Goal: Information Seeking & Learning: Check status

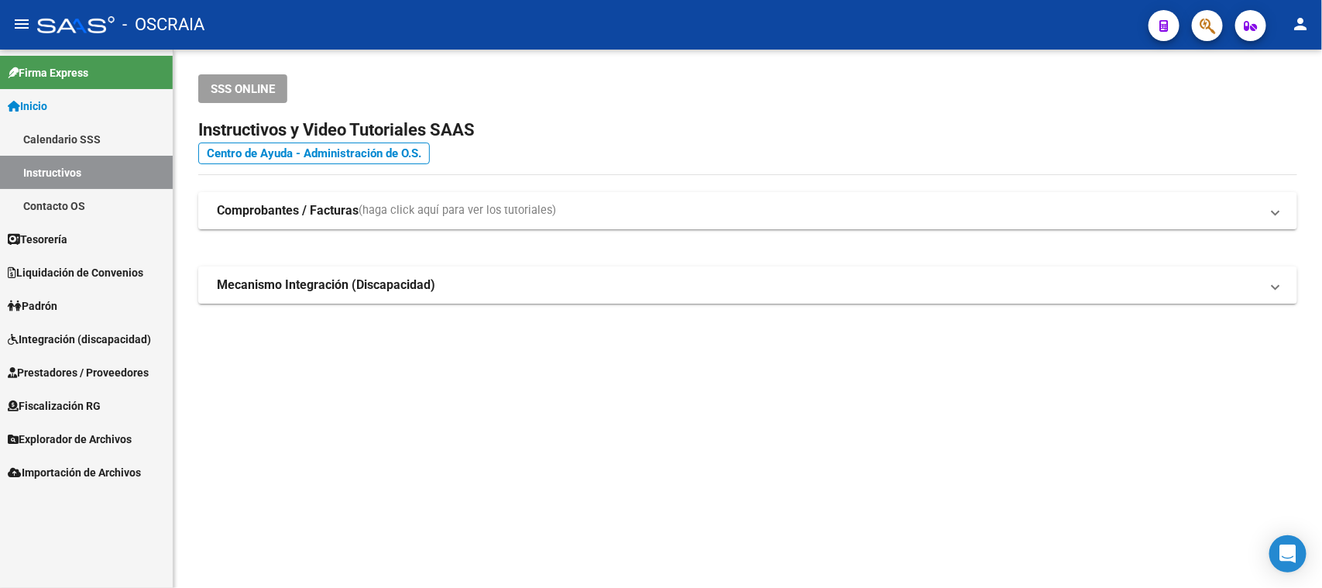
click at [1215, 26] on icon "button" at bounding box center [1207, 26] width 15 height 18
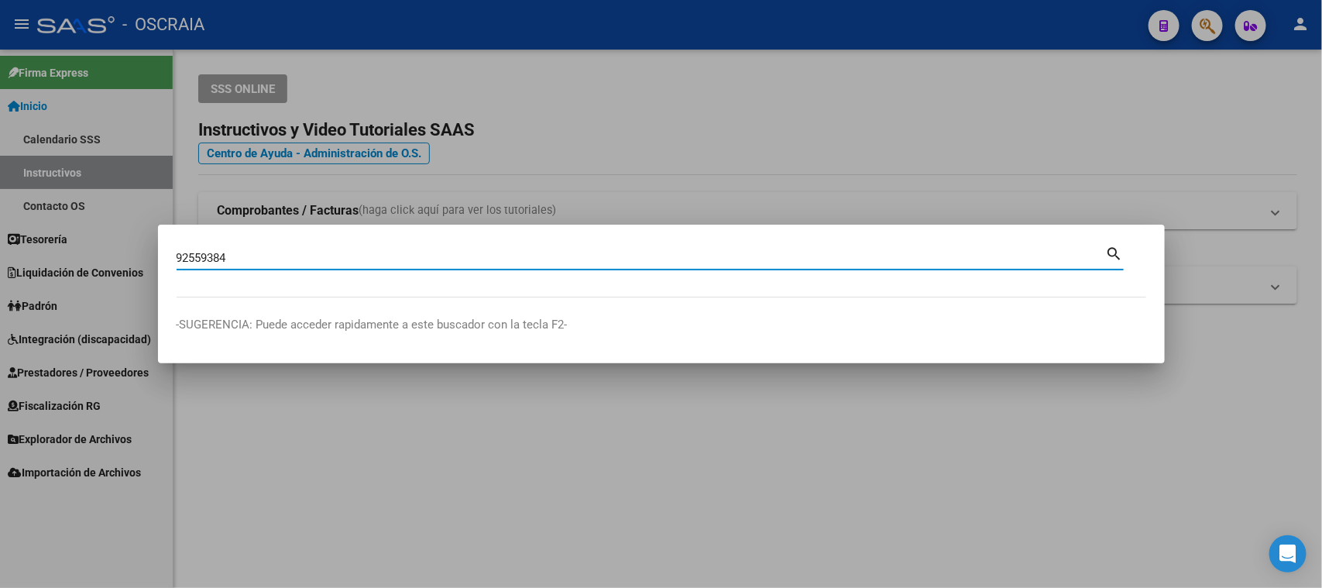
type input "92559384"
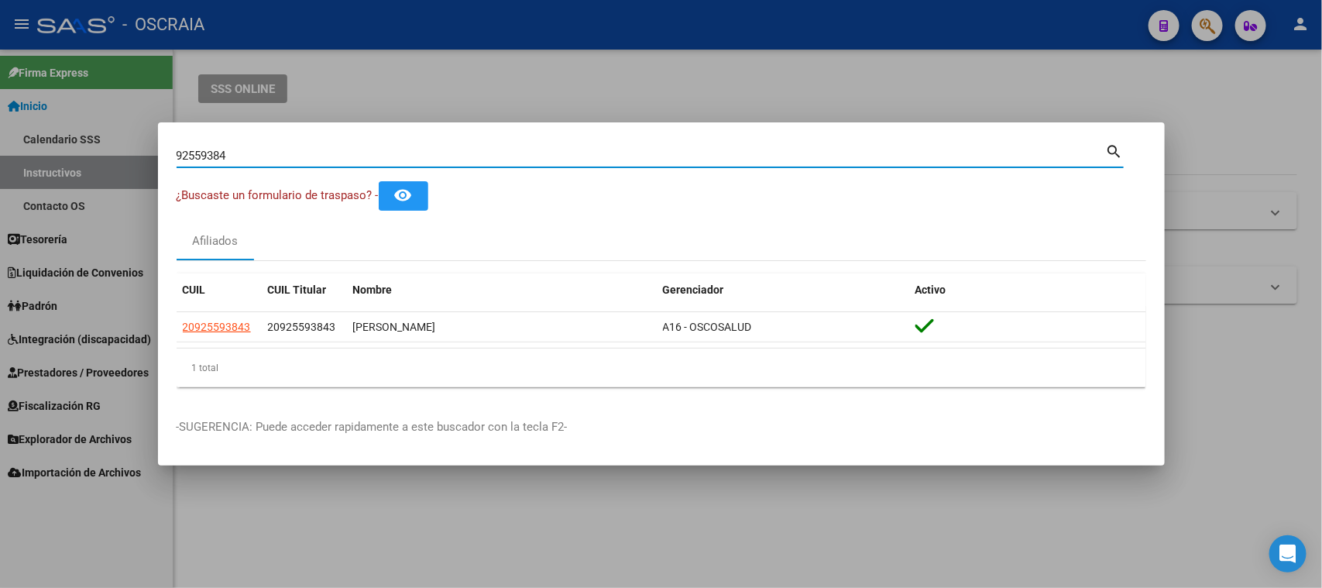
drag, startPoint x: 706, startPoint y: 160, endPoint x: 0, endPoint y: 156, distance: 706.4
click at [0, 156] on div "92559384 Buscar (apellido, dni, cuil, nro traspaso, cuit, obra social) search ¿…" at bounding box center [661, 294] width 1322 height 588
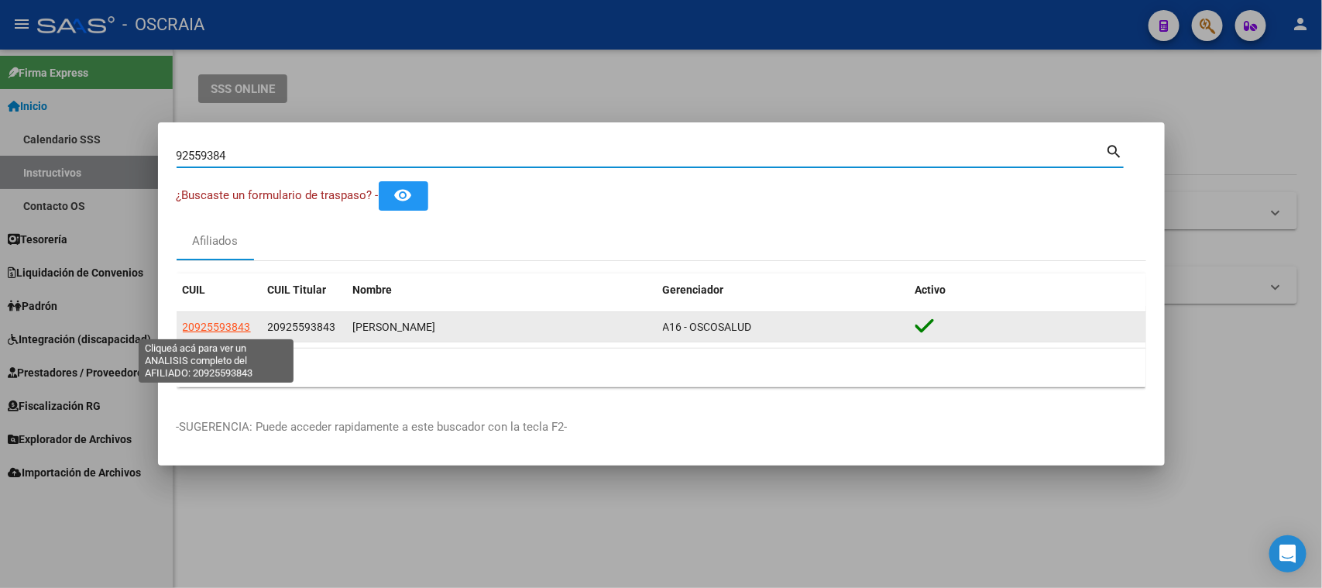
click at [204, 331] on span "20925593843" at bounding box center [217, 327] width 68 height 12
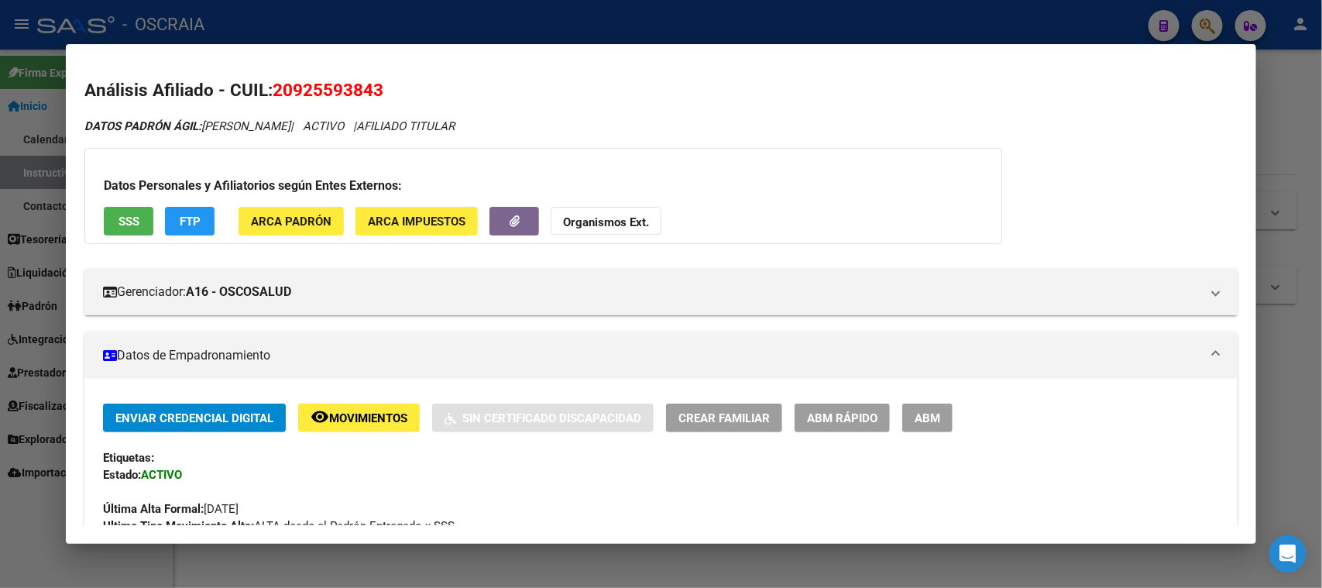
click at [136, 219] on span "SSS" at bounding box center [129, 222] width 21 height 14
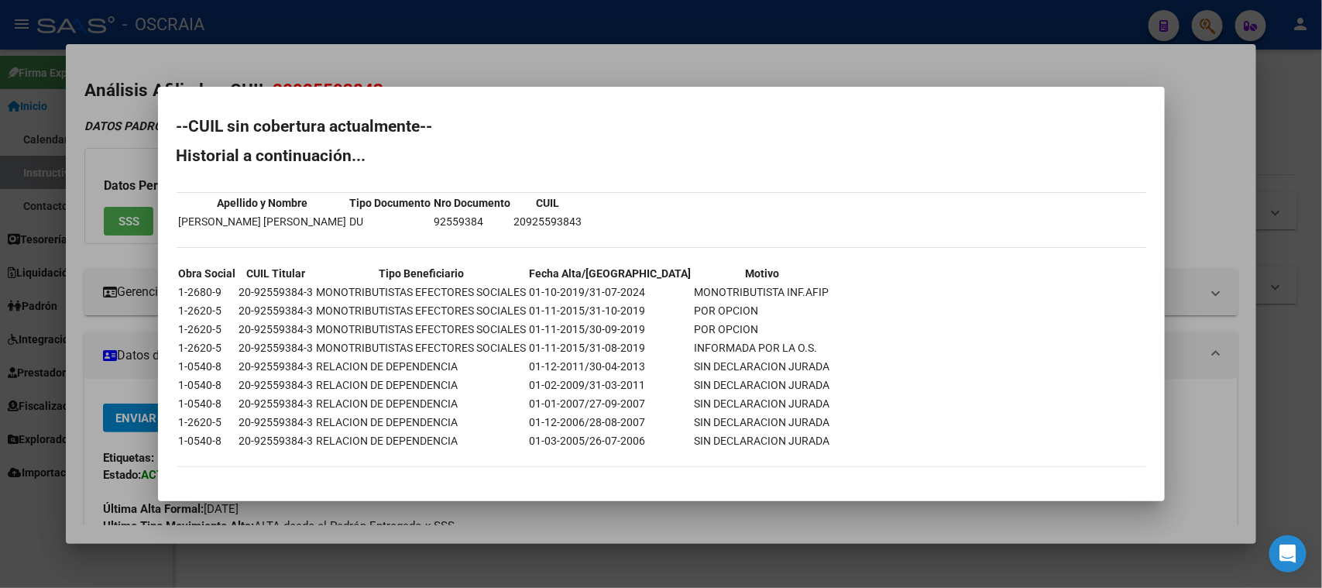
click at [422, 71] on div at bounding box center [661, 294] width 1322 height 588
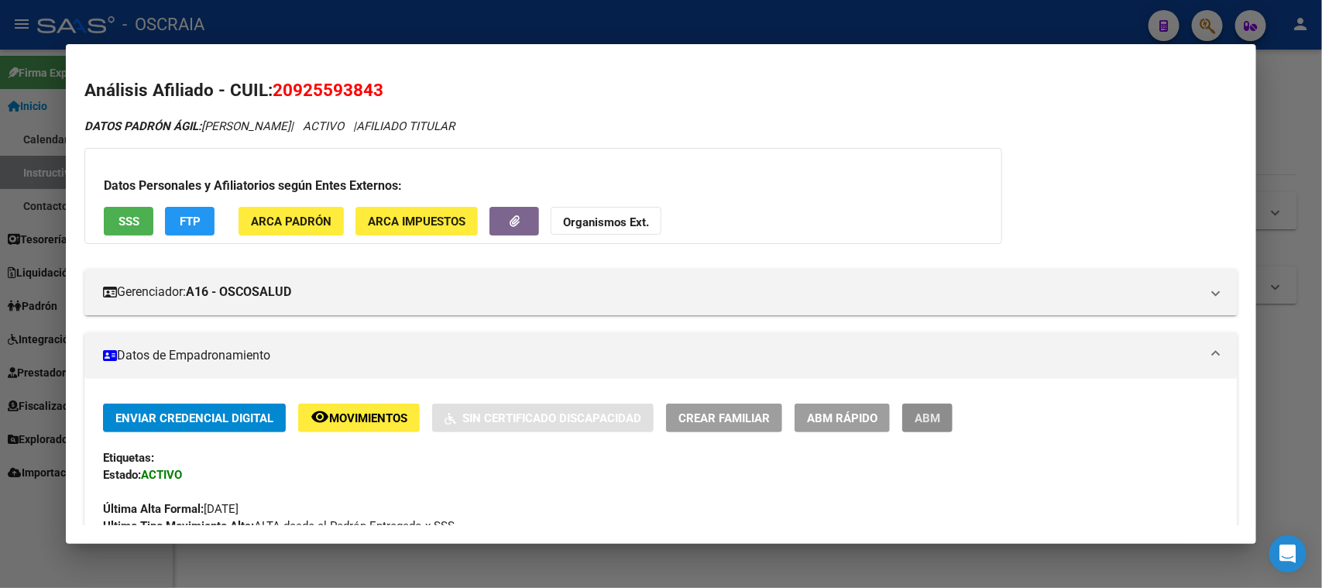
click at [927, 411] on span "ABM" at bounding box center [928, 418] width 26 height 14
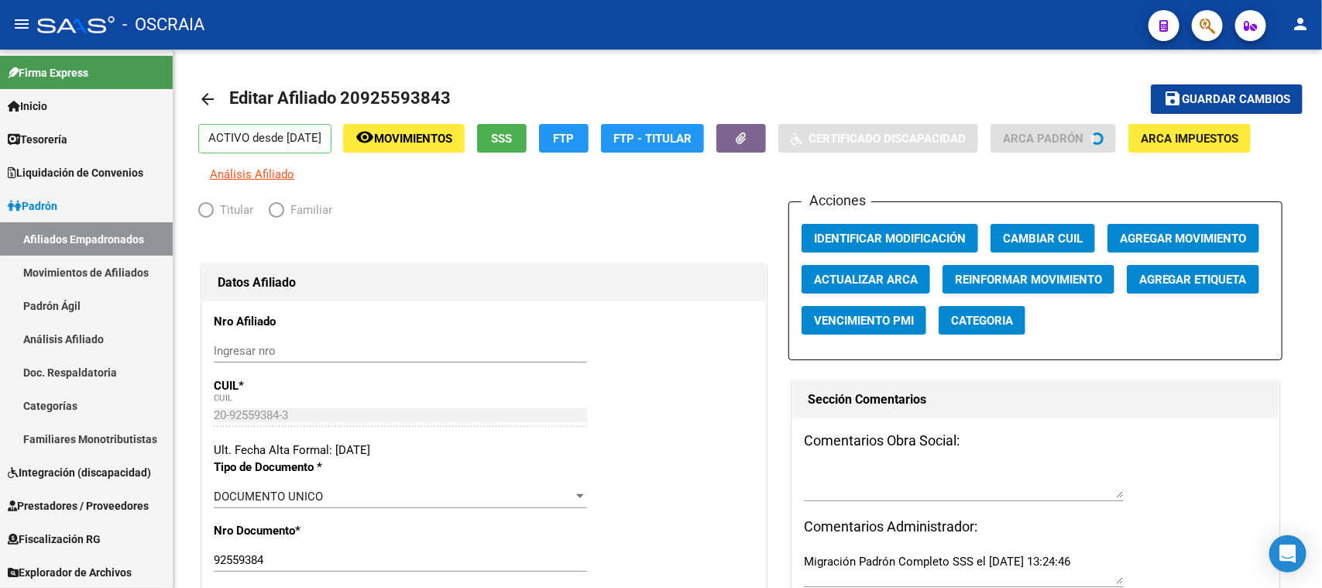
radio input "true"
type input "20-92559384-3"
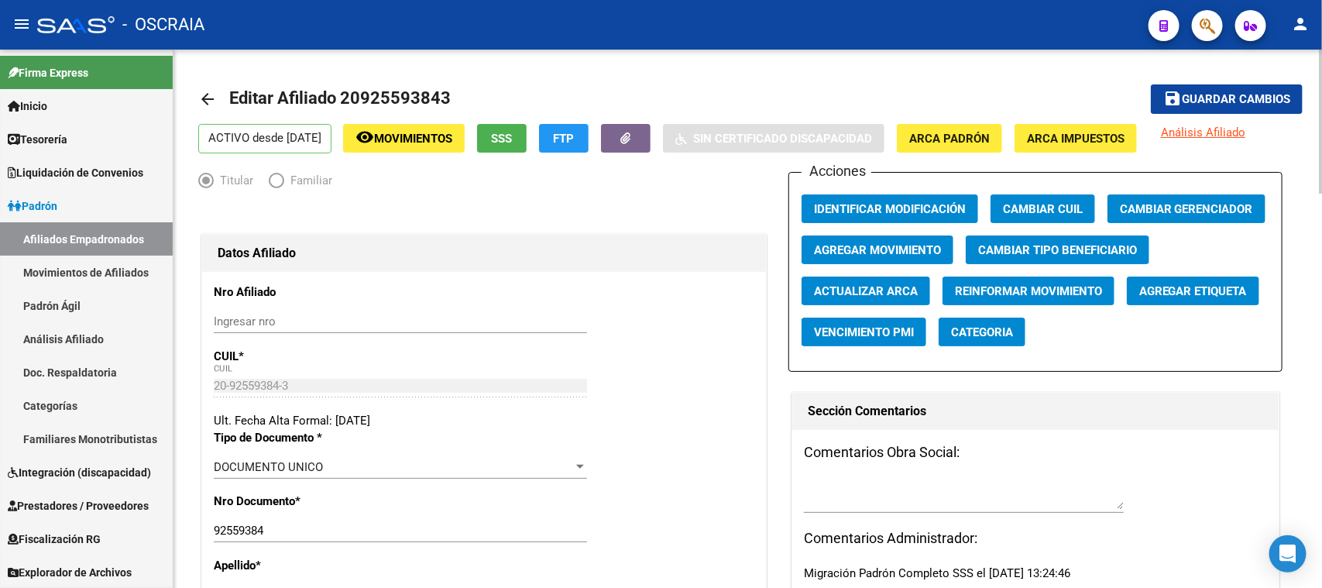
click at [887, 239] on button "Agregar Movimiento" at bounding box center [878, 249] width 152 height 29
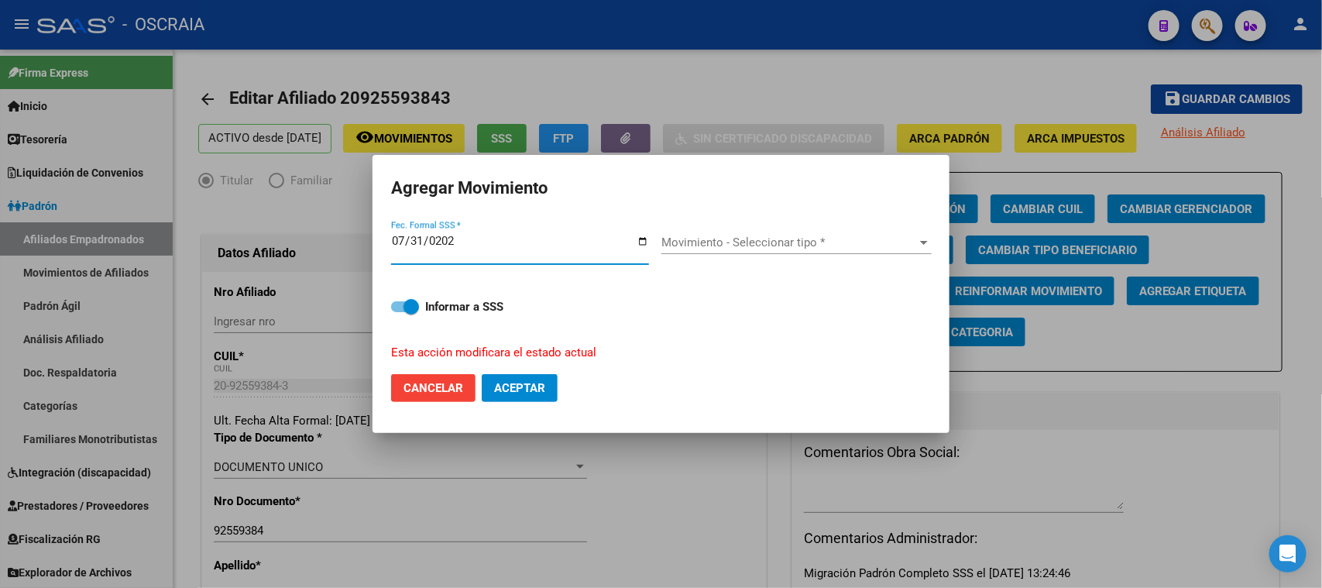
type input "[DATE]"
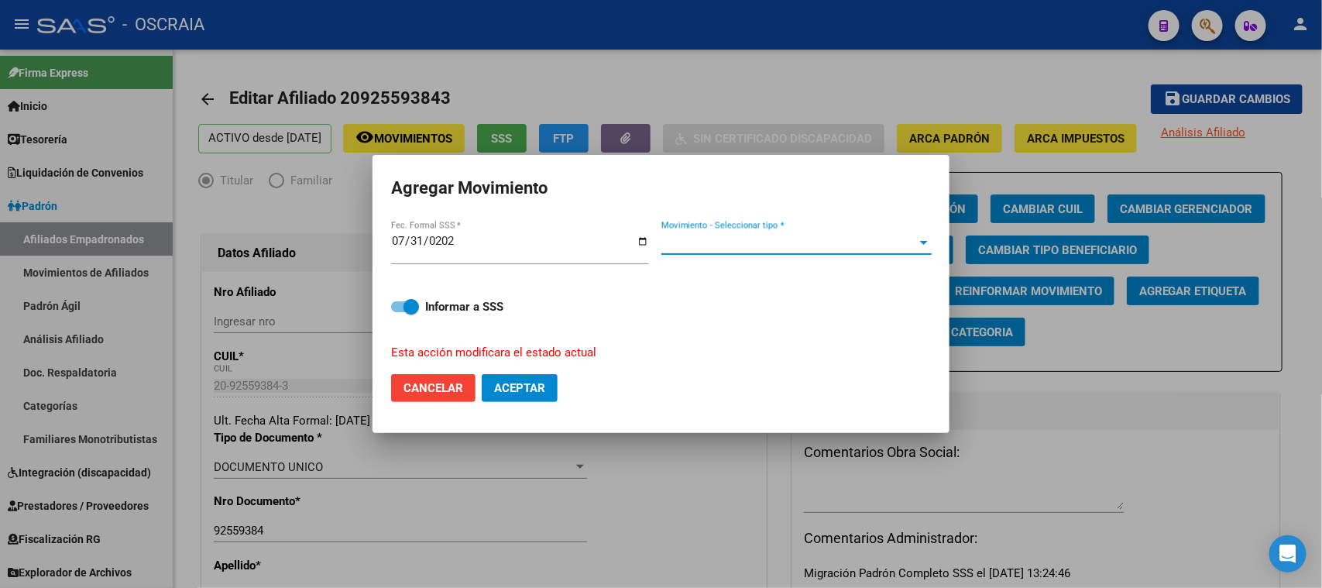
click at [871, 241] on span "Movimiento - Seleccionar tipo *" at bounding box center [790, 242] width 256 height 14
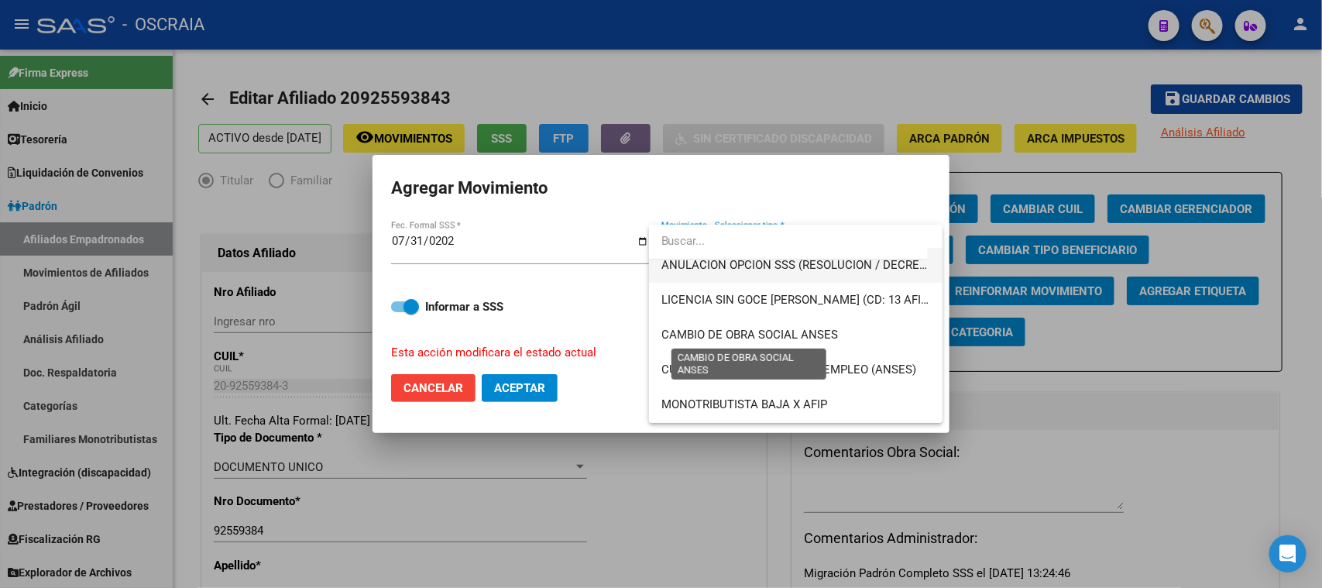
scroll to position [387, 0]
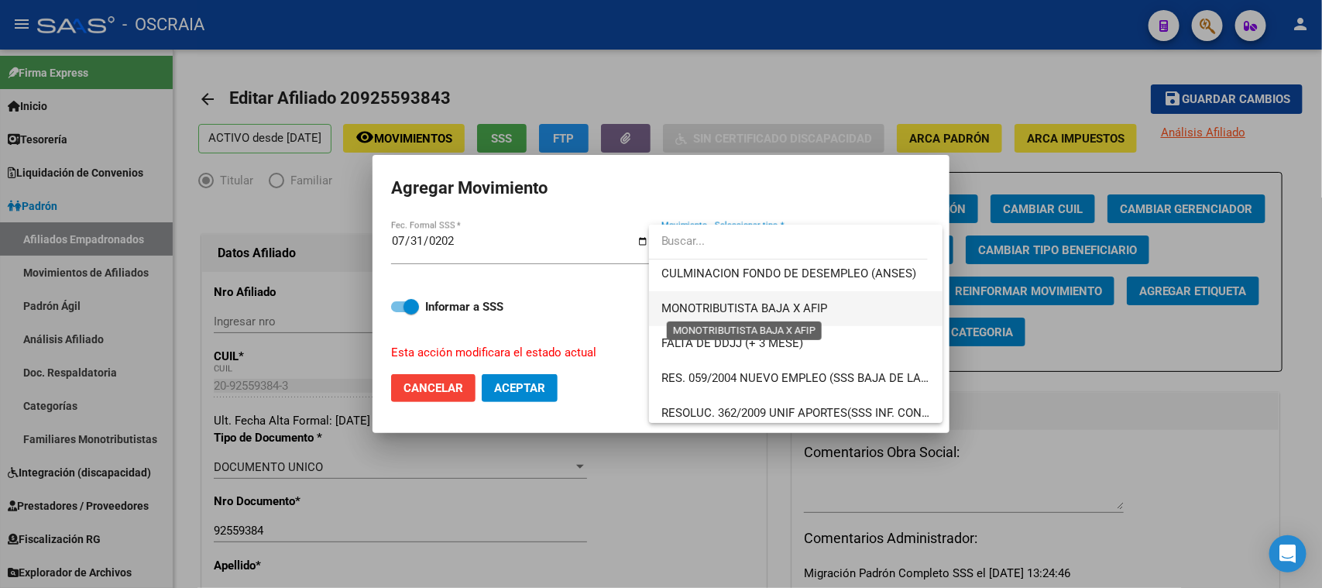
click at [807, 309] on span "MONOTRIBUTISTA BAJA X AFIP" at bounding box center [745, 308] width 166 height 14
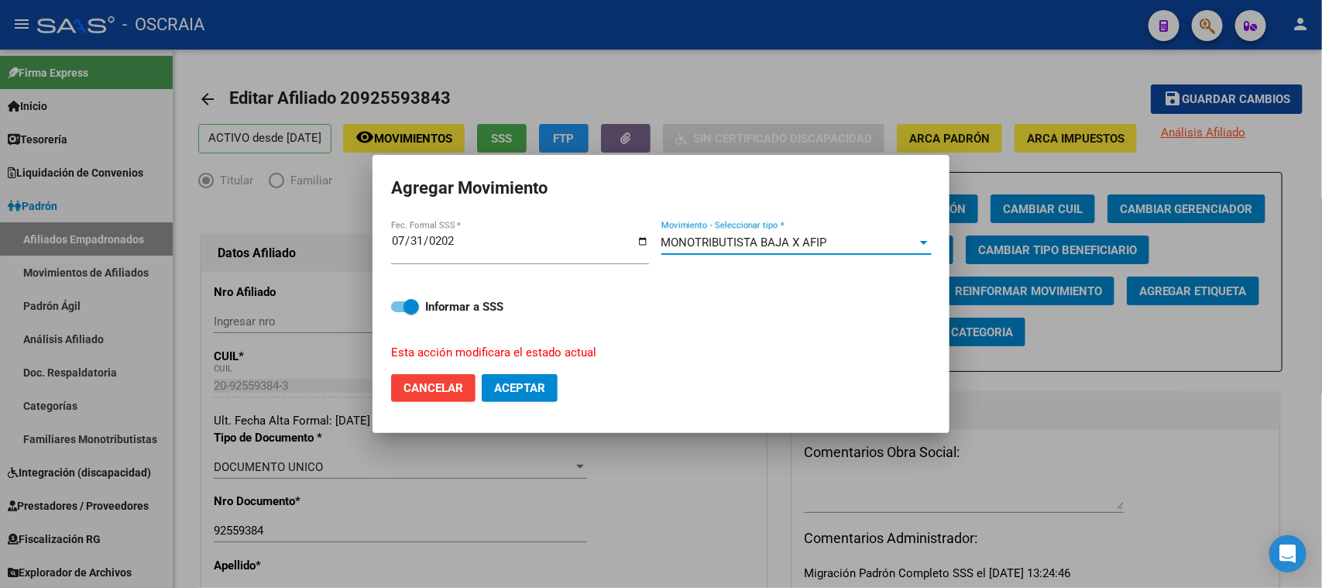
click at [545, 384] on span "Aceptar" at bounding box center [519, 388] width 51 height 14
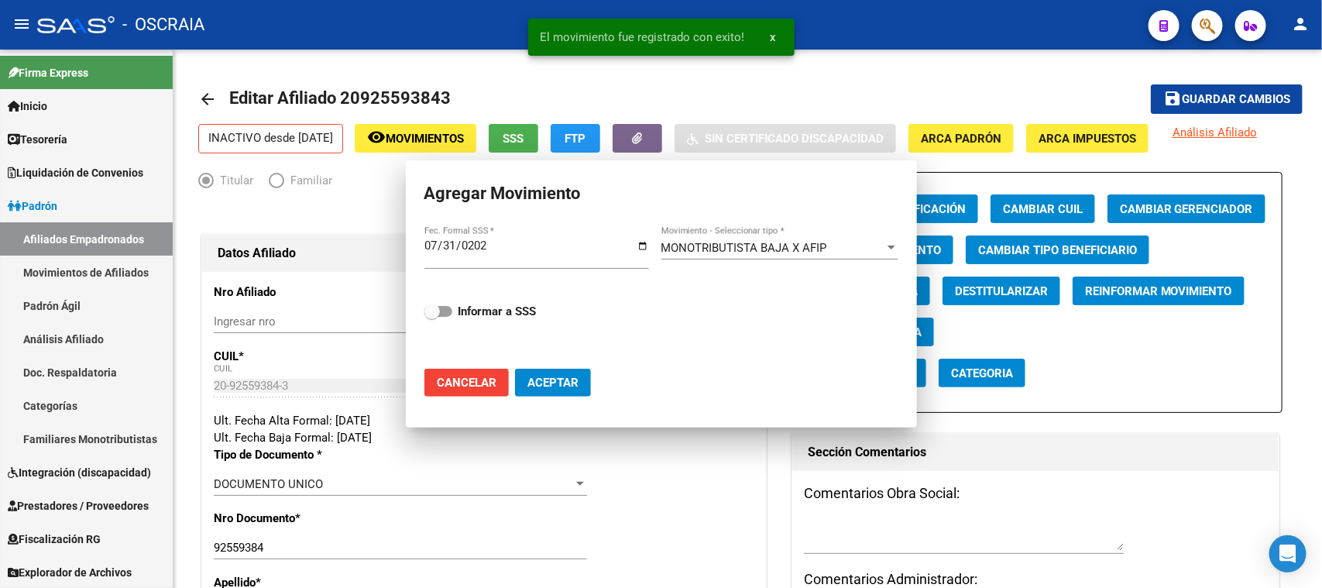
checkbox input "false"
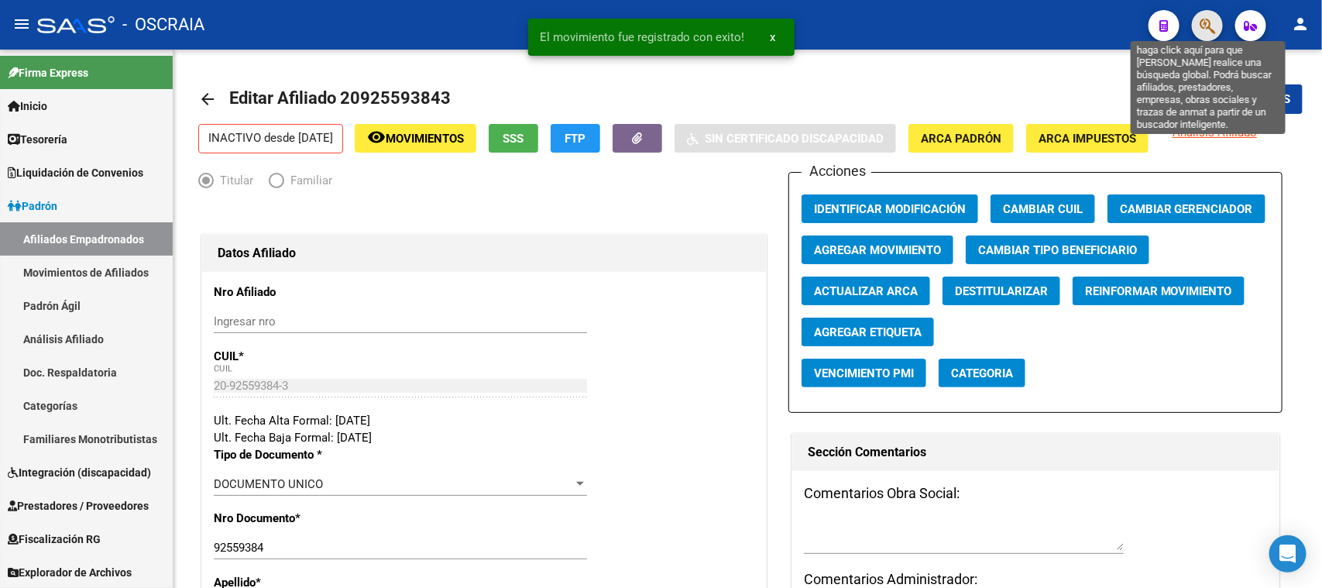
click at [1213, 18] on icon "button" at bounding box center [1207, 26] width 15 height 18
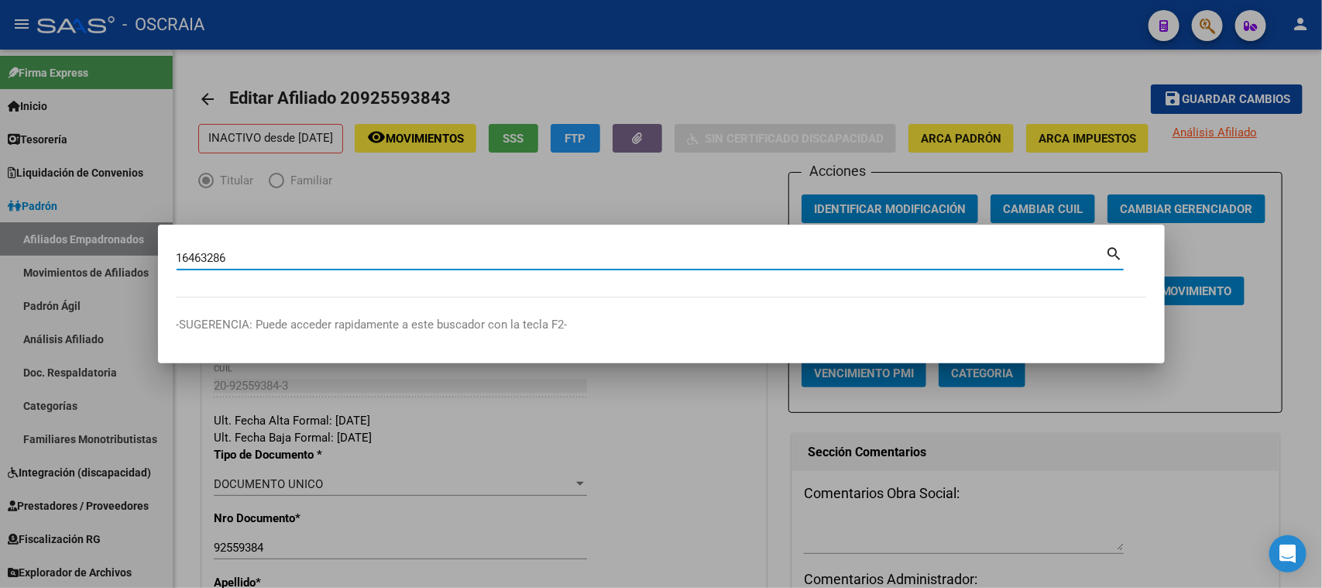
type input "16463286"
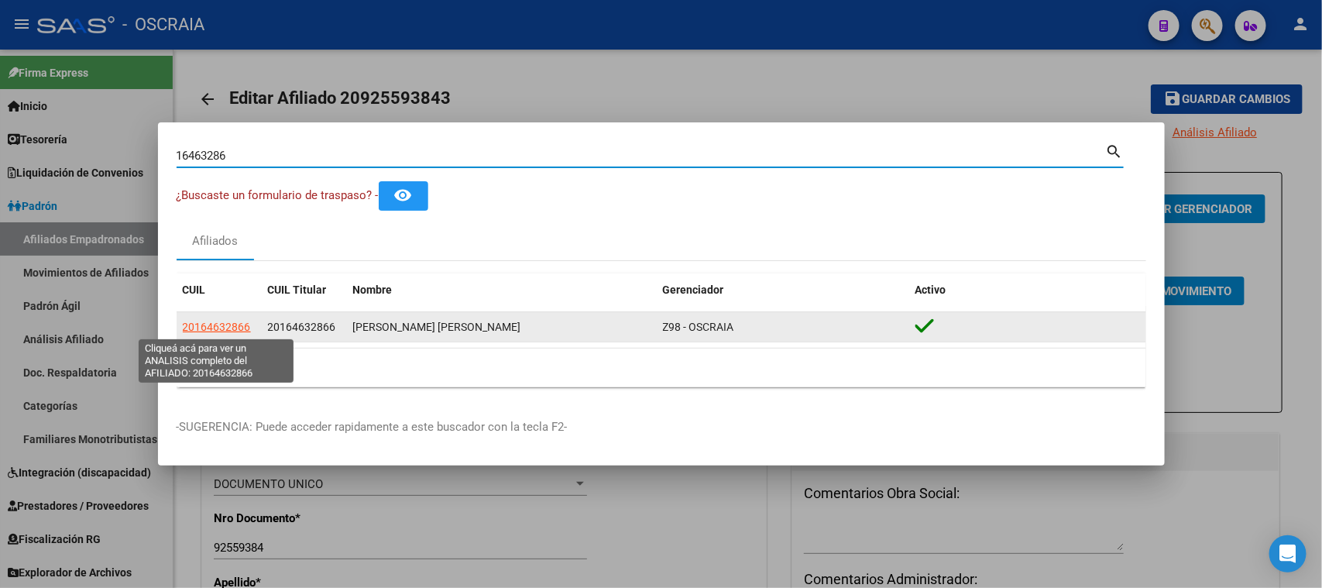
click at [218, 325] on span "20164632866" at bounding box center [217, 327] width 68 height 12
type textarea "20164632866"
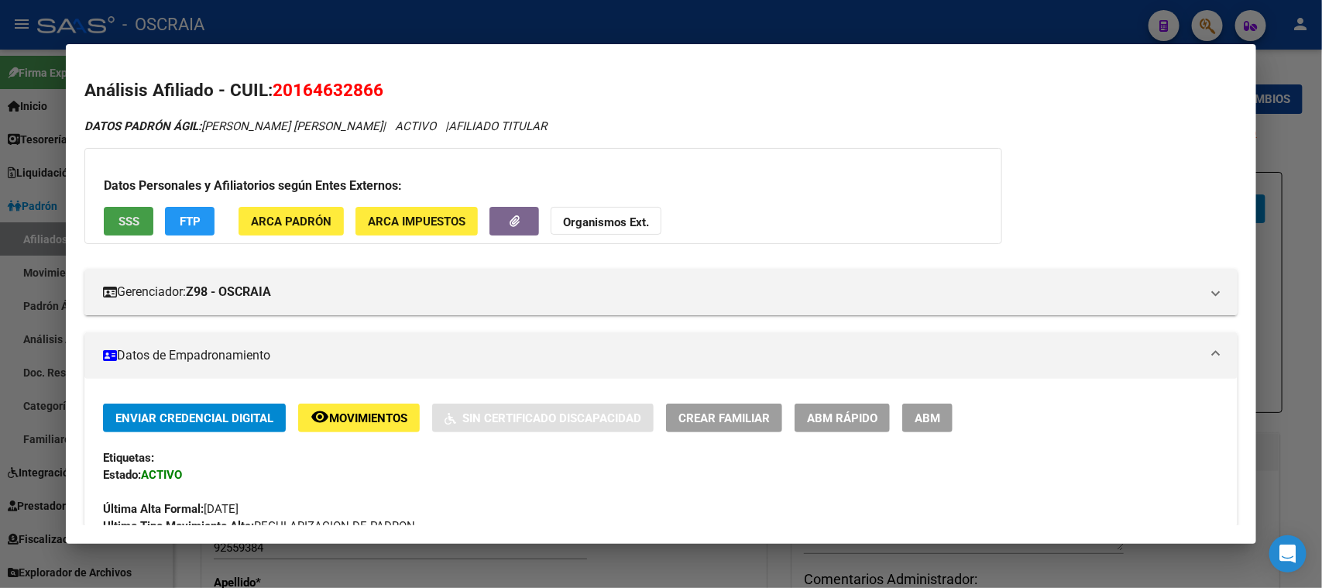
click at [137, 207] on button "SSS" at bounding box center [129, 221] width 50 height 29
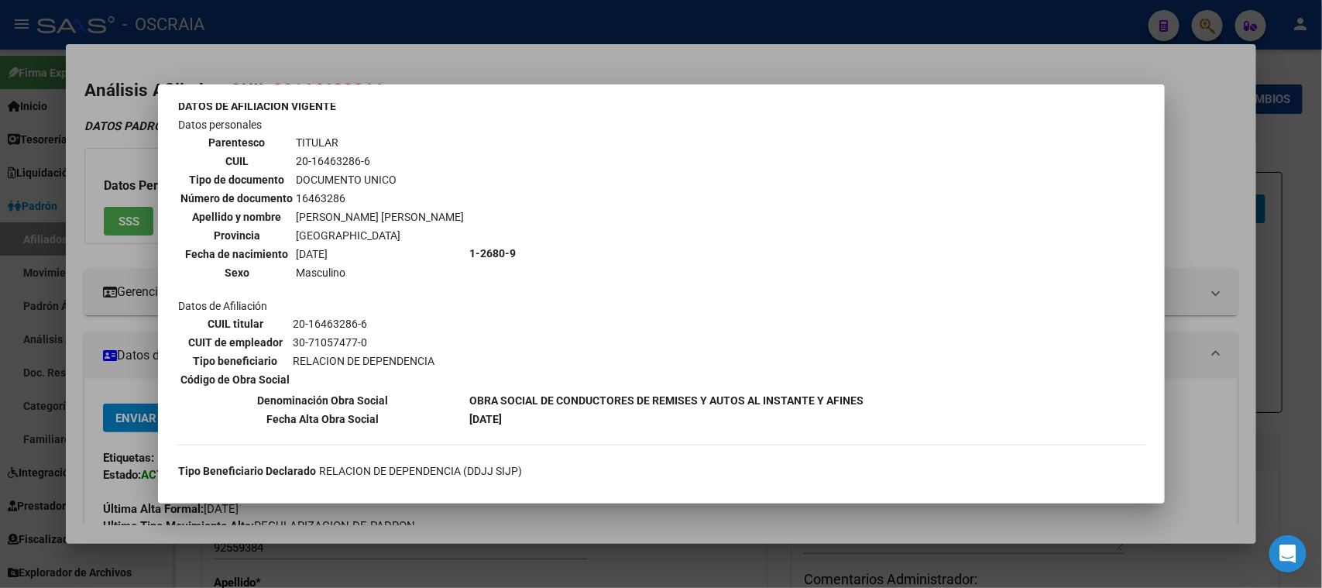
scroll to position [96, 0]
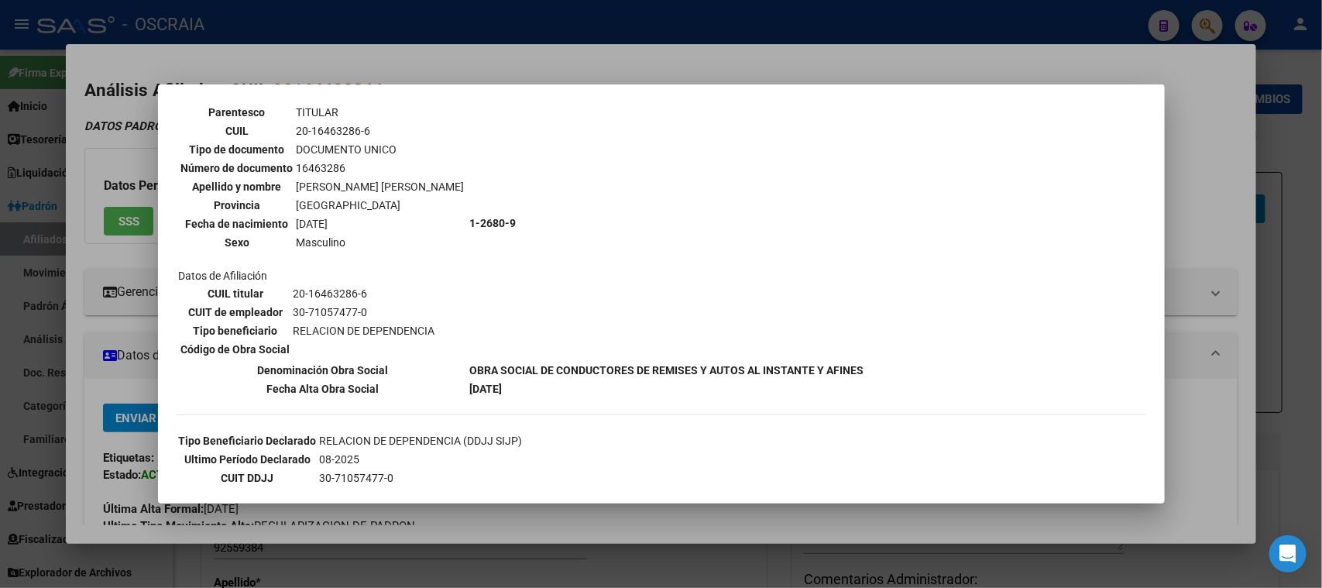
click at [463, 57] on div at bounding box center [661, 294] width 1322 height 588
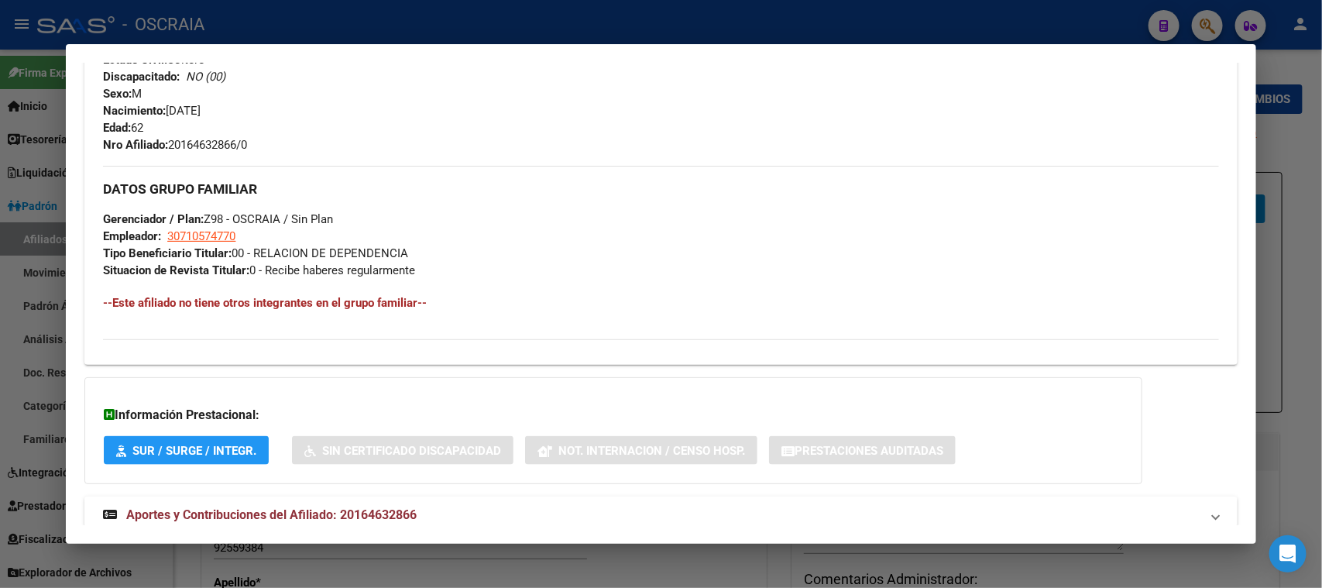
scroll to position [666, 0]
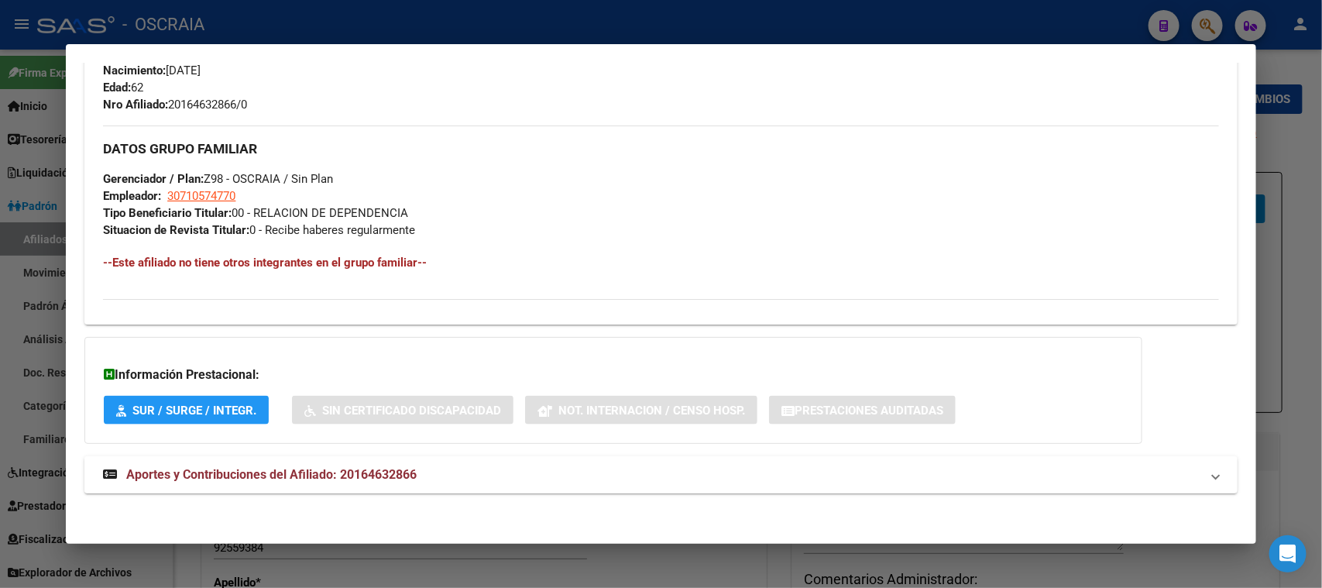
click at [351, 479] on strong "Aportes y Contribuciones del Afiliado: 20164632866" at bounding box center [260, 475] width 314 height 19
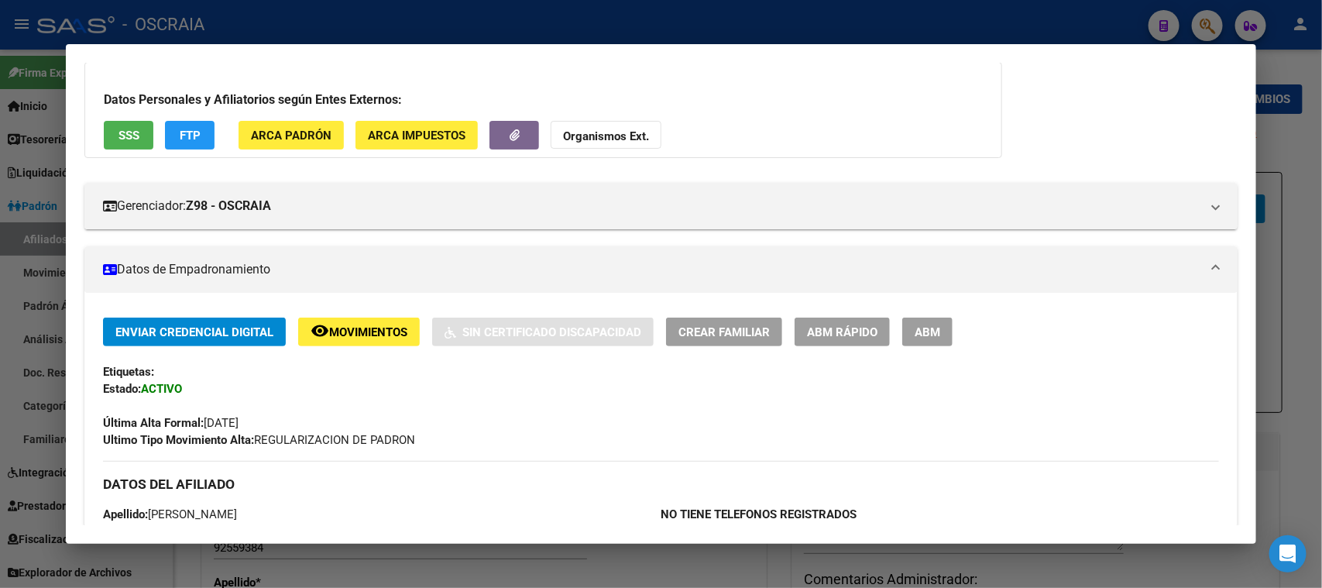
scroll to position [0, 0]
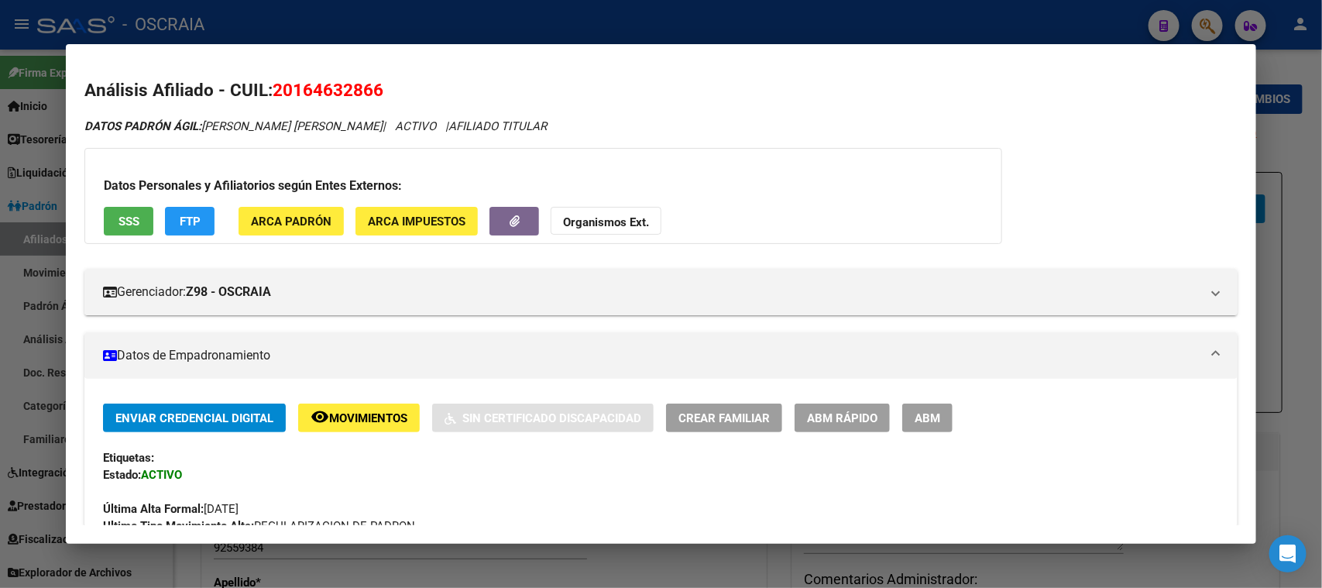
click at [434, 30] on div at bounding box center [661, 294] width 1322 height 588
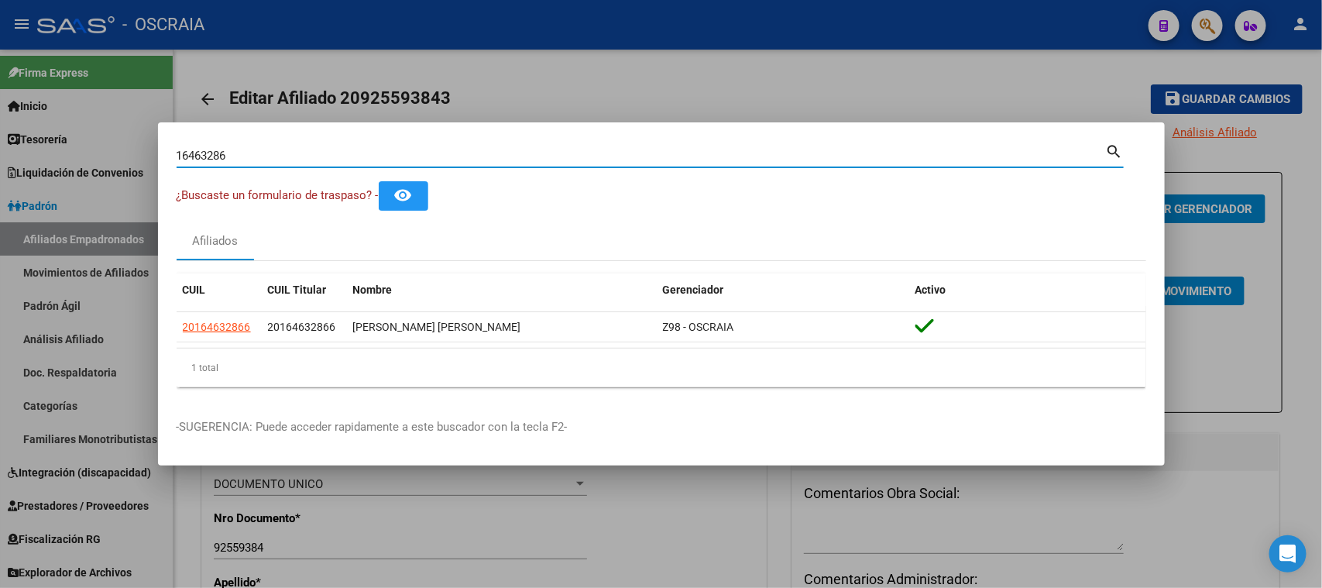
drag, startPoint x: 470, startPoint y: 153, endPoint x: 0, endPoint y: 134, distance: 470.5
click at [0, 134] on div "16463286 Buscar (apellido, dni, cuil, nro traspaso, cuit, obra social) search ¿…" at bounding box center [661, 294] width 1322 height 588
type input "16275343"
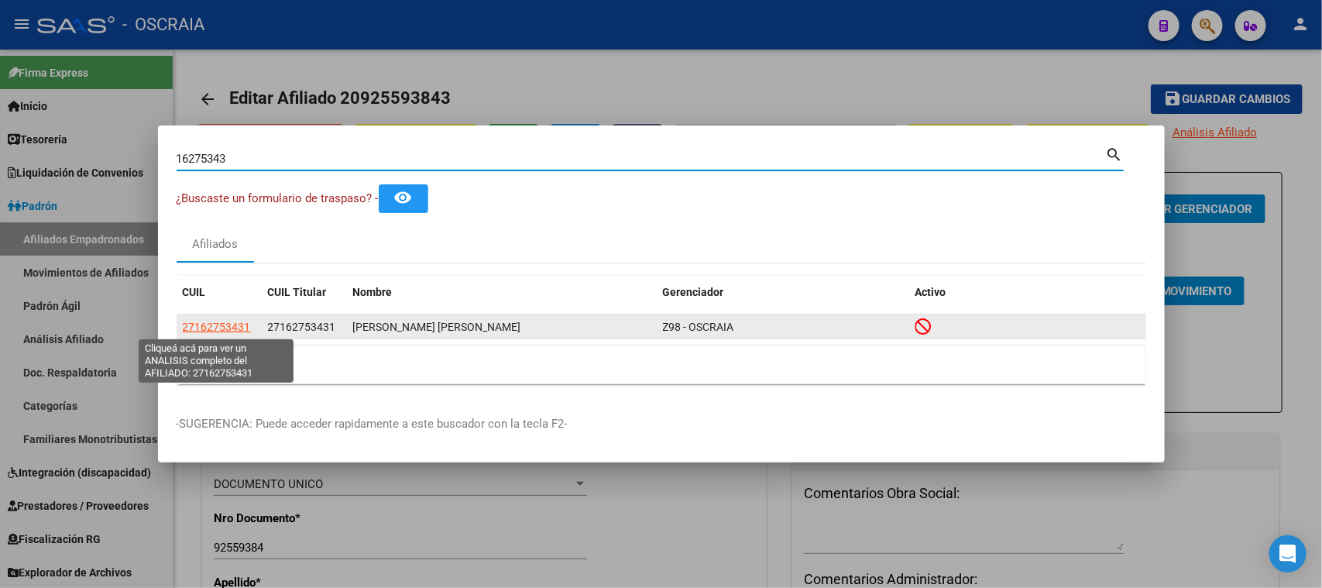
click at [248, 321] on span "27162753431" at bounding box center [217, 327] width 68 height 12
type textarea "27162753431"
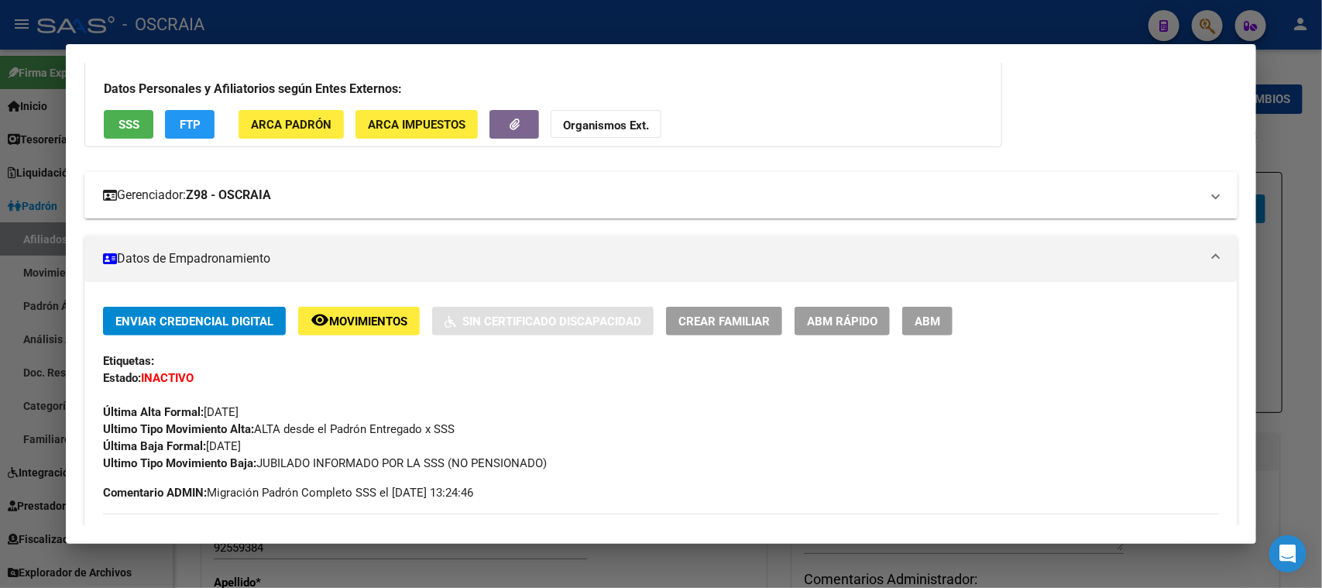
scroll to position [96, 0]
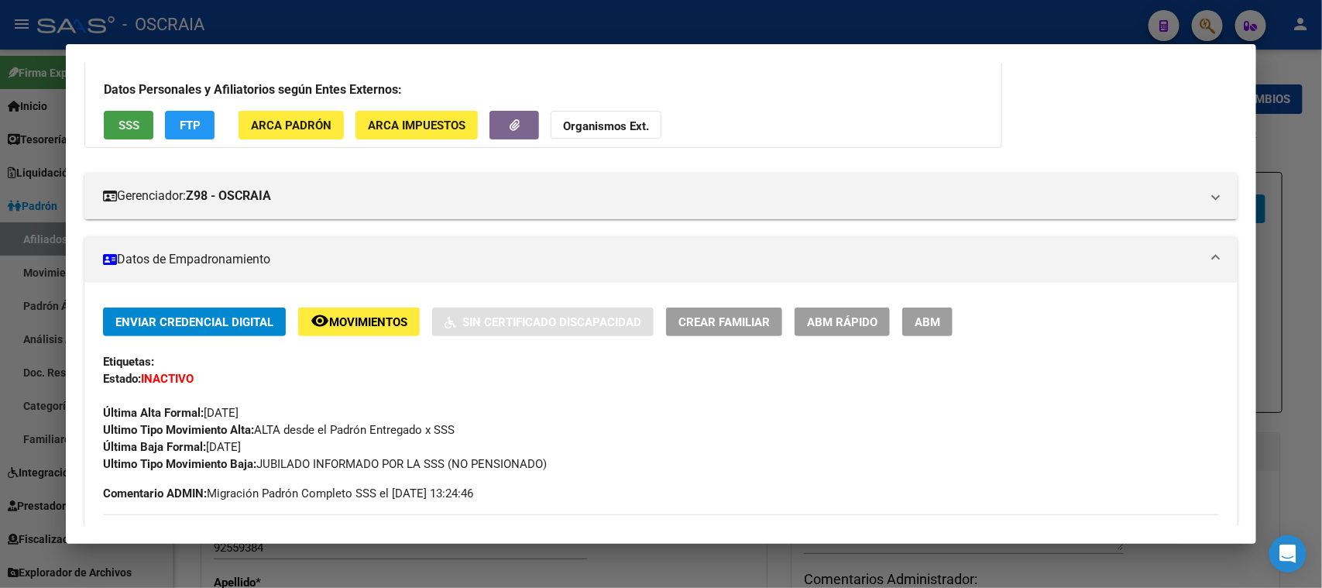
click at [130, 114] on button "SSS" at bounding box center [129, 125] width 50 height 29
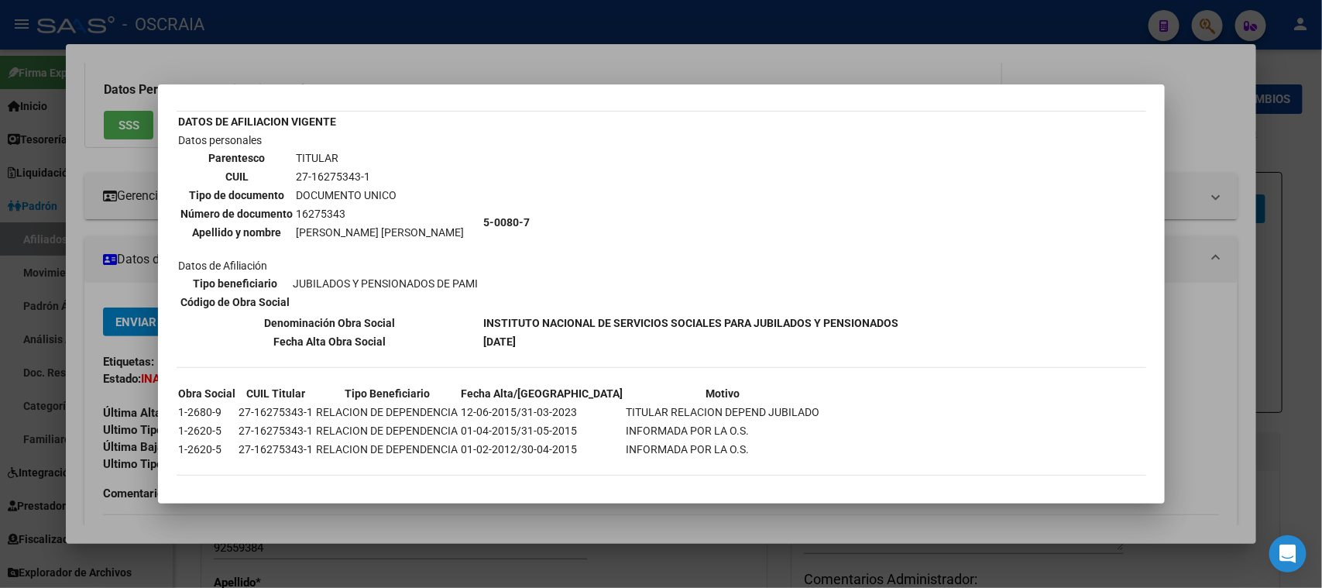
scroll to position [0, 0]
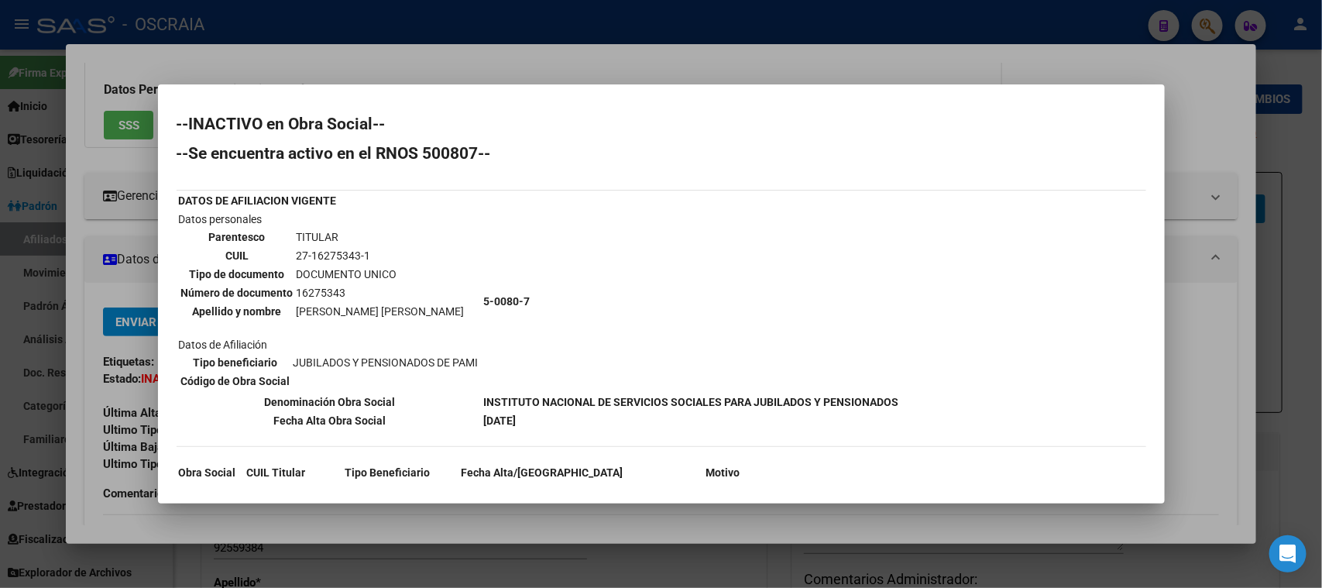
click at [349, 304] on td "[PERSON_NAME] [PERSON_NAME]" at bounding box center [381, 311] width 170 height 17
copy tbody "[PERSON_NAME] [PERSON_NAME]"
click at [373, 57] on div at bounding box center [661, 294] width 1322 height 588
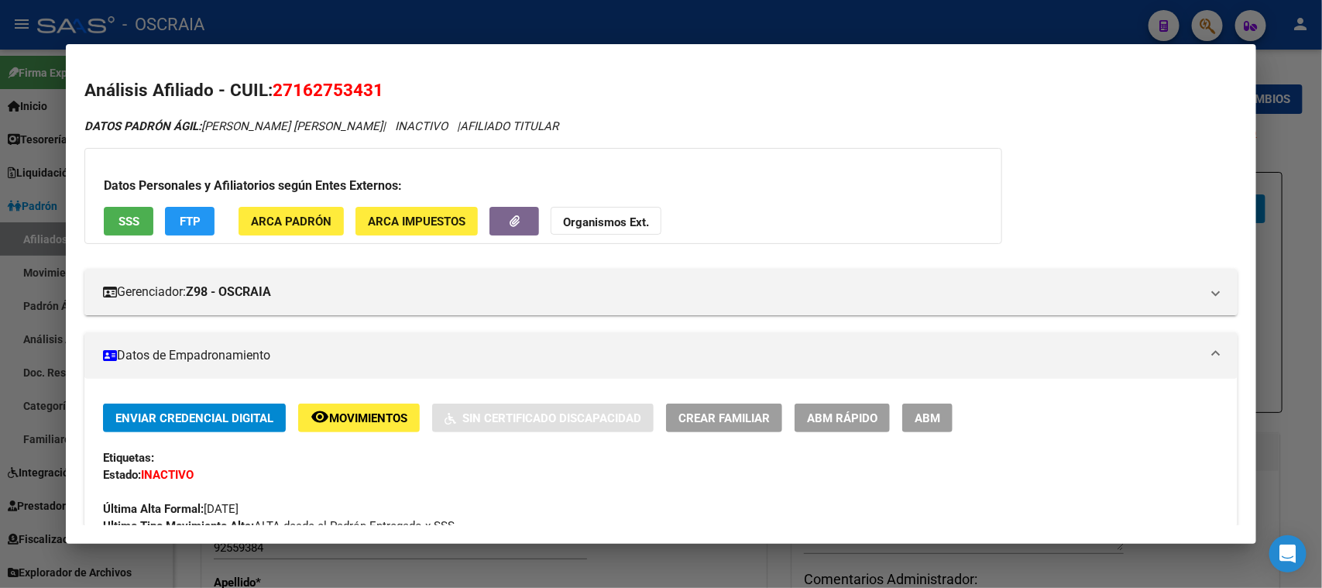
click at [302, 97] on span "27162753431" at bounding box center [328, 90] width 111 height 20
copy span "27162753431"
click at [689, 5] on div at bounding box center [661, 294] width 1322 height 588
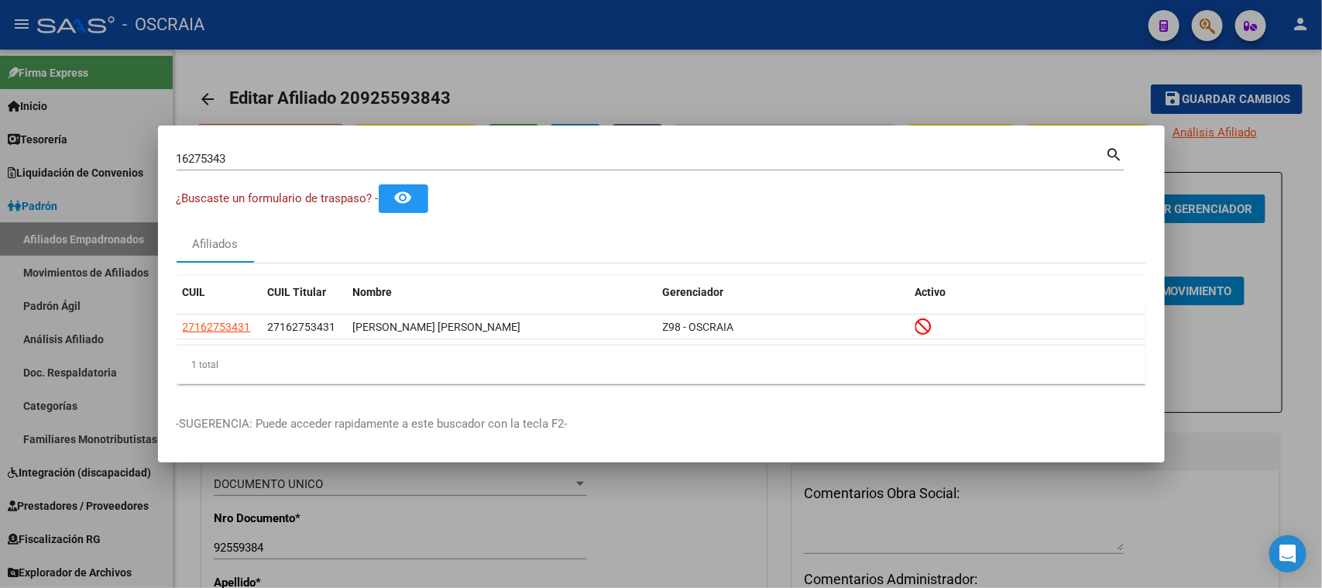
click at [449, 149] on div "16275343 Buscar (apellido, dni, [PERSON_NAME], [PERSON_NAME], cuit, obra social)" at bounding box center [642, 158] width 930 height 23
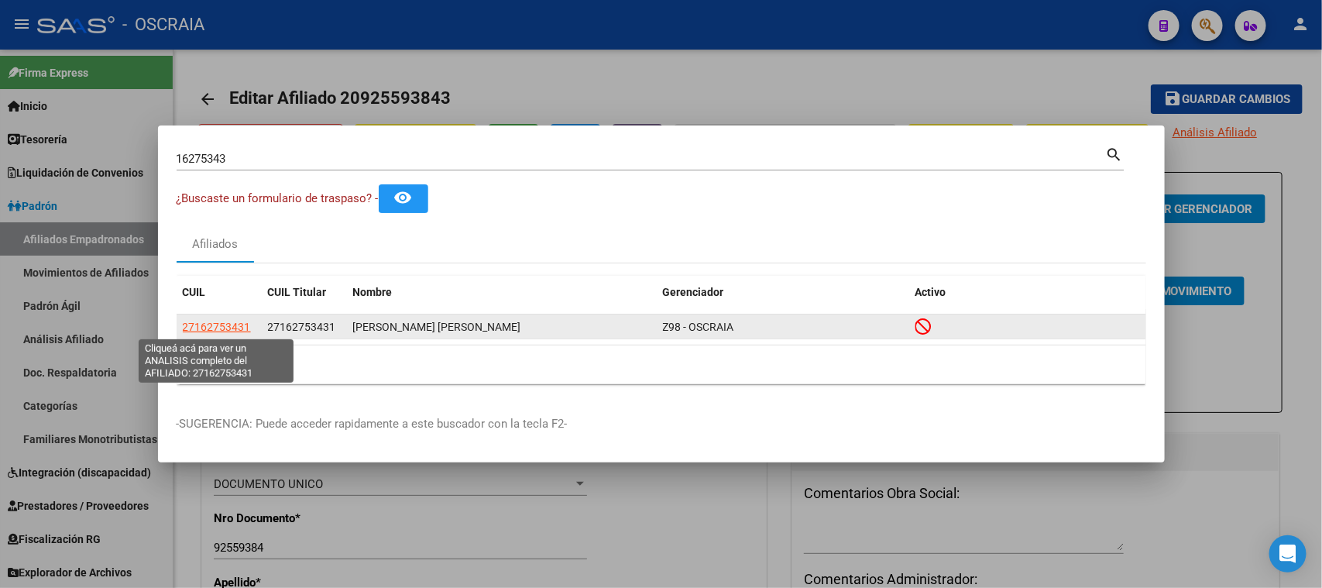
click at [225, 323] on span "27162753431" at bounding box center [217, 327] width 68 height 12
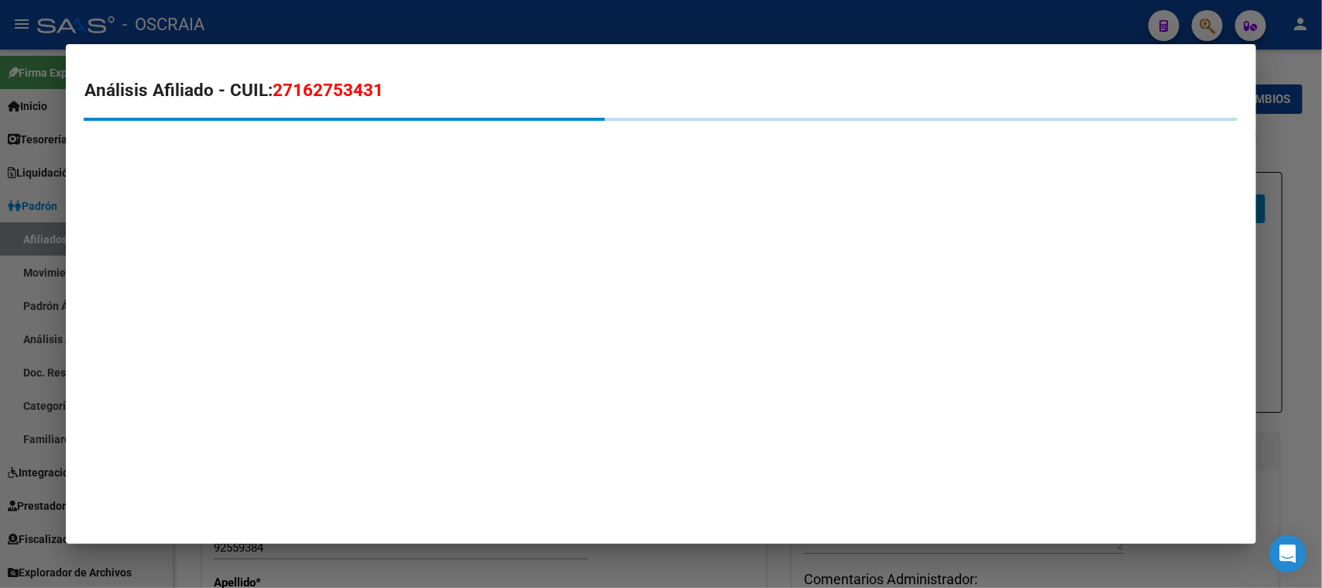
click at [402, 28] on div at bounding box center [661, 294] width 1322 height 588
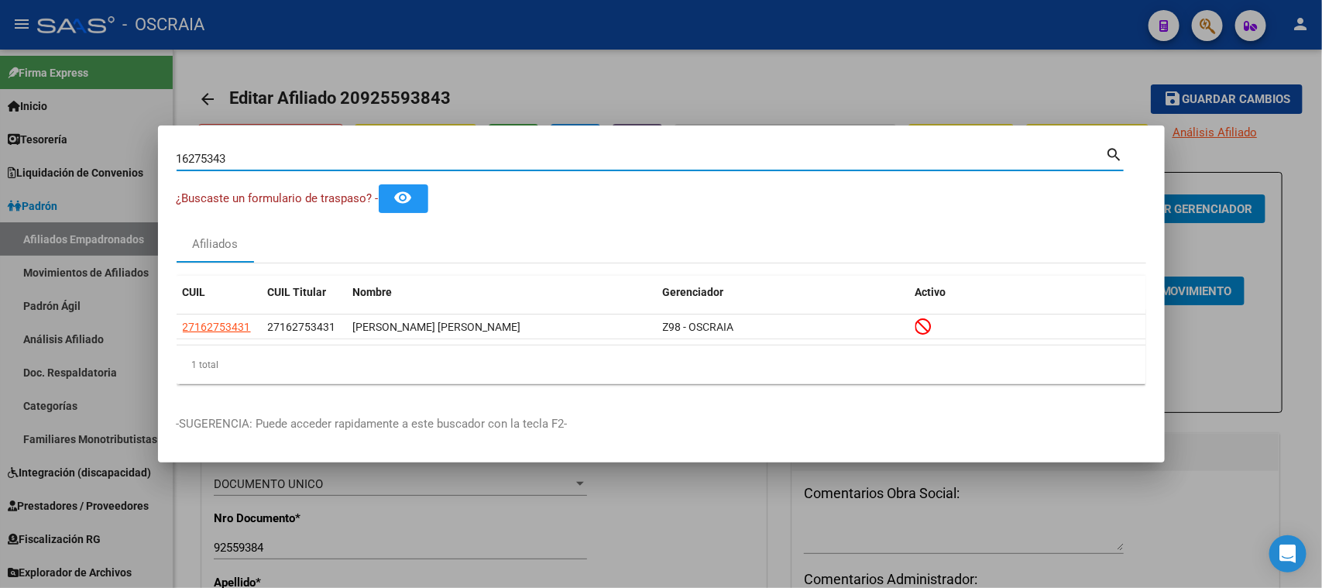
drag, startPoint x: 358, startPoint y: 154, endPoint x: 0, endPoint y: 232, distance: 366.3
click at [0, 231] on div "16275343 Buscar (apellido, dni, cuil, nro traspaso, cuit, obra social) search ¿…" at bounding box center [661, 294] width 1322 height 588
type input "44424120"
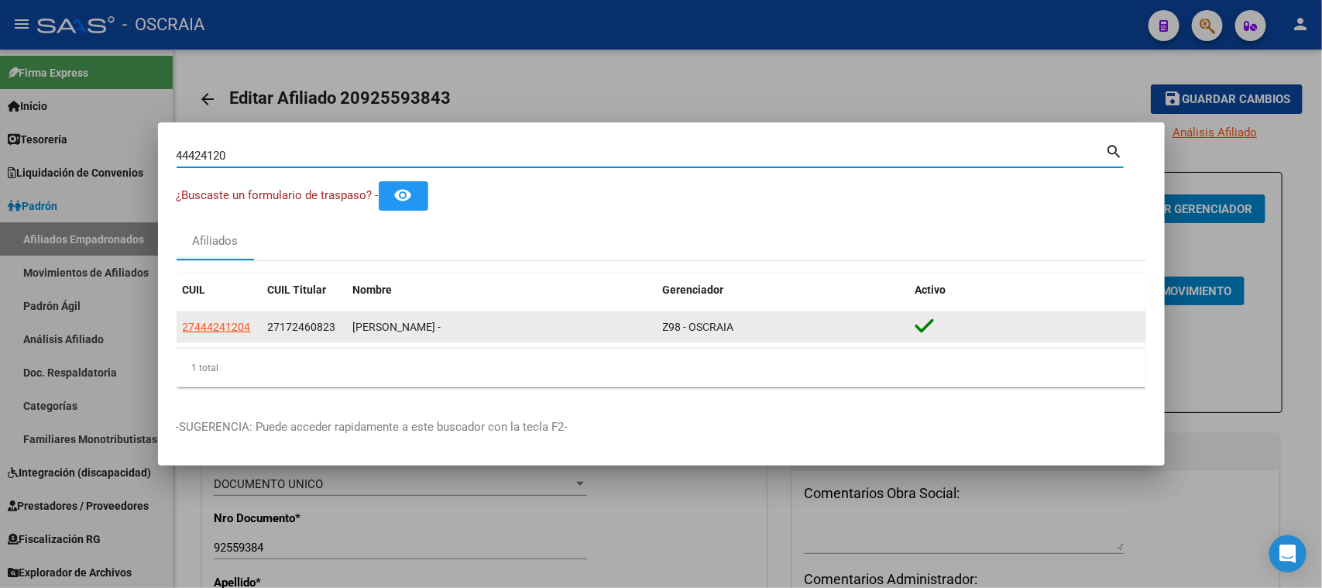
click at [217, 318] on app-link-go-to "27444241204" at bounding box center [217, 327] width 68 height 18
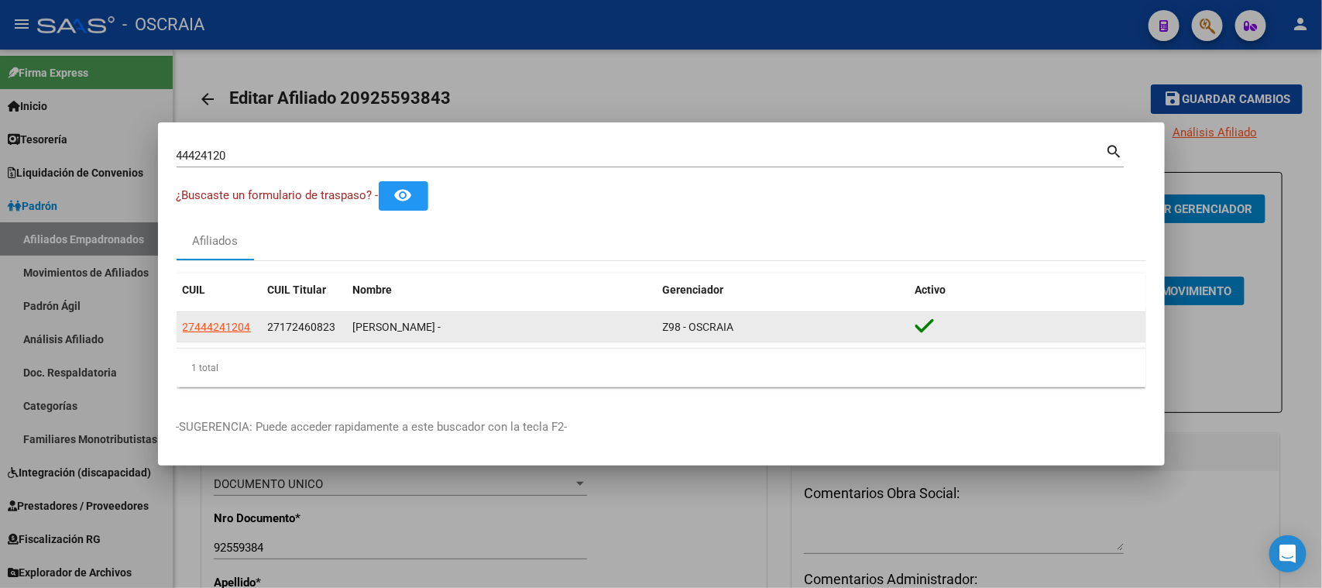
click at [221, 321] on span "27444241204" at bounding box center [217, 327] width 68 height 12
type textarea "27444241204"
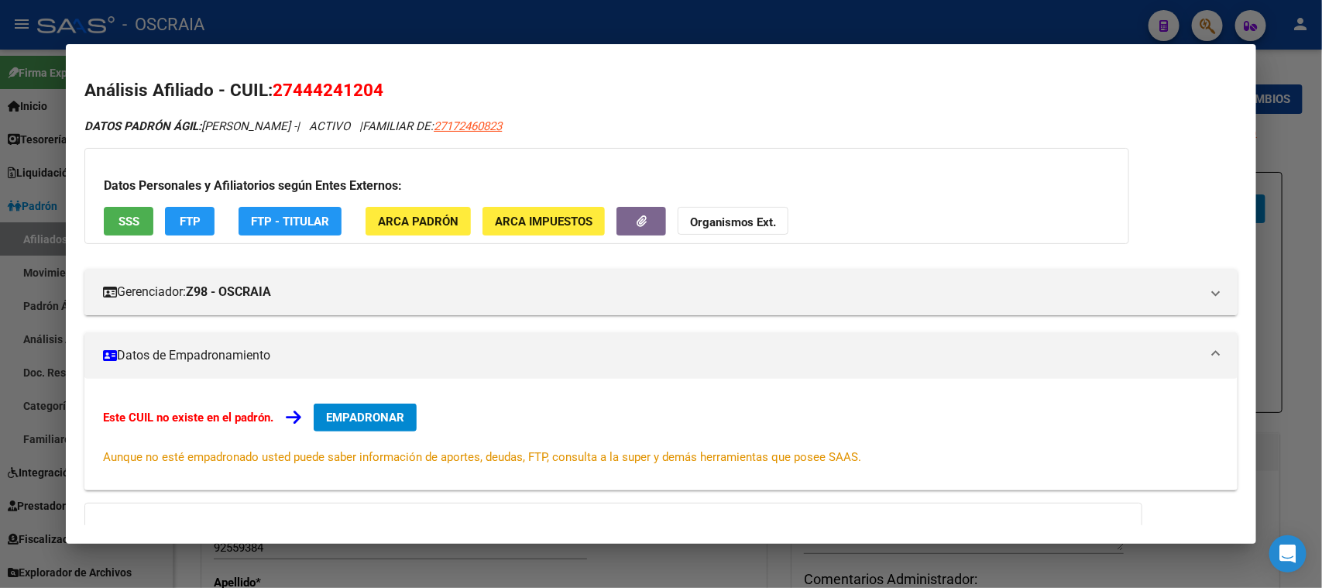
drag, startPoint x: 205, startPoint y: 126, endPoint x: 348, endPoint y: 115, distance: 143.0
click at [348, 115] on div "Análisis Afiliado - CUIL: 27444241204 DATOS PADRÓN ÁGIL: [PERSON_NAME] - | ACTI…" at bounding box center [660, 404] width 1153 height 654
click at [322, 91] on span "27444241204" at bounding box center [328, 90] width 111 height 20
copy span "27444241204"
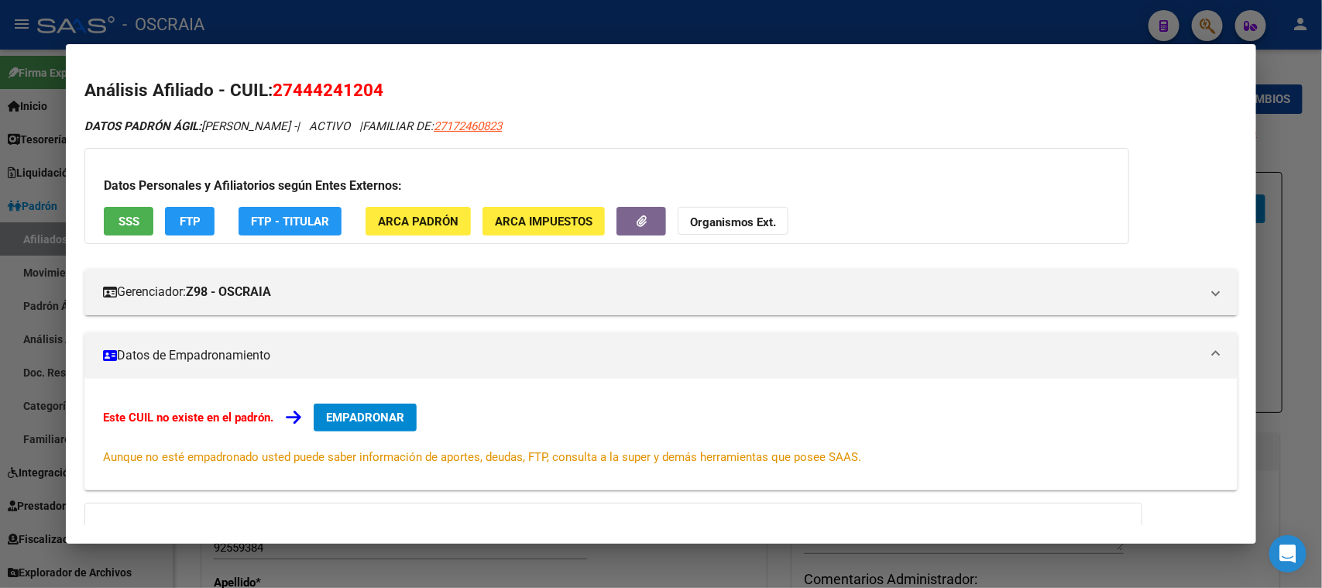
click at [130, 215] on span "SSS" at bounding box center [129, 222] width 21 height 14
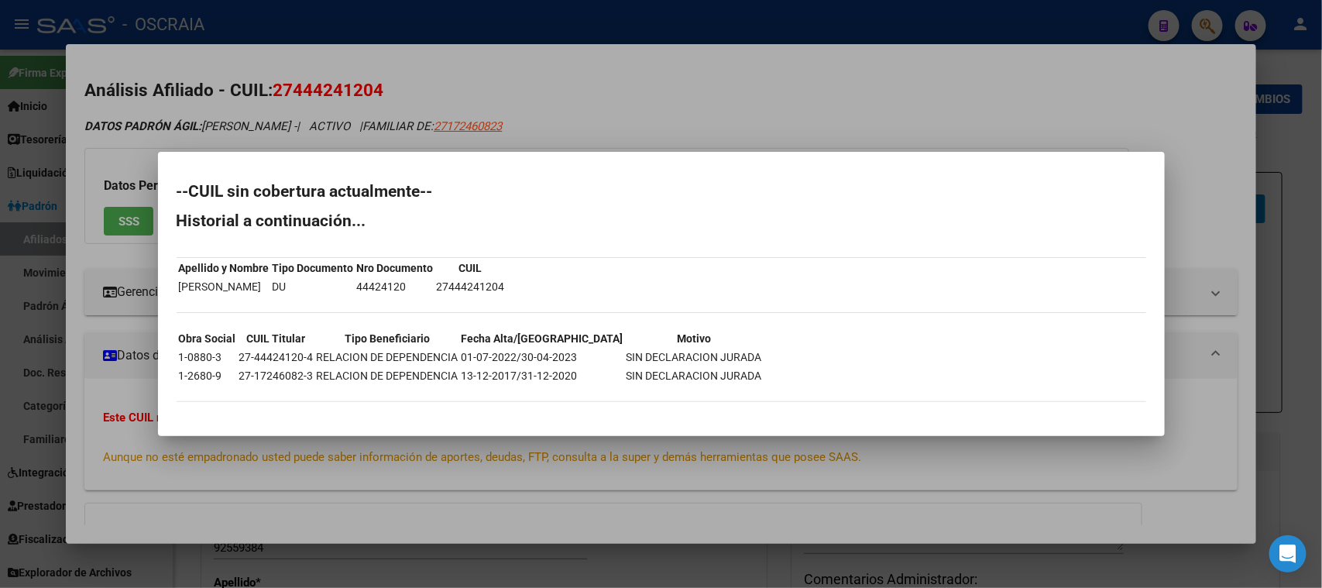
click at [415, 114] on div at bounding box center [661, 294] width 1322 height 588
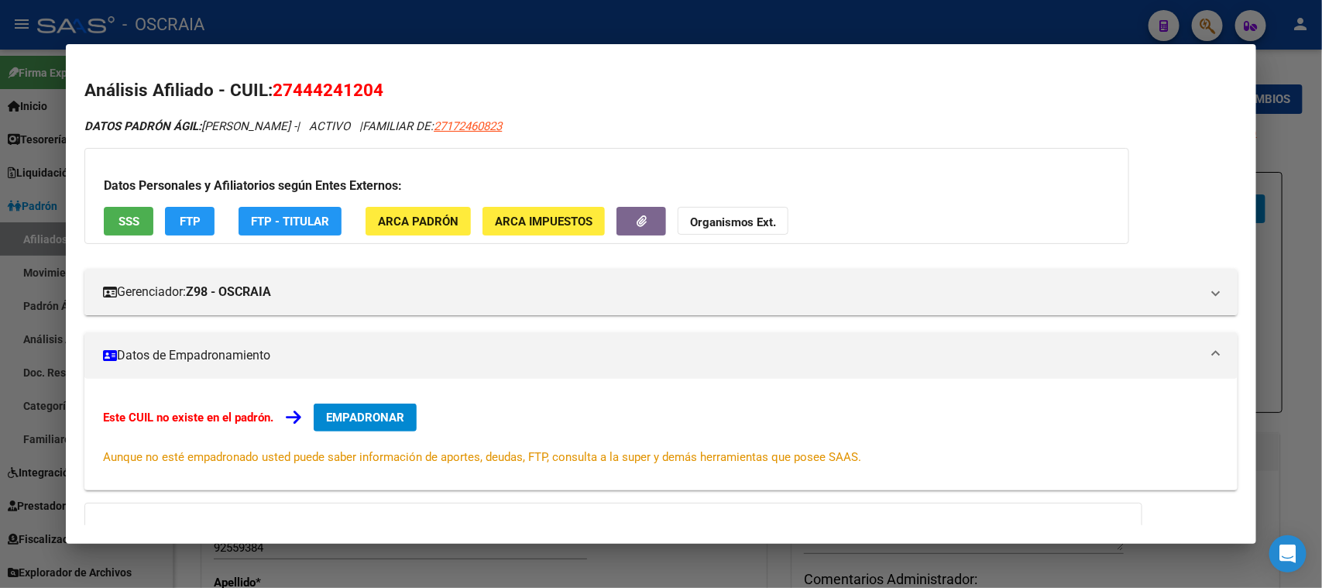
scroll to position [204, 0]
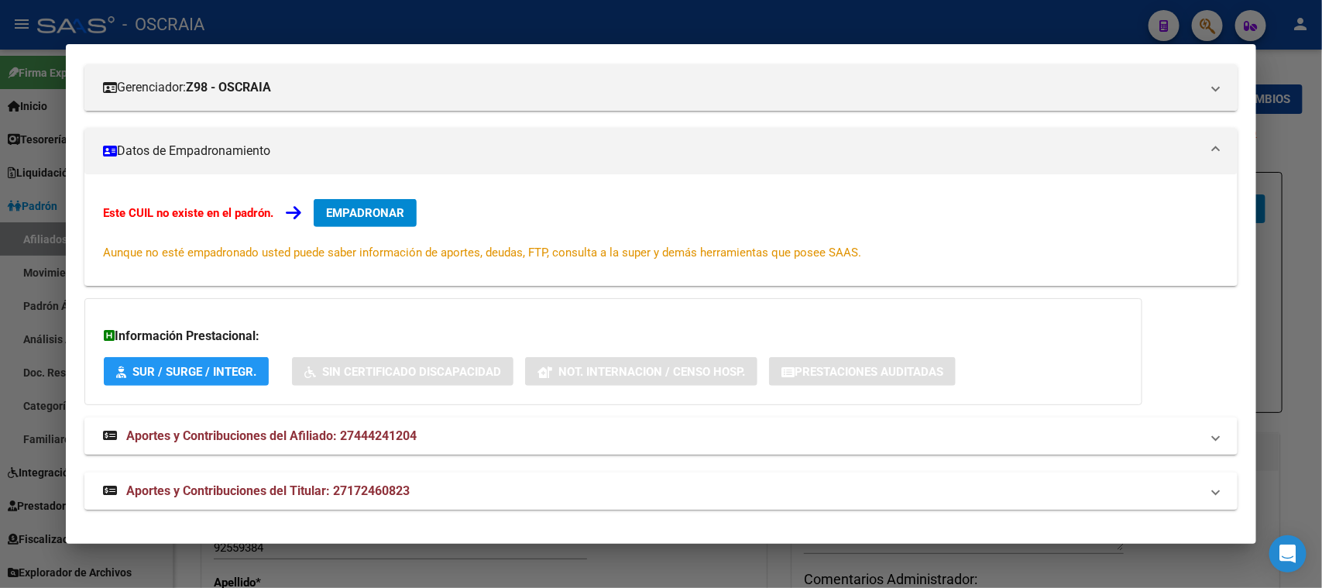
click at [368, 495] on span "Aportes y Contribuciones del Titular: 27172460823" at bounding box center [268, 490] width 284 height 15
click at [374, 413] on div "DATOS PADRÓN ÁGIL: [PERSON_NAME] - | ACTIVO | FAMILIAR DE: 27172460823 Datos Pe…" at bounding box center [660, 256] width 1153 height 687
click at [376, 428] on span "Aportes y Contribuciones del Afiliado: 27444241204" at bounding box center [271, 435] width 290 height 15
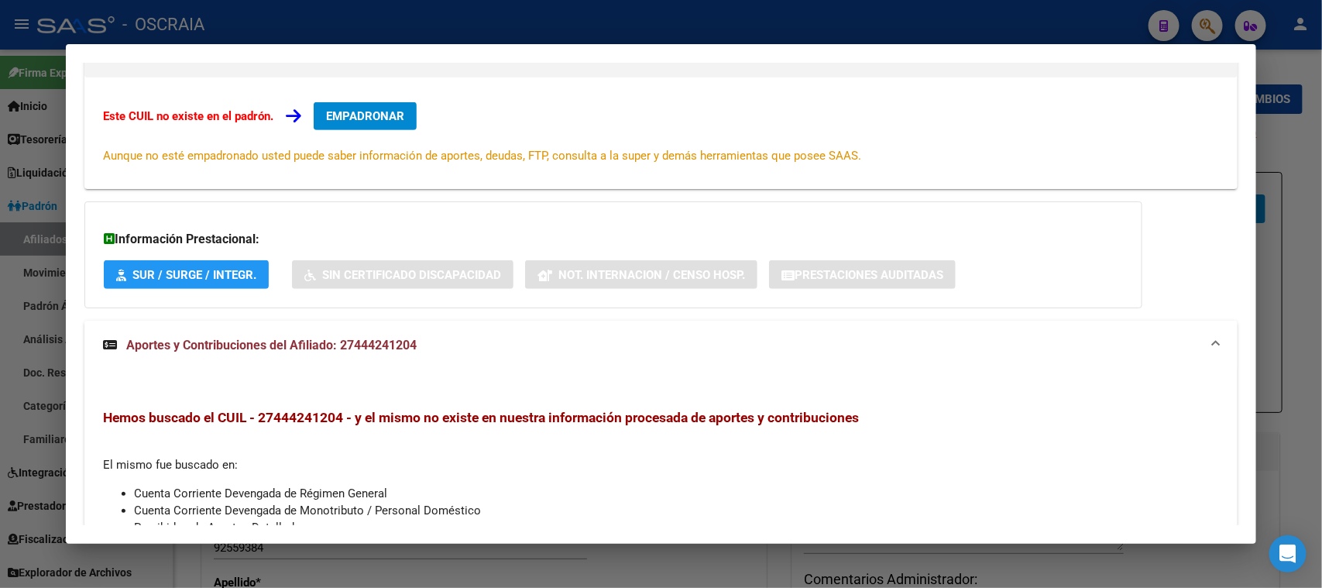
scroll to position [0, 0]
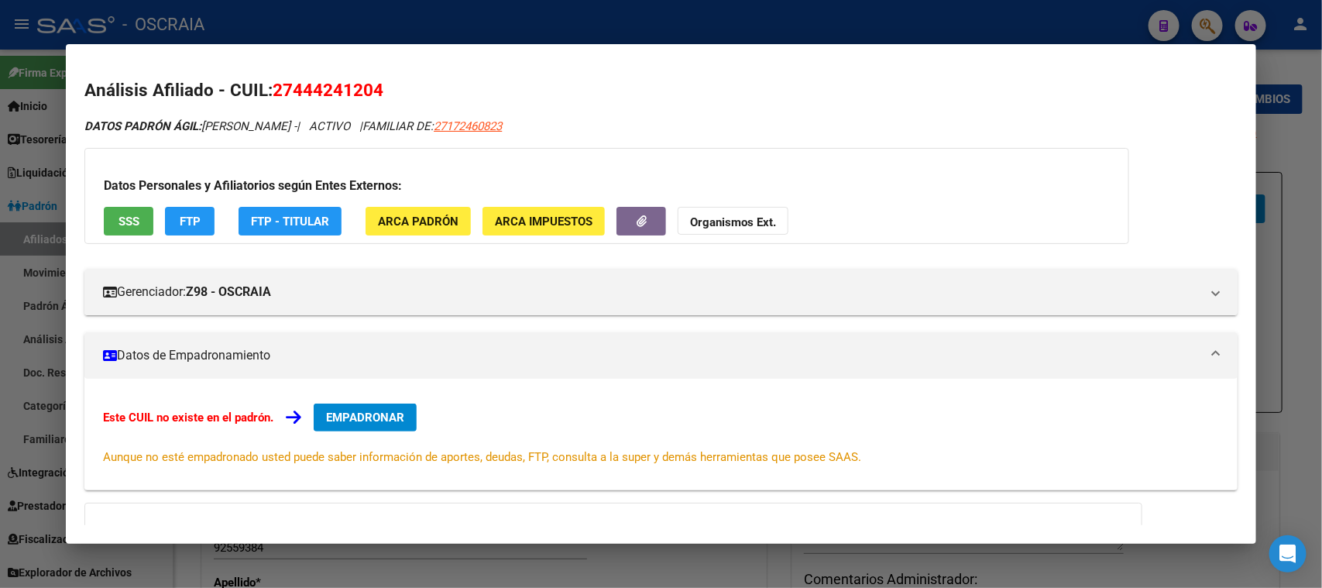
click at [325, 90] on span "27444241204" at bounding box center [328, 90] width 111 height 20
click at [689, 26] on div at bounding box center [661, 294] width 1322 height 588
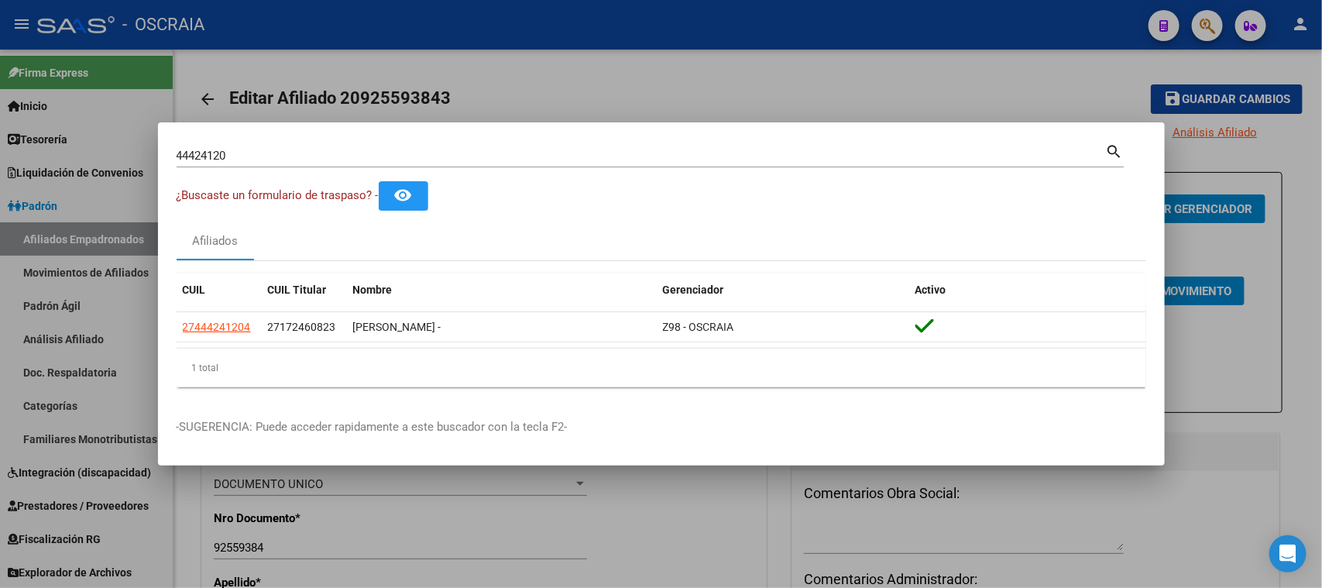
drag, startPoint x: 495, startPoint y: 144, endPoint x: 476, endPoint y: 149, distance: 19.2
click at [477, 149] on div "44424120 Buscar (apellido, dni, cuil, nro traspaso, cuit, obra social)" at bounding box center [642, 155] width 930 height 23
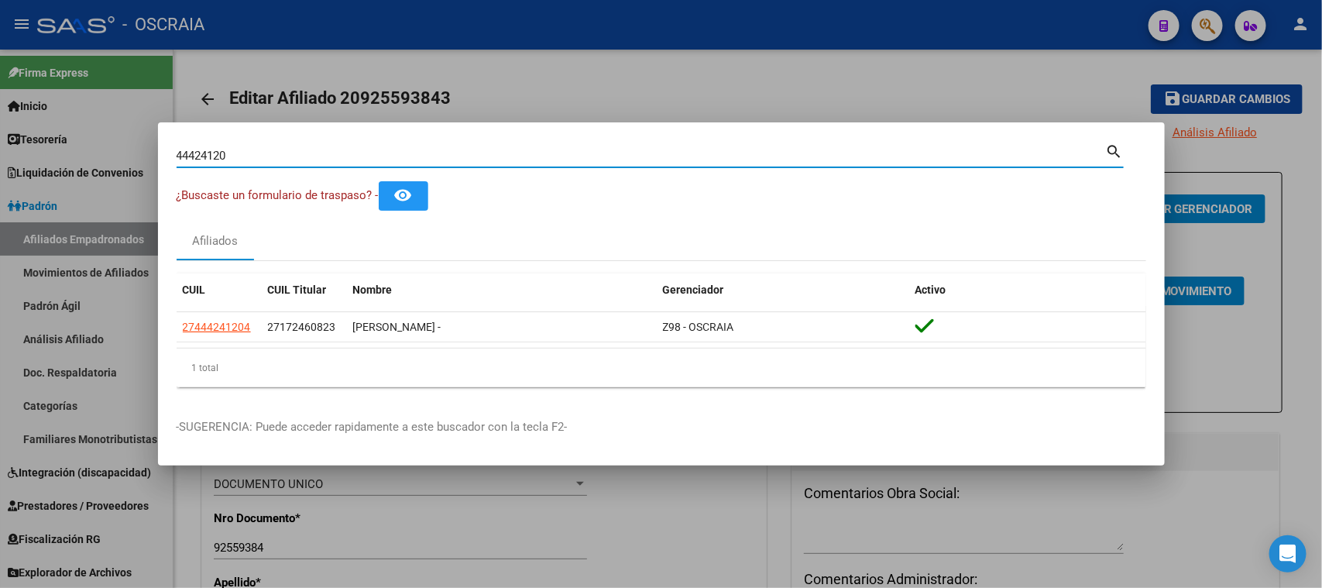
click at [474, 149] on input "44424120" at bounding box center [642, 156] width 930 height 14
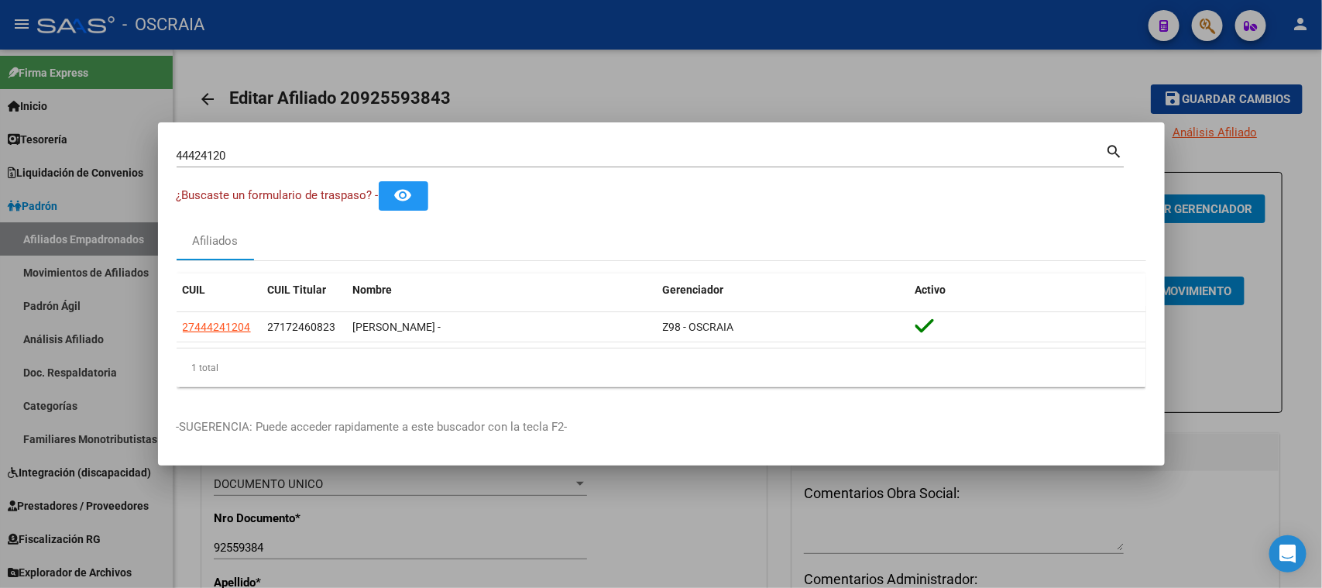
drag, startPoint x: 476, startPoint y: 149, endPoint x: 0, endPoint y: 137, distance: 476.5
click at [0, 137] on div "44424120 Buscar (apellido, dni, cuil, nro traspaso, cuit, obra social) search ¿…" at bounding box center [661, 294] width 1322 height 588
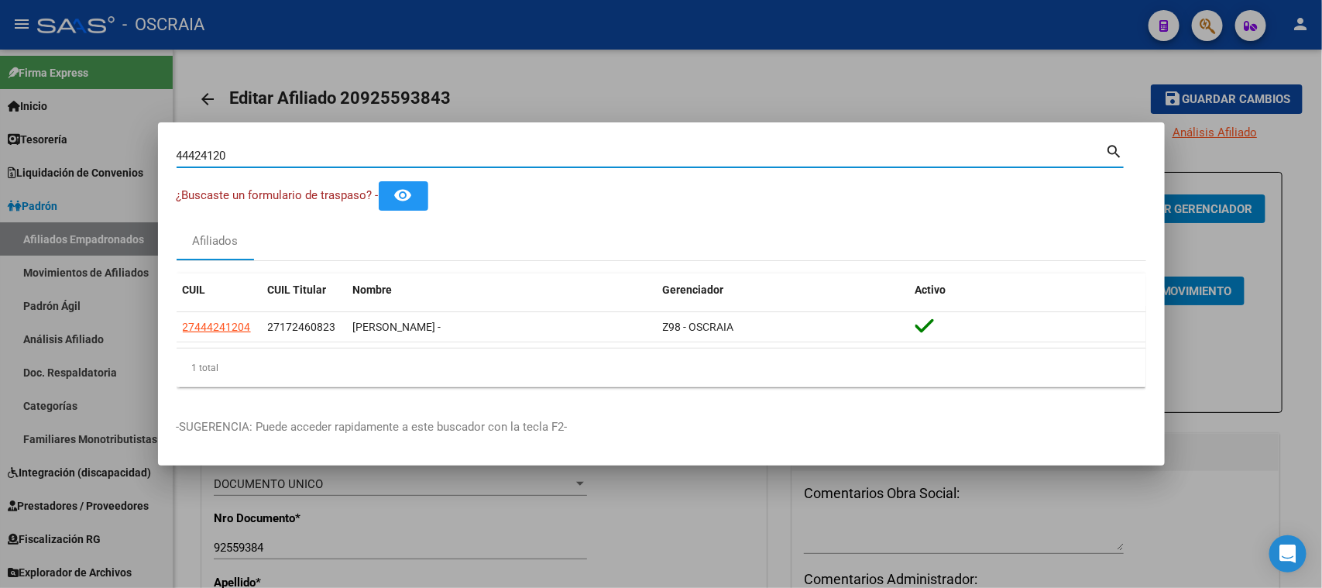
drag, startPoint x: 245, startPoint y: 154, endPoint x: 6, endPoint y: 139, distance: 239.1
click at [6, 139] on div "44424120 Buscar (apellido, dni, cuil, nro traspaso, cuit, obra social) search ¿…" at bounding box center [661, 294] width 1322 height 588
type input "40513361"
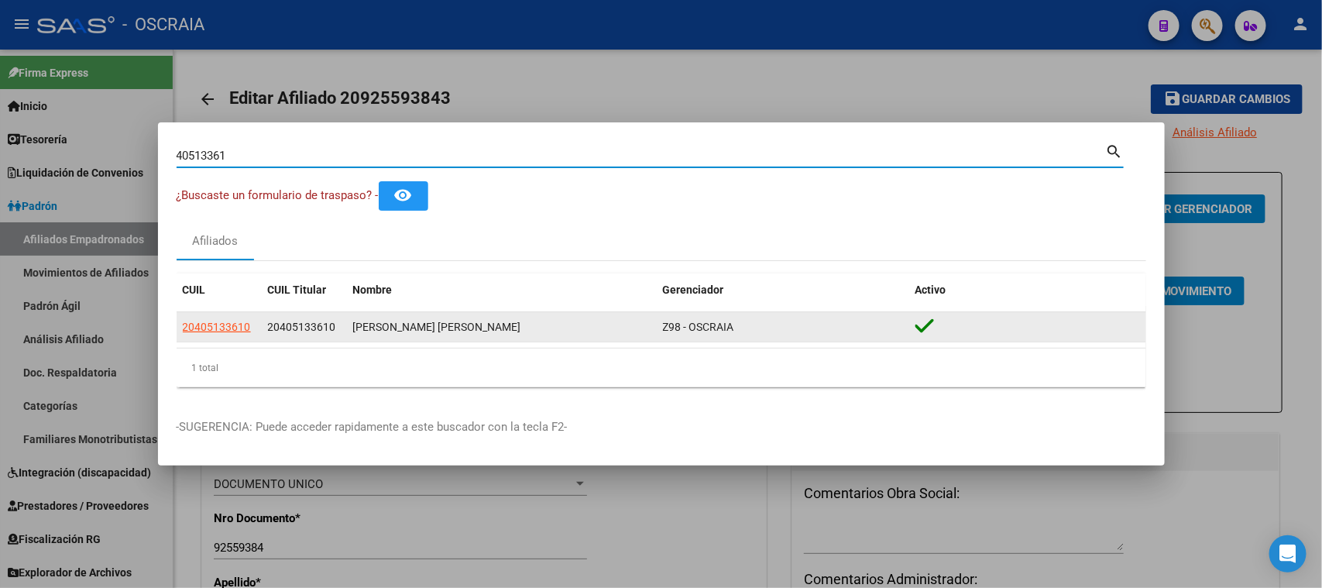
click at [232, 314] on datatable-body-cell "20405133610" at bounding box center [219, 327] width 85 height 30
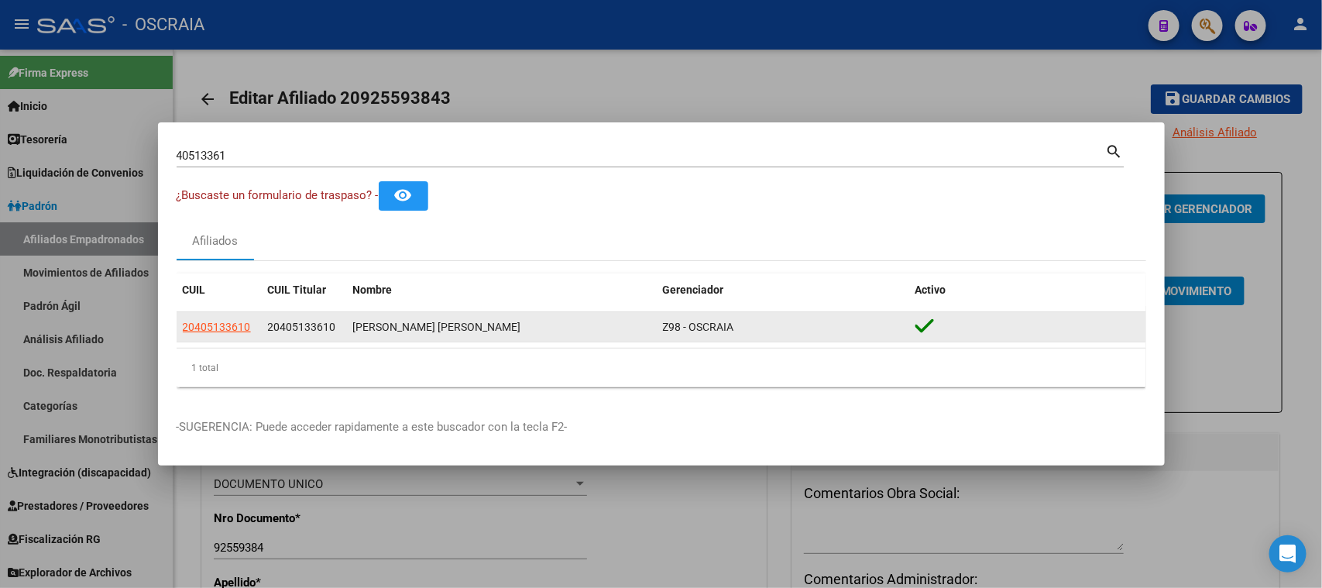
click at [236, 321] on span "20405133610" at bounding box center [217, 327] width 68 height 12
type textarea "20405133610"
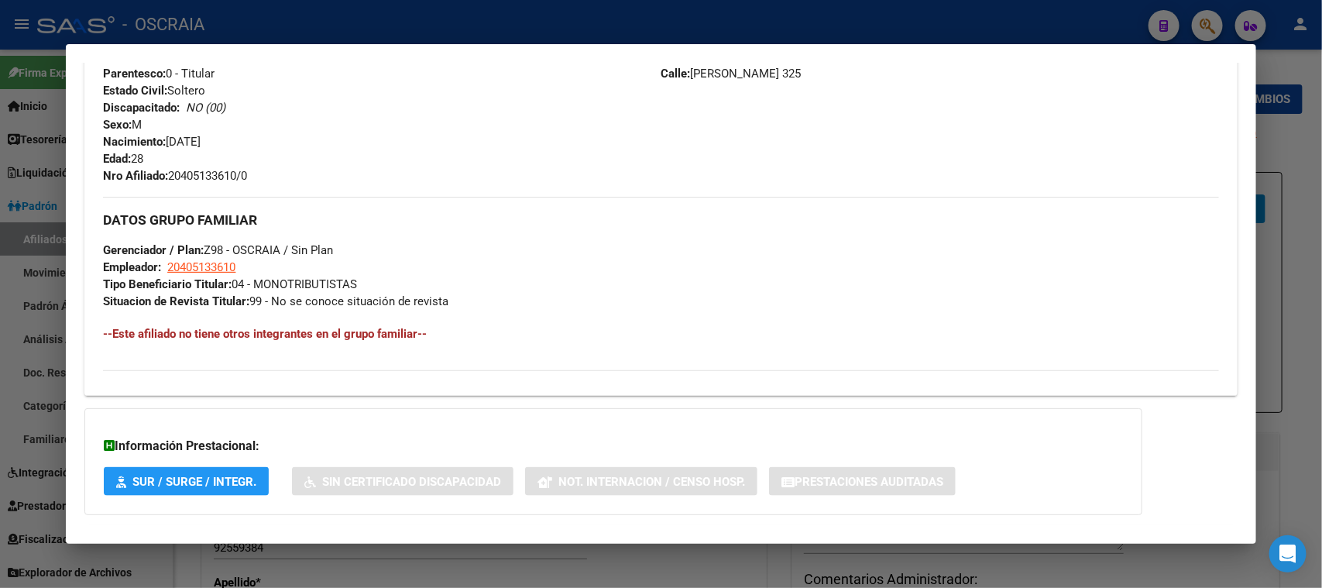
scroll to position [666, 0]
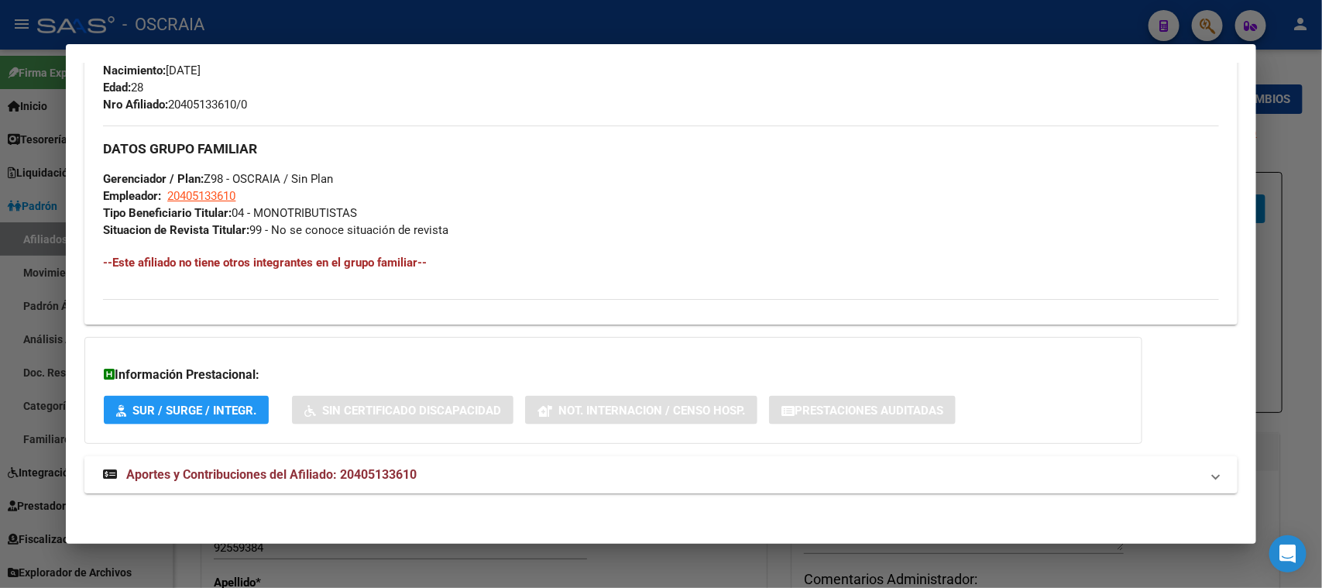
click at [331, 466] on strong "Aportes y Contribuciones del Afiliado: 20405133610" at bounding box center [260, 475] width 314 height 19
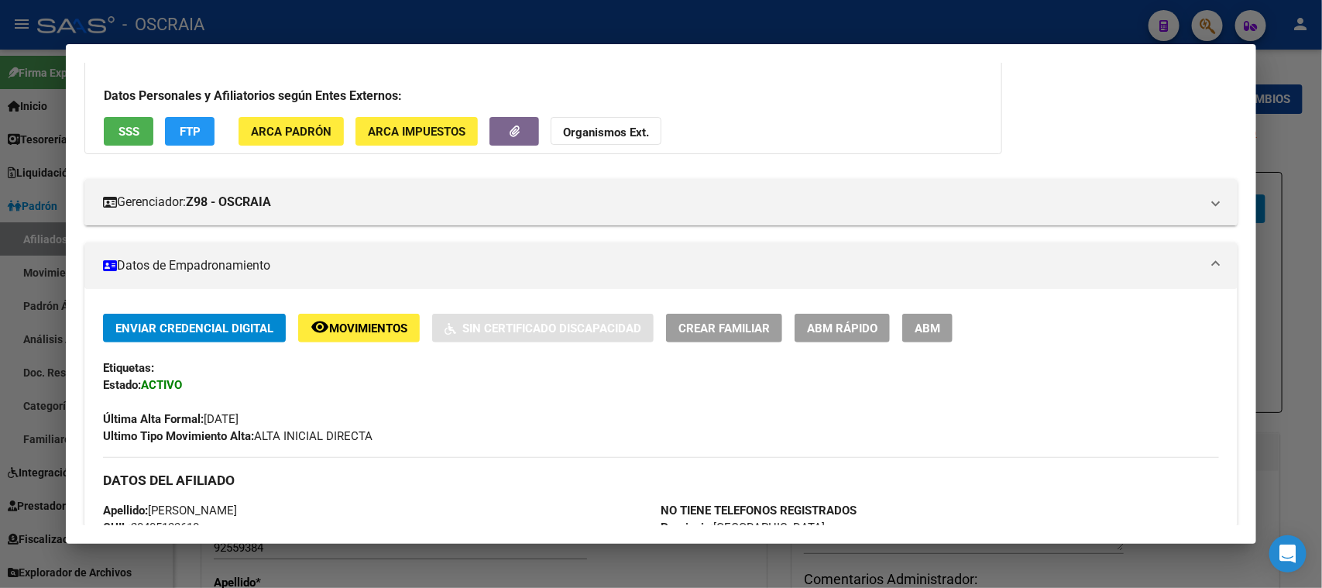
scroll to position [0, 0]
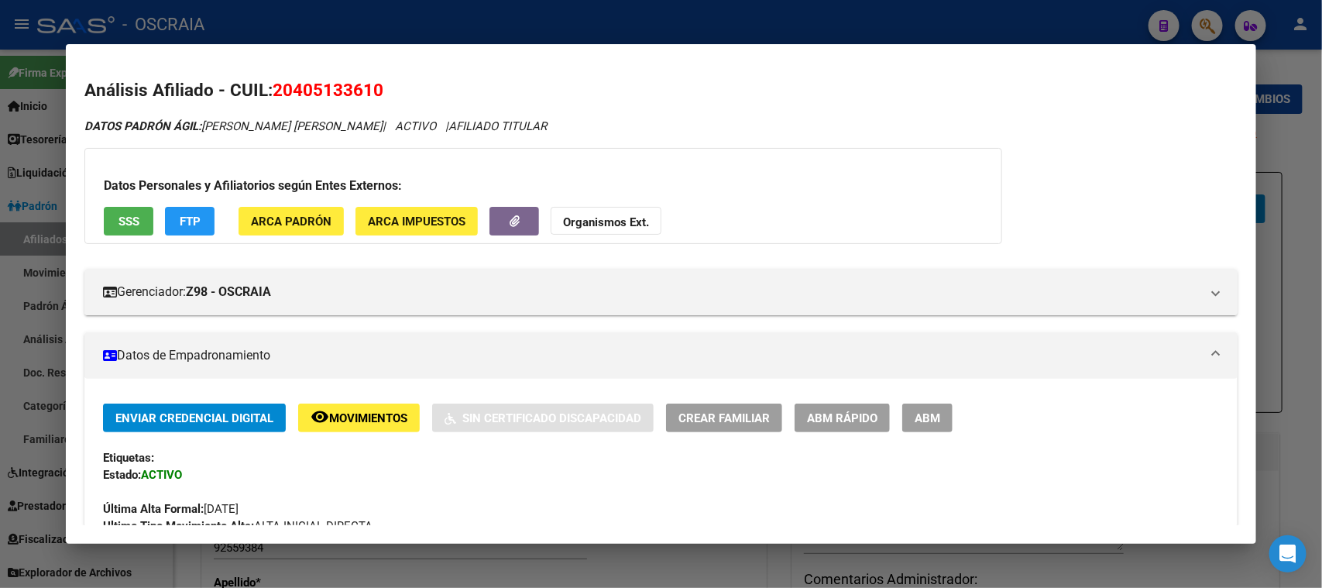
click at [129, 215] on span "SSS" at bounding box center [129, 222] width 21 height 14
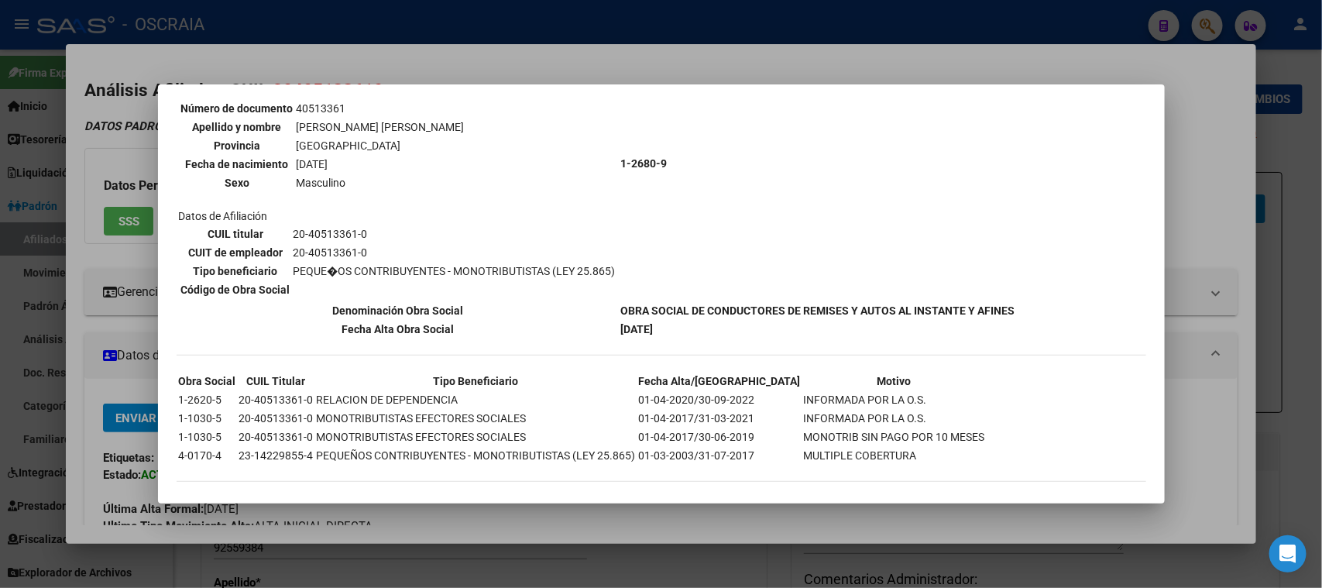
scroll to position [160, 0]
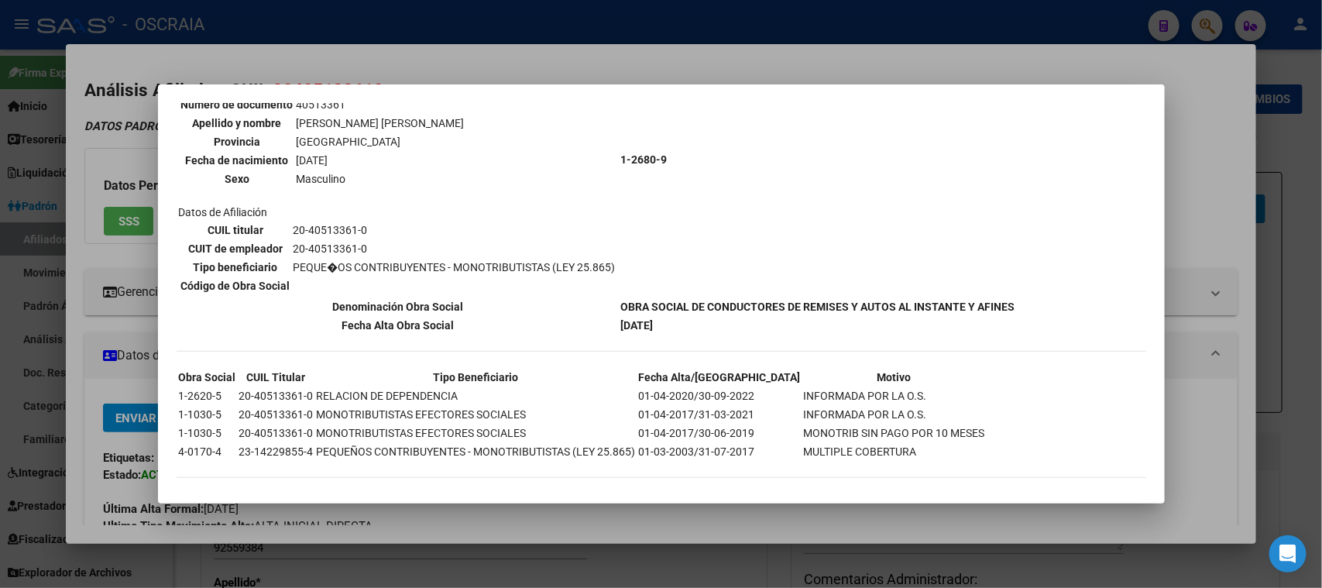
click at [391, 60] on div at bounding box center [661, 294] width 1322 height 588
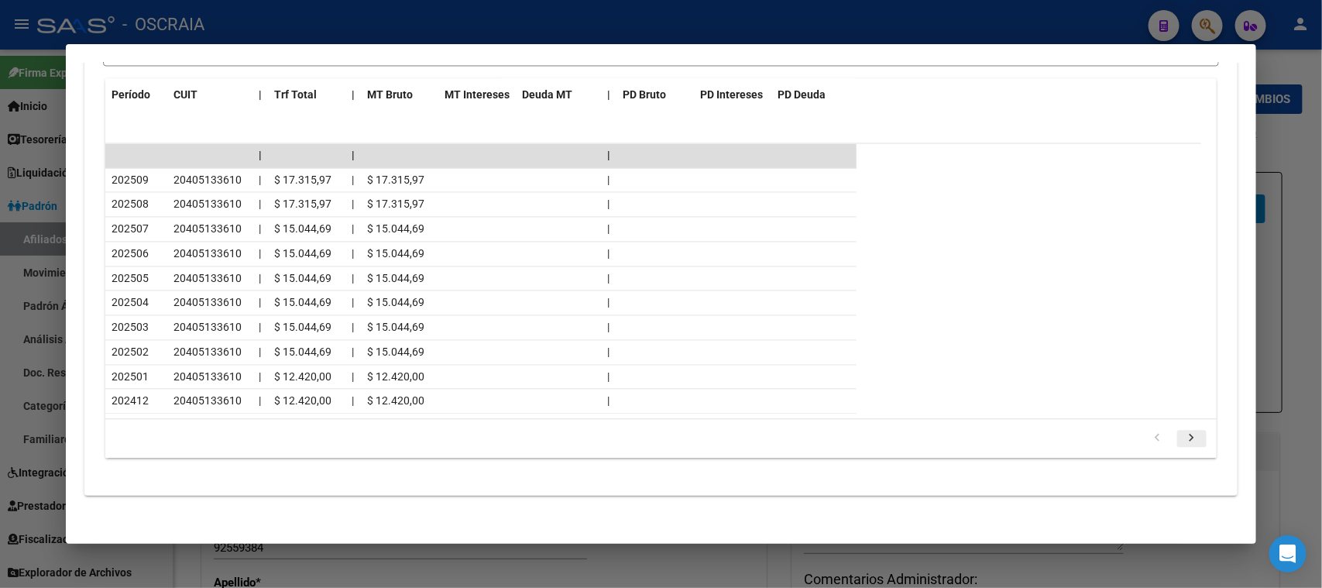
click at [1189, 431] on link "go to next page" at bounding box center [1191, 439] width 29 height 17
click at [1184, 431] on icon "go to next page" at bounding box center [1192, 440] width 20 height 19
click at [1186, 431] on icon "go to next page" at bounding box center [1192, 440] width 20 height 19
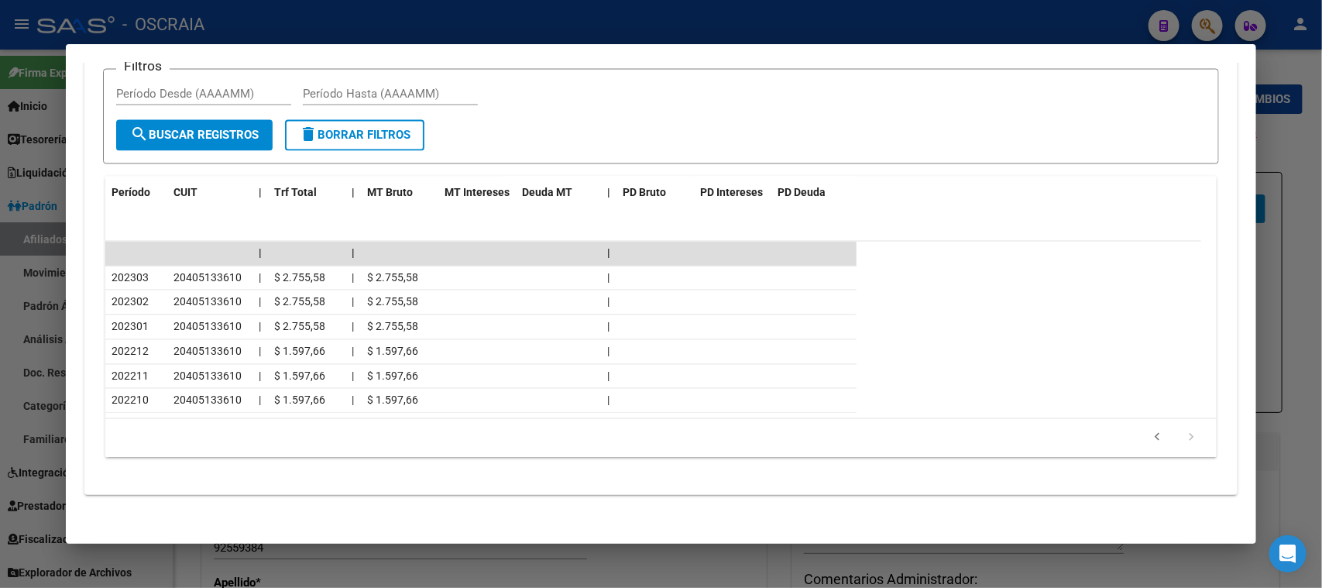
click at [1186, 431] on icon "go to next page" at bounding box center [1192, 440] width 20 height 19
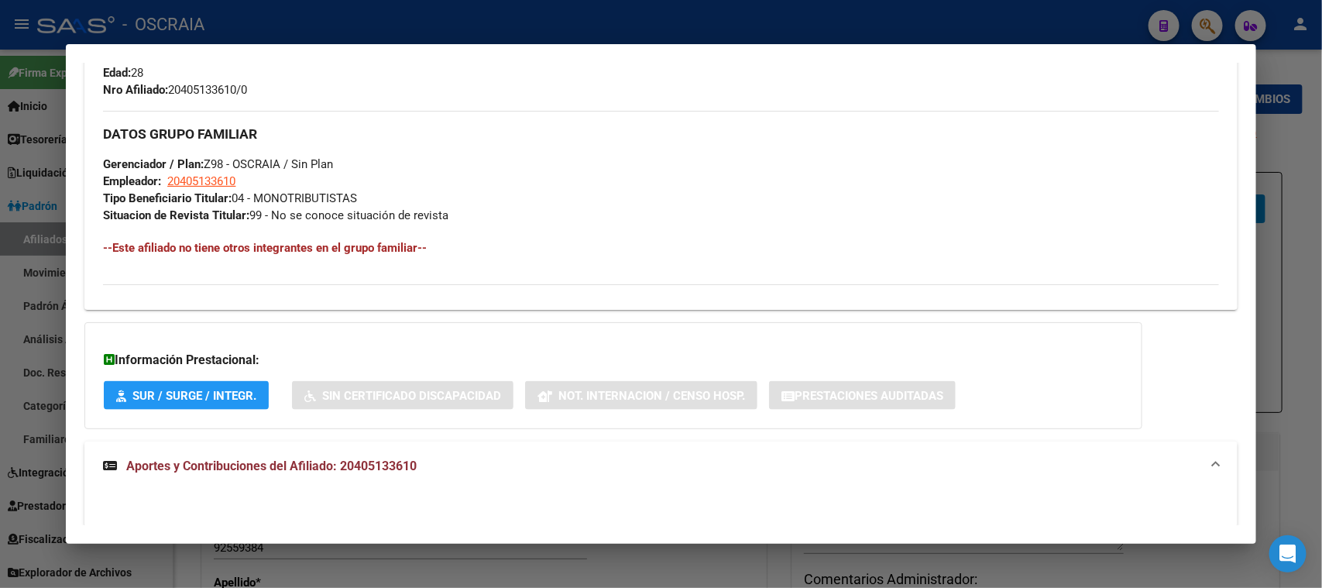
scroll to position [390, 0]
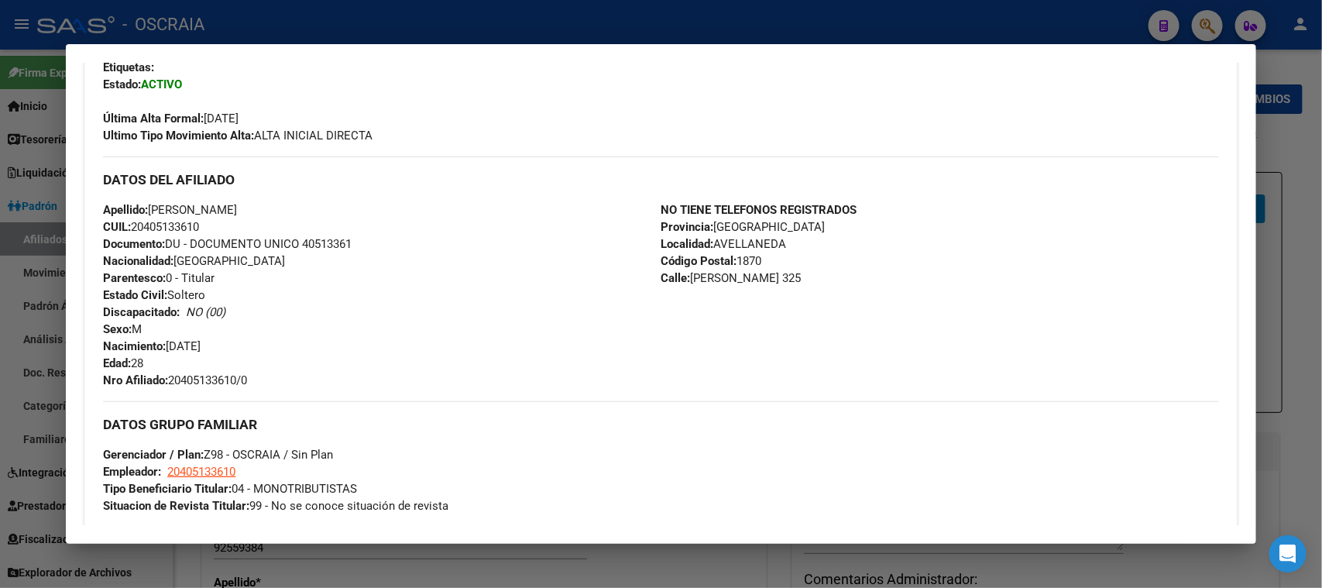
click at [610, 32] on div at bounding box center [661, 294] width 1322 height 588
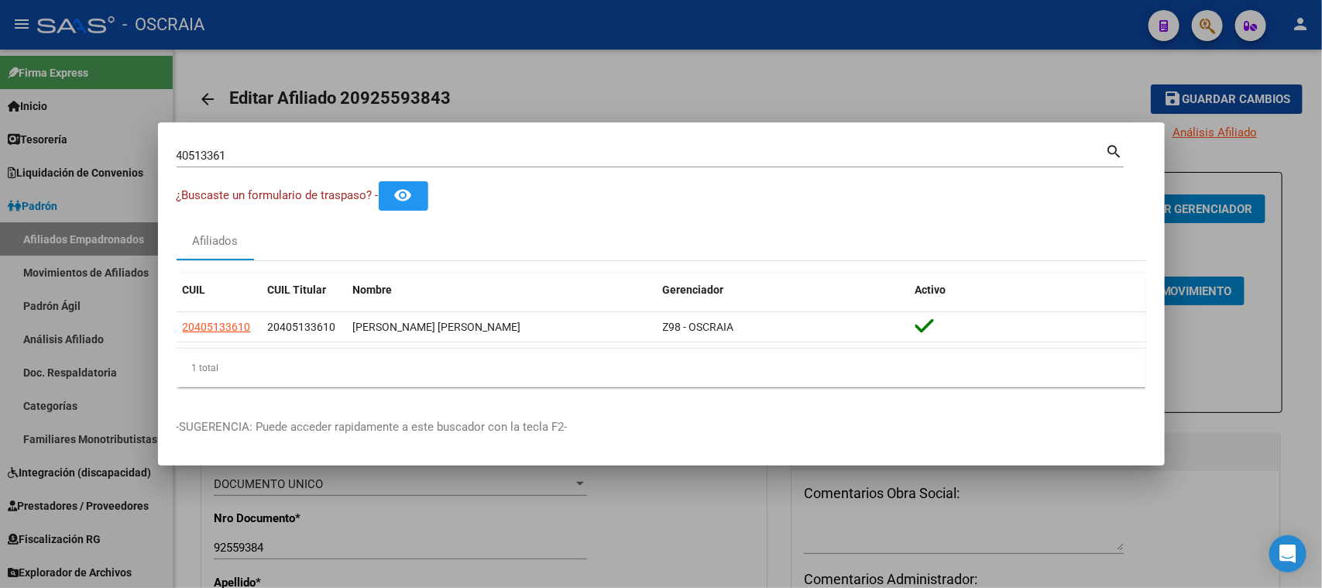
drag, startPoint x: 236, startPoint y: 154, endPoint x: 0, endPoint y: 133, distance: 237.2
click at [0, 133] on div "40513361 Buscar (apellido, dni, cuil, nro traspaso, cuit, obra social) search ¿…" at bounding box center [661, 294] width 1322 height 588
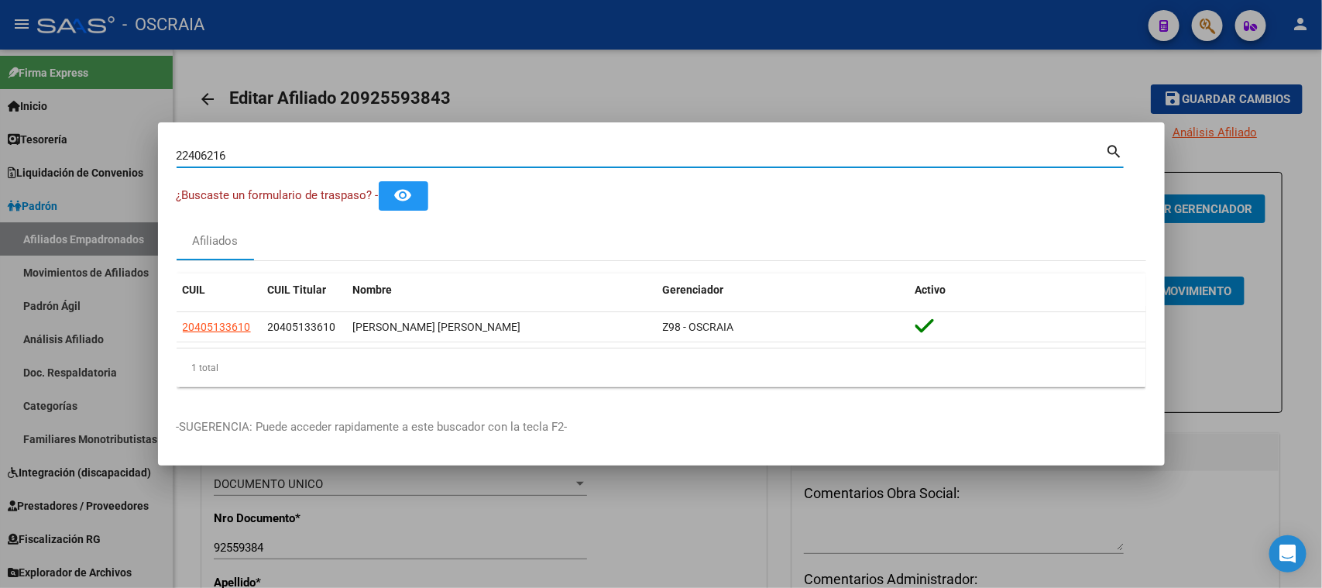
type input "22406216"
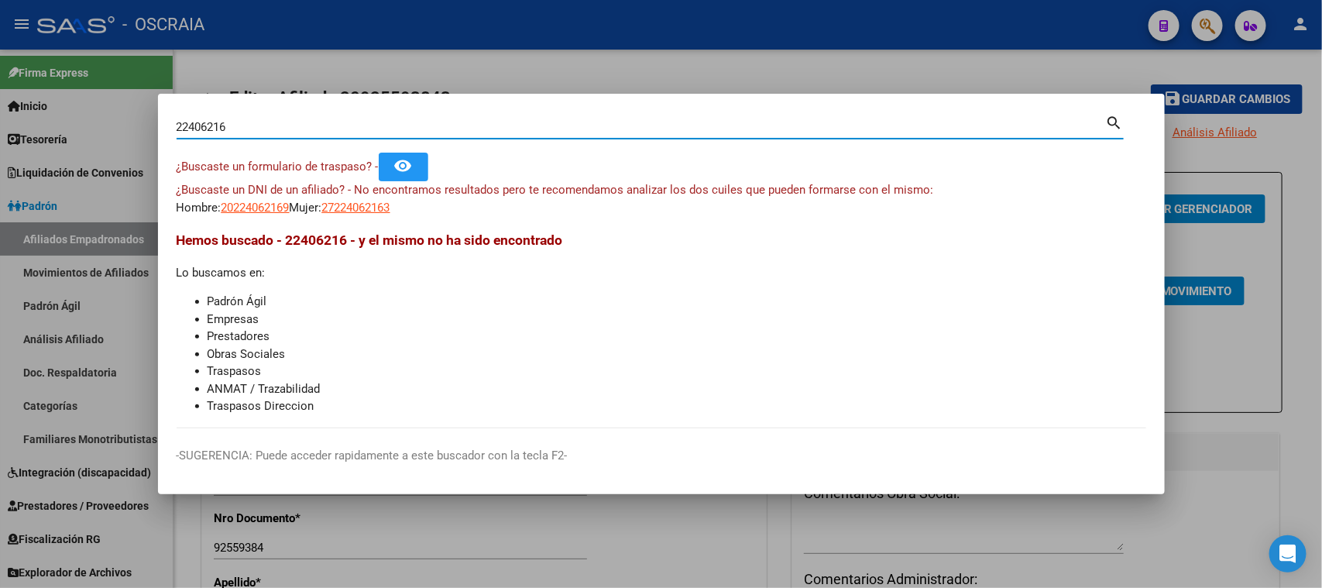
click at [243, 208] on span "20224062169" at bounding box center [256, 208] width 68 height 14
type textarea "20224062169"
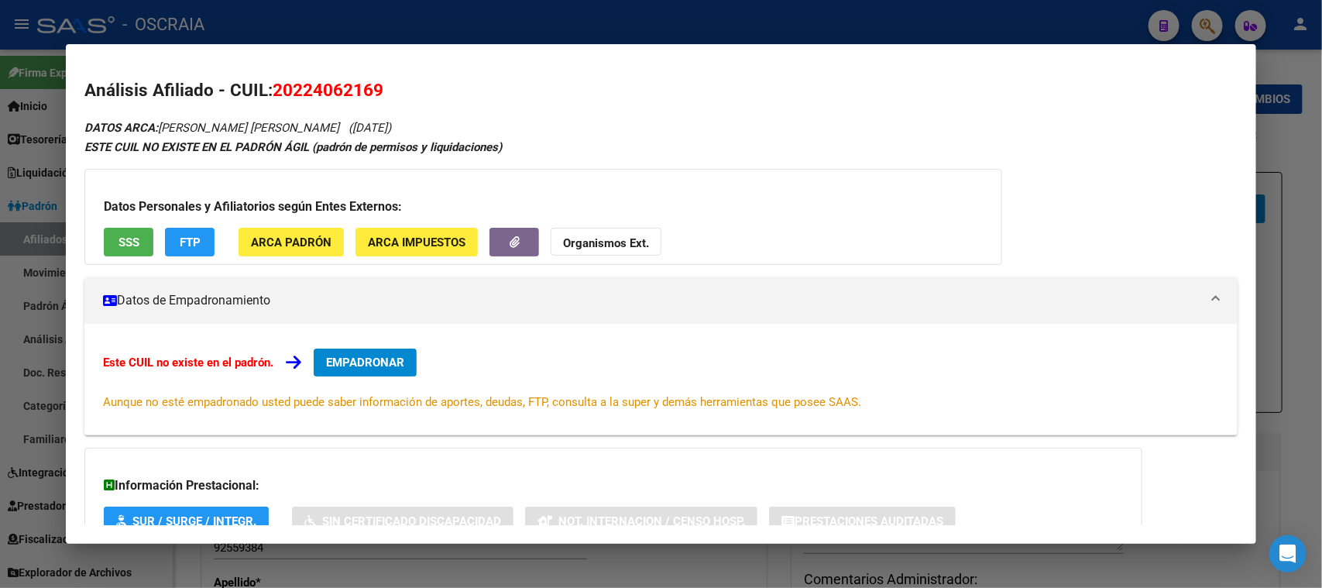
click at [122, 249] on button "SSS" at bounding box center [129, 242] width 50 height 29
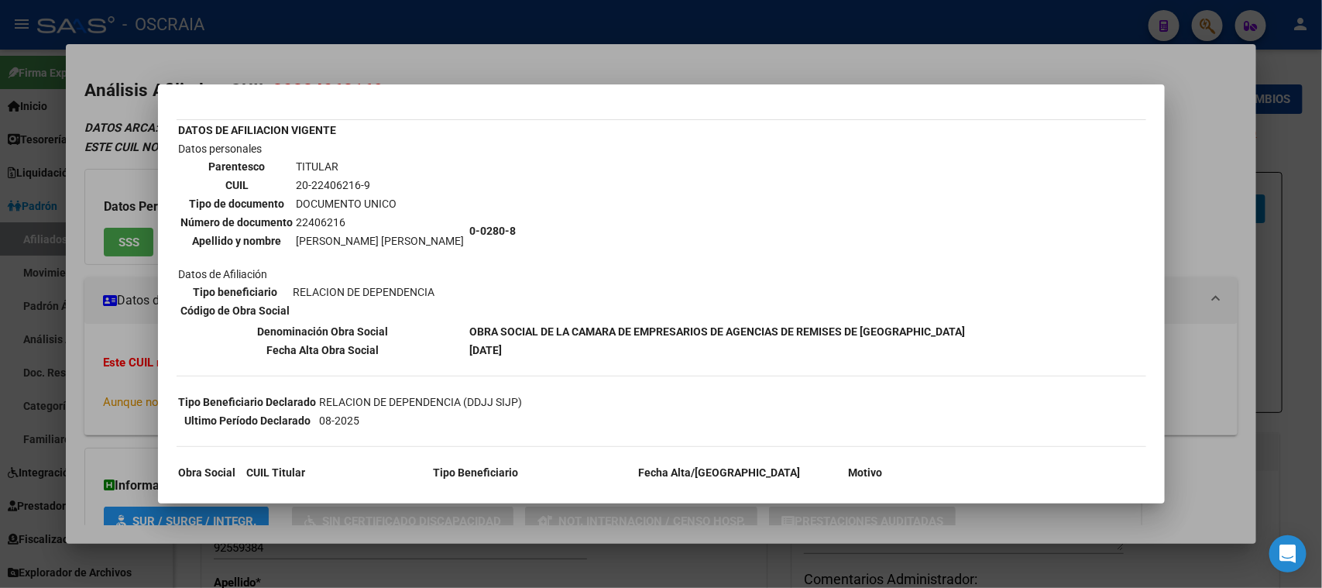
scroll to position [96, 0]
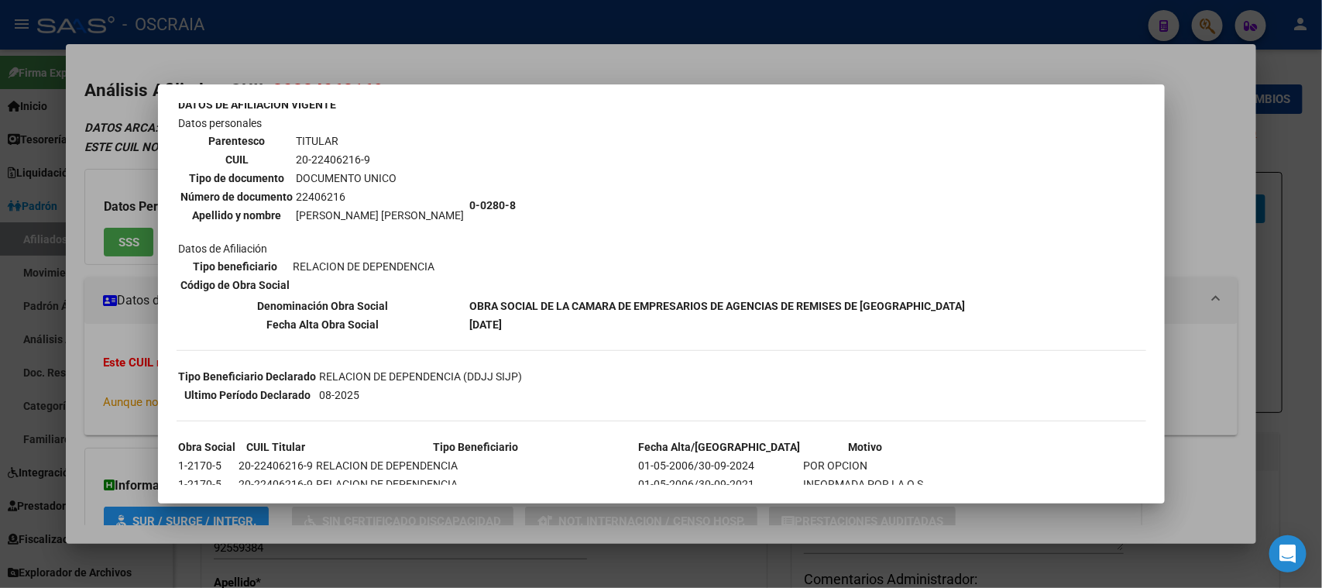
click at [517, 70] on div at bounding box center [661, 294] width 1322 height 588
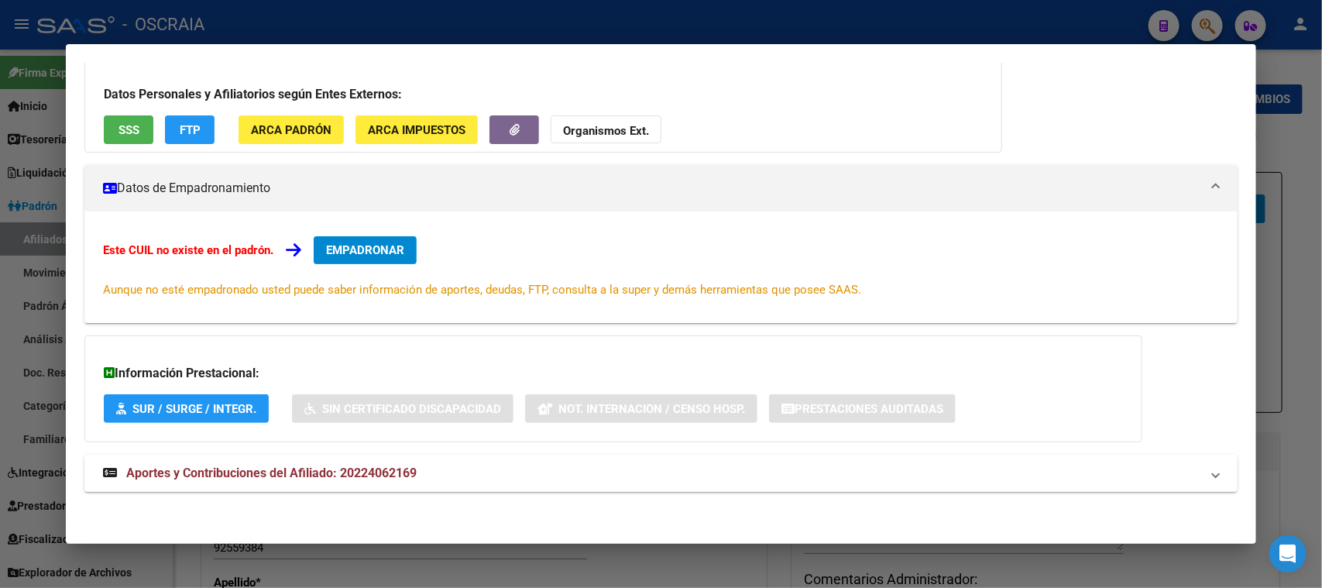
click at [446, 470] on mat-panel-title "Aportes y Contribuciones del Afiliado: 20224062169" at bounding box center [651, 473] width 1097 height 19
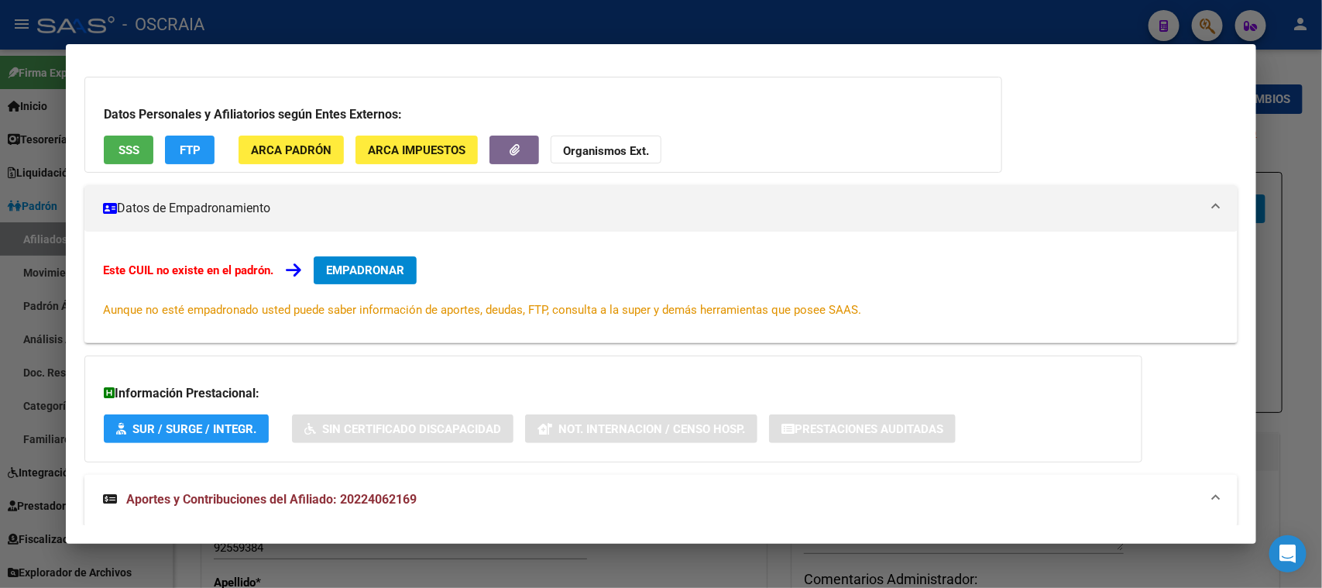
scroll to position [0, 0]
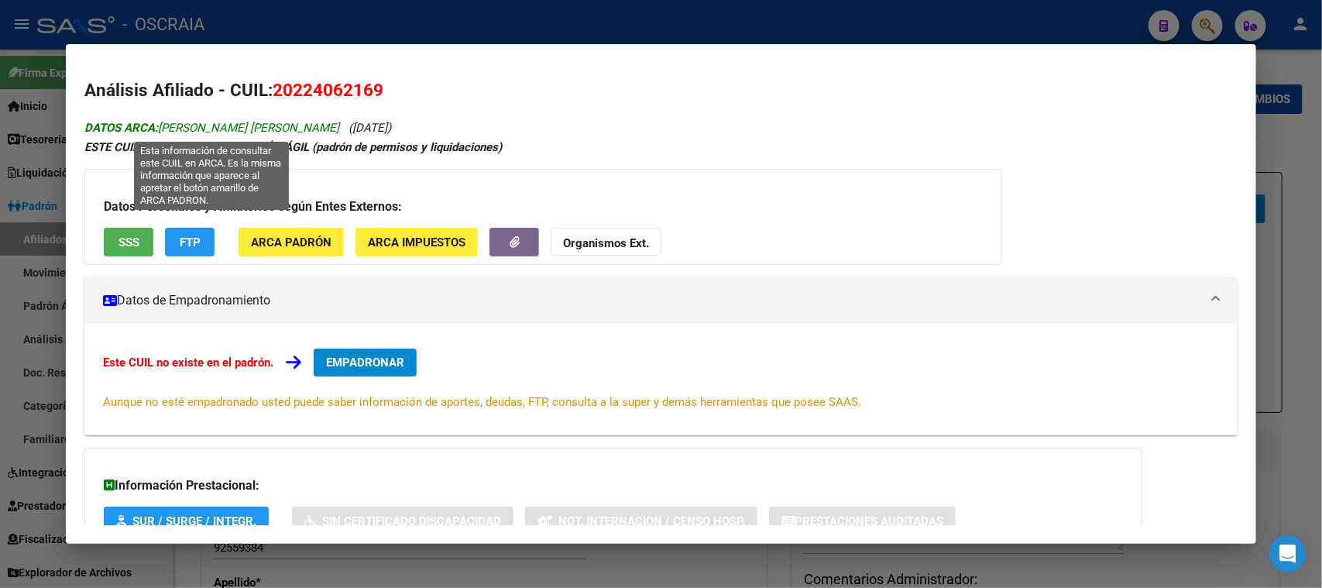
click at [165, 125] on span "DATOS ARCA: [PERSON_NAME]" at bounding box center [211, 128] width 255 height 14
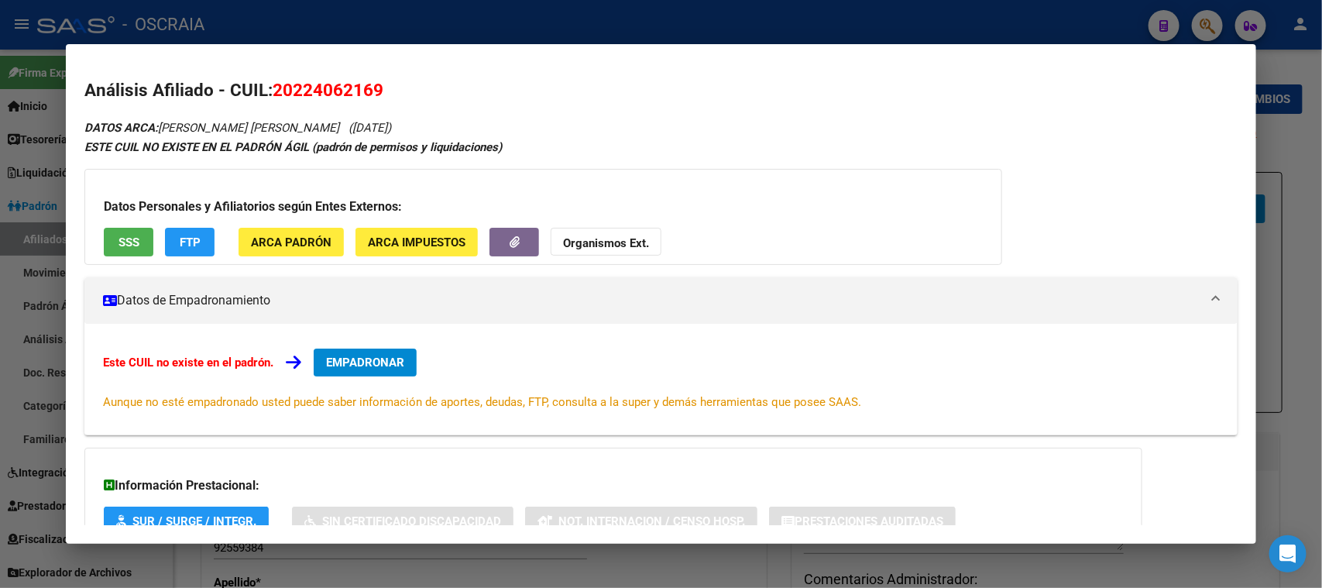
drag, startPoint x: 178, startPoint y: 122, endPoint x: 335, endPoint y: 114, distance: 156.7
click at [335, 114] on div "Análisis Afiliado - CUIL: 20224062169 DATOS ARCA: [PERSON_NAME] ([DATE]) ESTE C…" at bounding box center [660, 517] width 1153 height 880
copy span "[PERSON_NAME] [PERSON_NAME]"
click at [354, 95] on span "20224062169" at bounding box center [328, 90] width 111 height 20
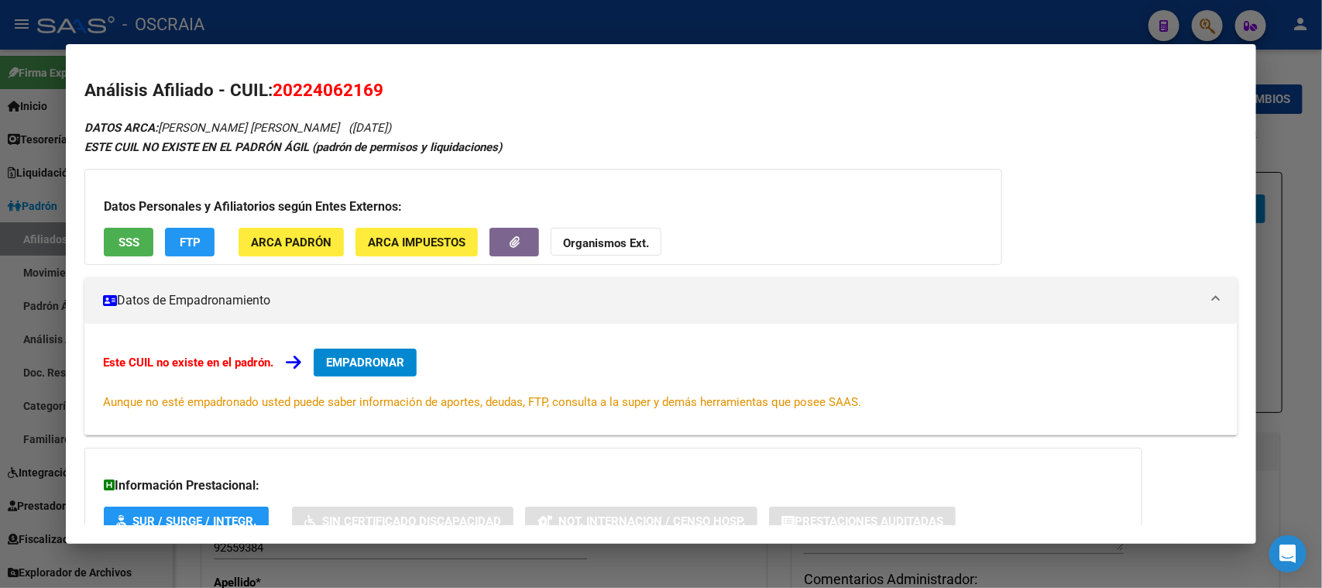
copy span "20224062169"
click at [473, 4] on div at bounding box center [661, 294] width 1322 height 588
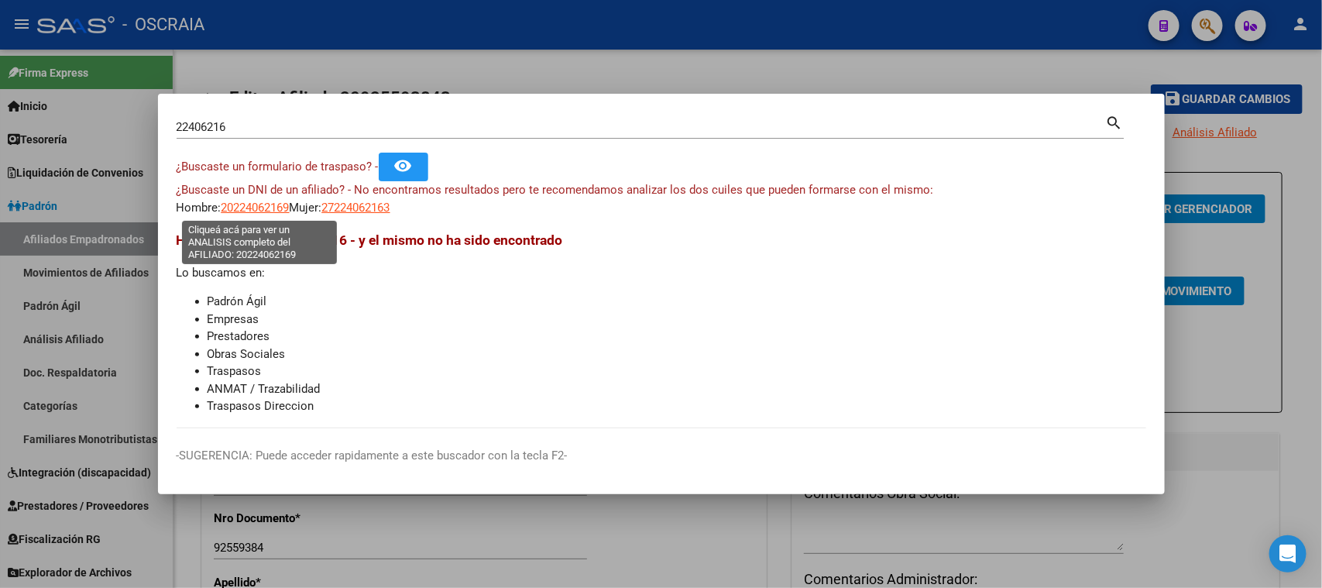
click at [287, 211] on span "20224062169" at bounding box center [256, 208] width 68 height 14
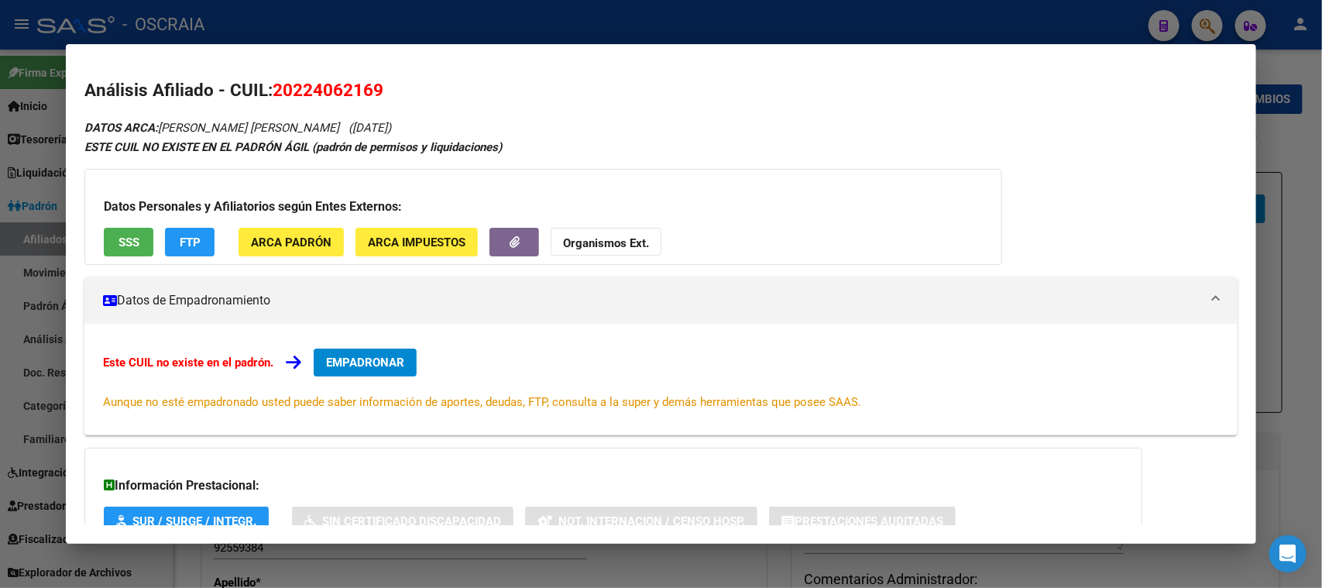
click at [119, 228] on button "SSS" at bounding box center [129, 242] width 50 height 29
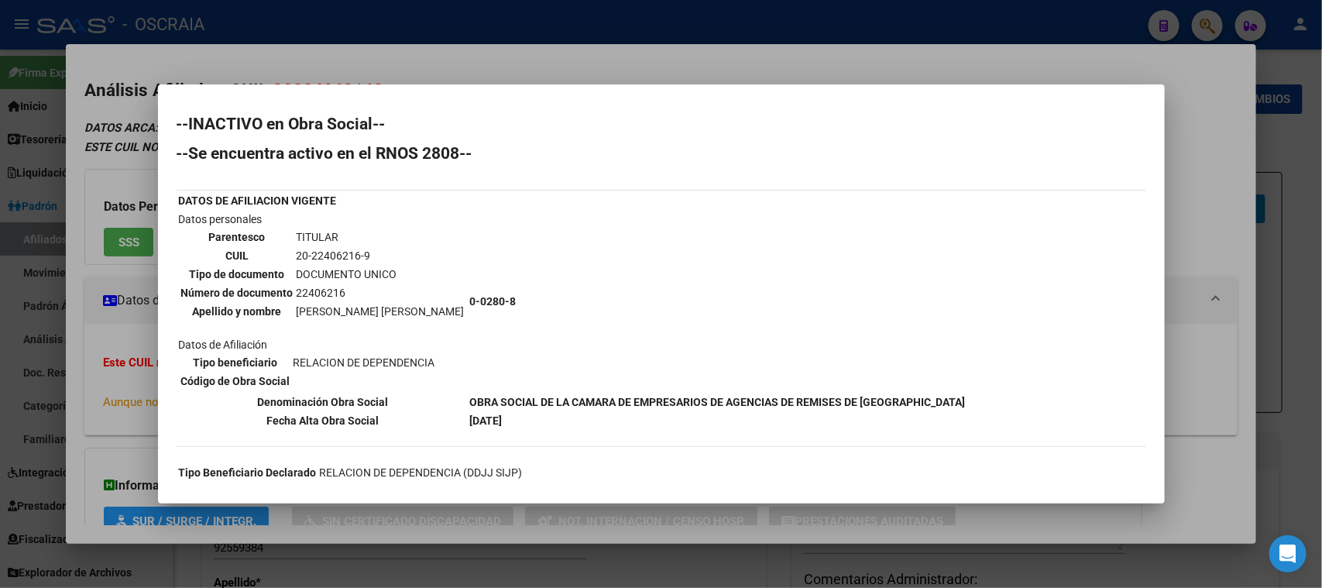
scroll to position [96, 0]
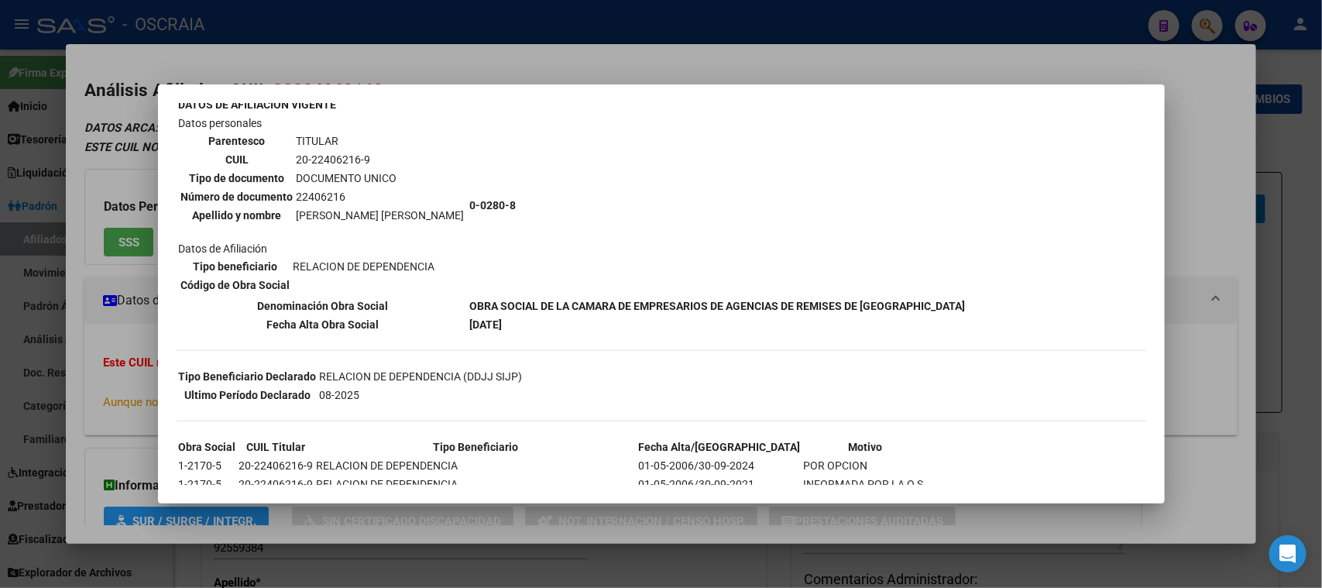
click at [507, 300] on b "OBRA SOCIAL DE LA CAMARA DE EMPRESARIOS DE AGENCIAS DE REMISES DE [GEOGRAPHIC_D…" at bounding box center [718, 306] width 496 height 12
copy tbody "OBRA SOCIAL DE LA CAMARA DE EMPRESARIOS DE AGENCIAS DE REMISES DE [GEOGRAPHIC_D…"
click at [469, 193] on td "0-0280-8" at bounding box center [717, 205] width 497 height 181
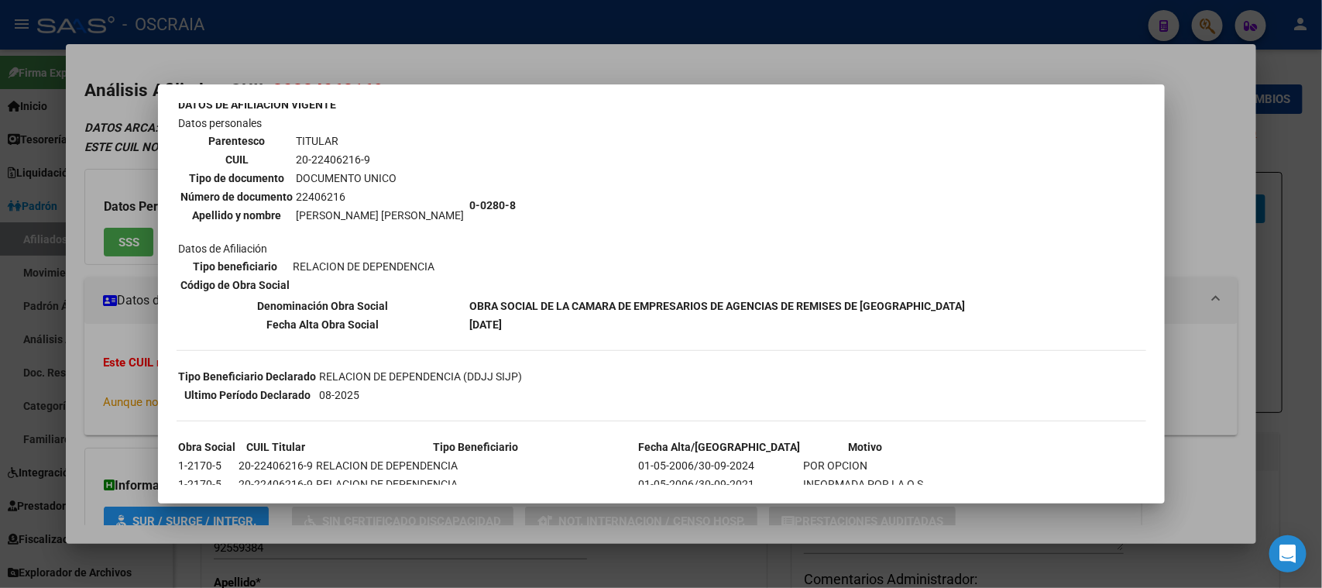
click at [469, 193] on td "0-0280-8" at bounding box center [717, 205] width 497 height 181
copy tbody "0-0280-8"
click at [717, 23] on div at bounding box center [661, 294] width 1322 height 588
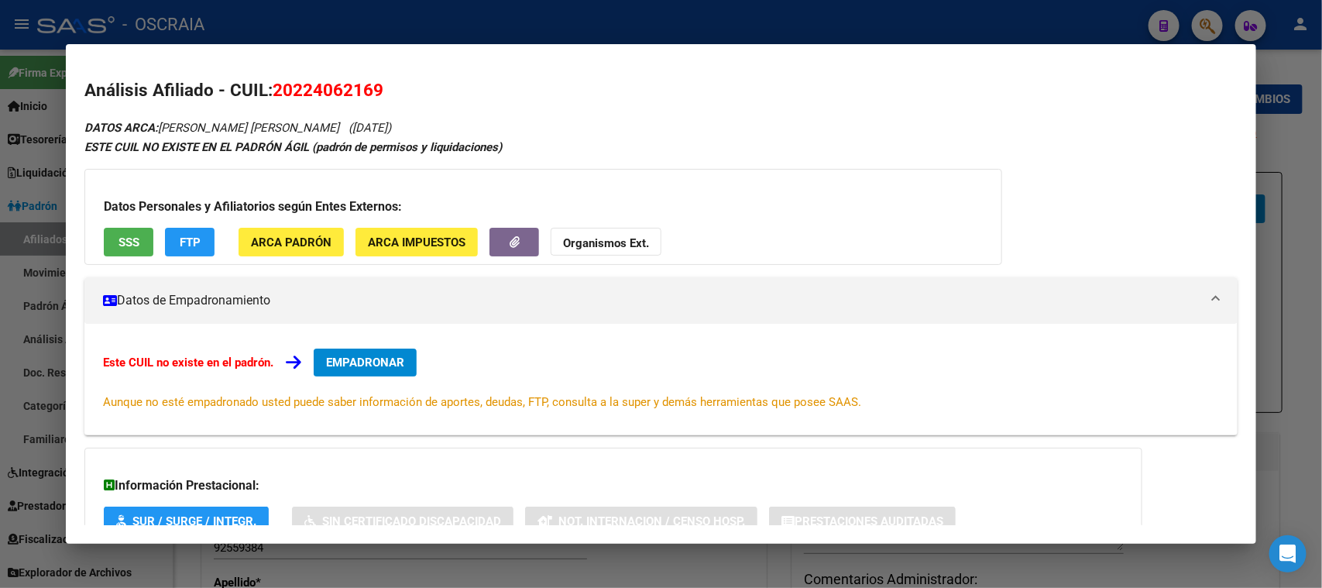
click at [713, 26] on div at bounding box center [661, 294] width 1322 height 588
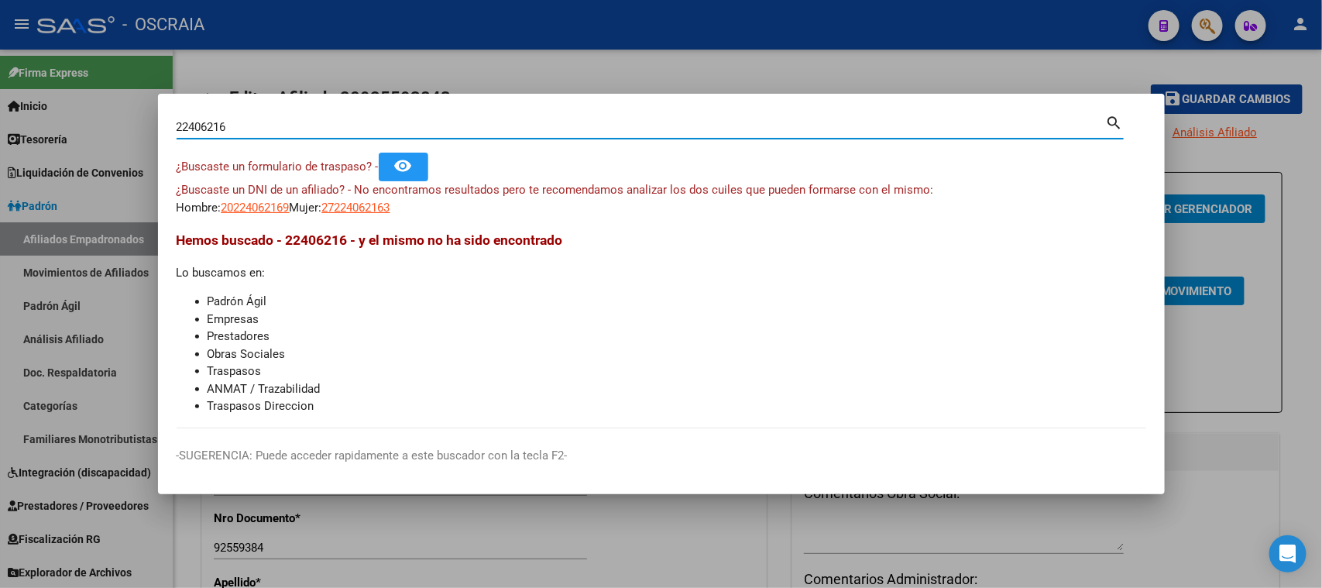
drag, startPoint x: 308, startPoint y: 122, endPoint x: 0, endPoint y: 108, distance: 307.8
click at [0, 108] on div "22406216 Buscar (apellido, dni, cuil, nro traspaso, cuit, obra social) search ¿…" at bounding box center [661, 294] width 1322 height 588
type input "38257962"
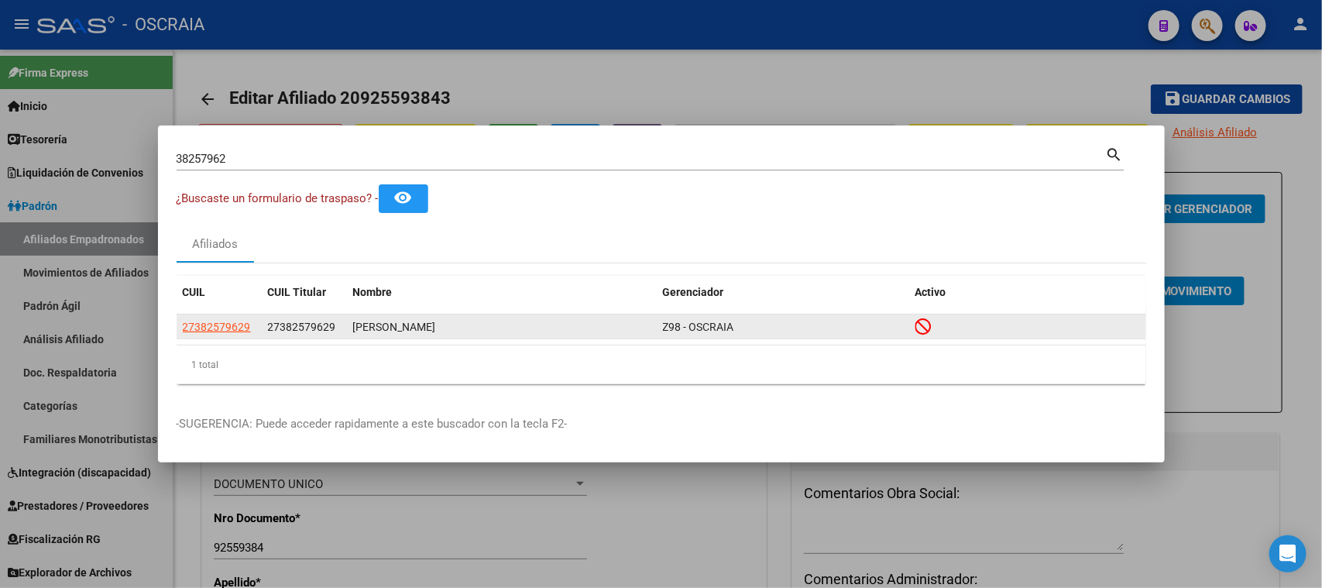
click at [251, 319] on div "27382579629" at bounding box center [219, 327] width 73 height 18
click at [238, 331] on span "27382579629" at bounding box center [217, 327] width 68 height 12
type textarea "27382579629"
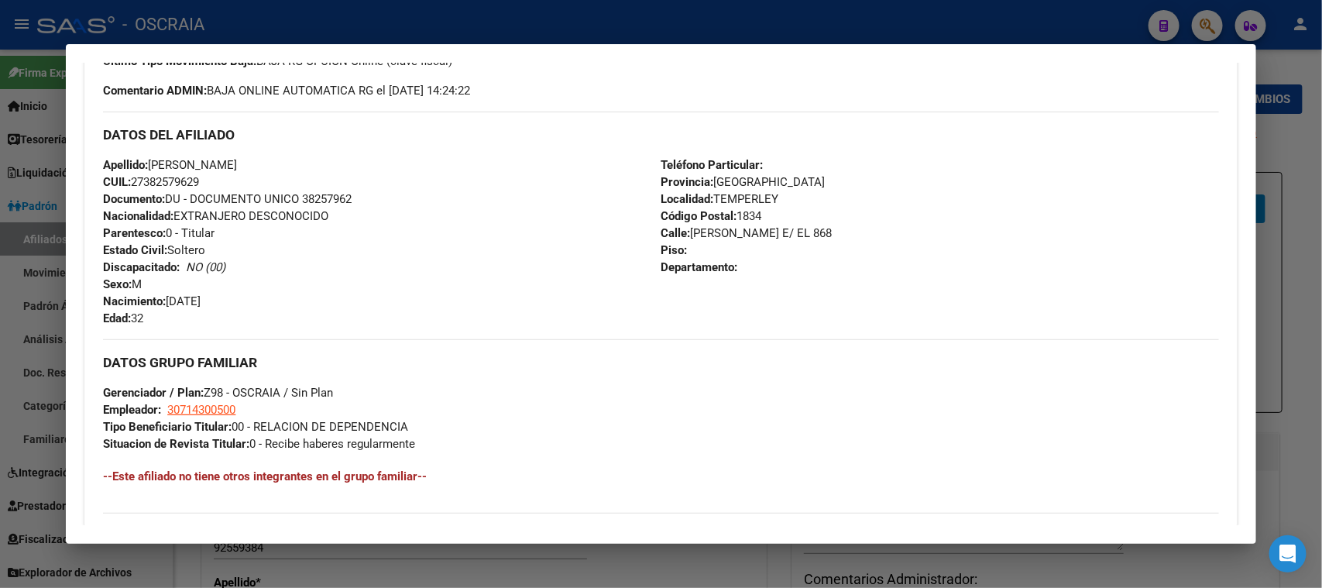
scroll to position [713, 0]
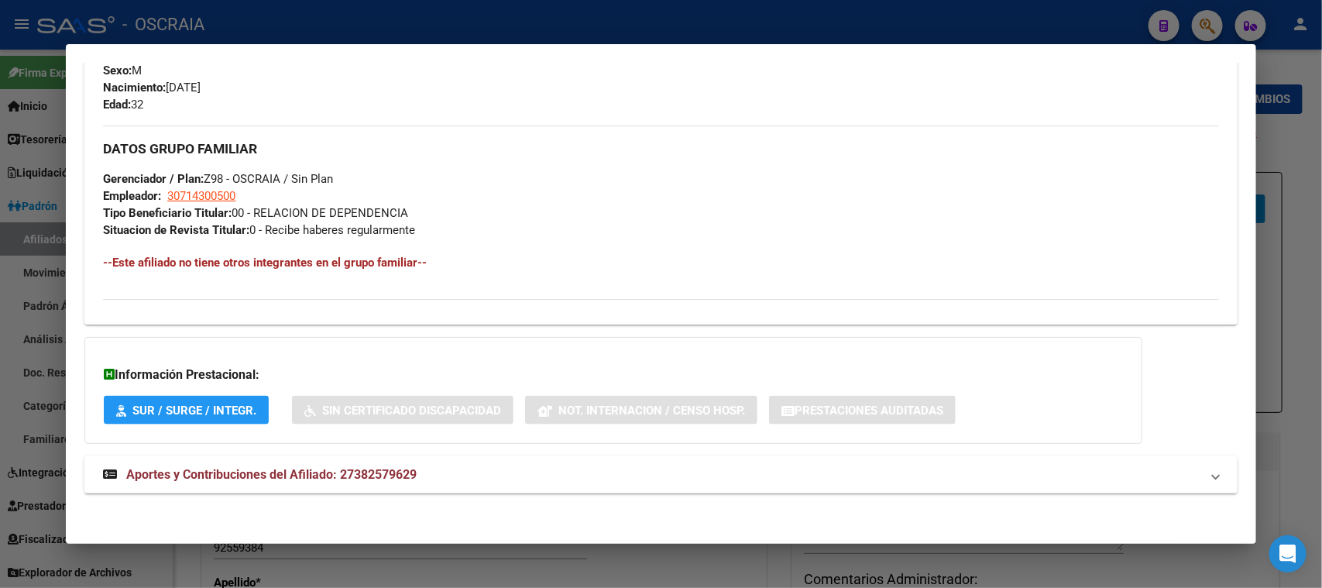
click at [364, 459] on mat-expansion-panel-header "Aportes y Contribuciones del Afiliado: 27382579629" at bounding box center [660, 474] width 1153 height 37
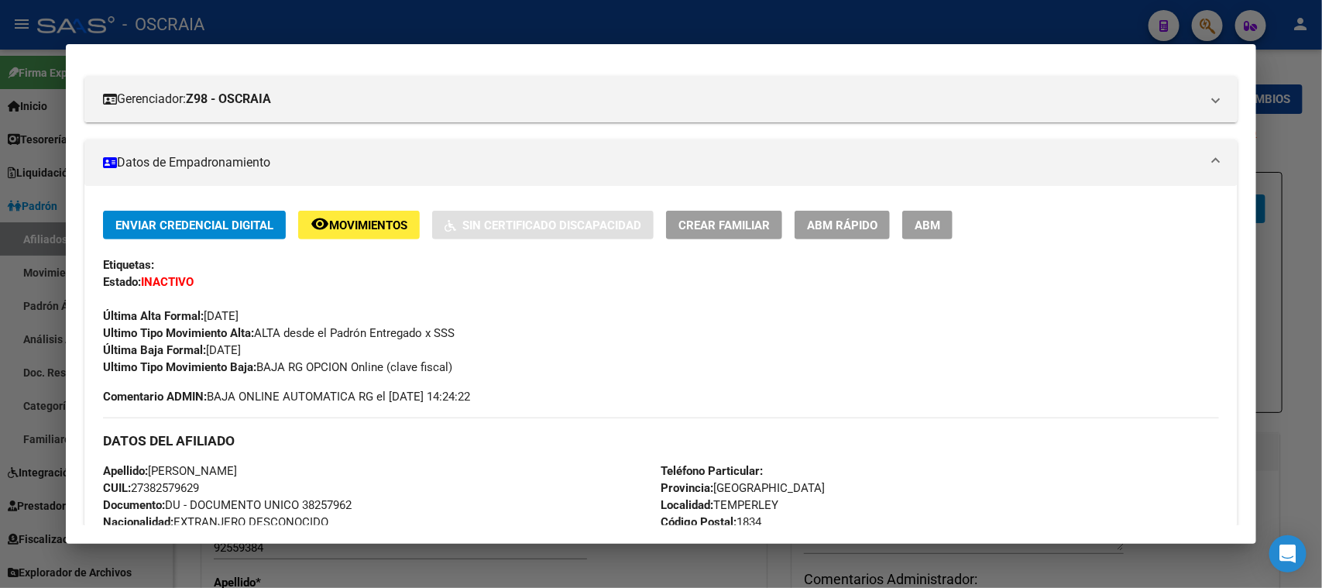
scroll to position [0, 0]
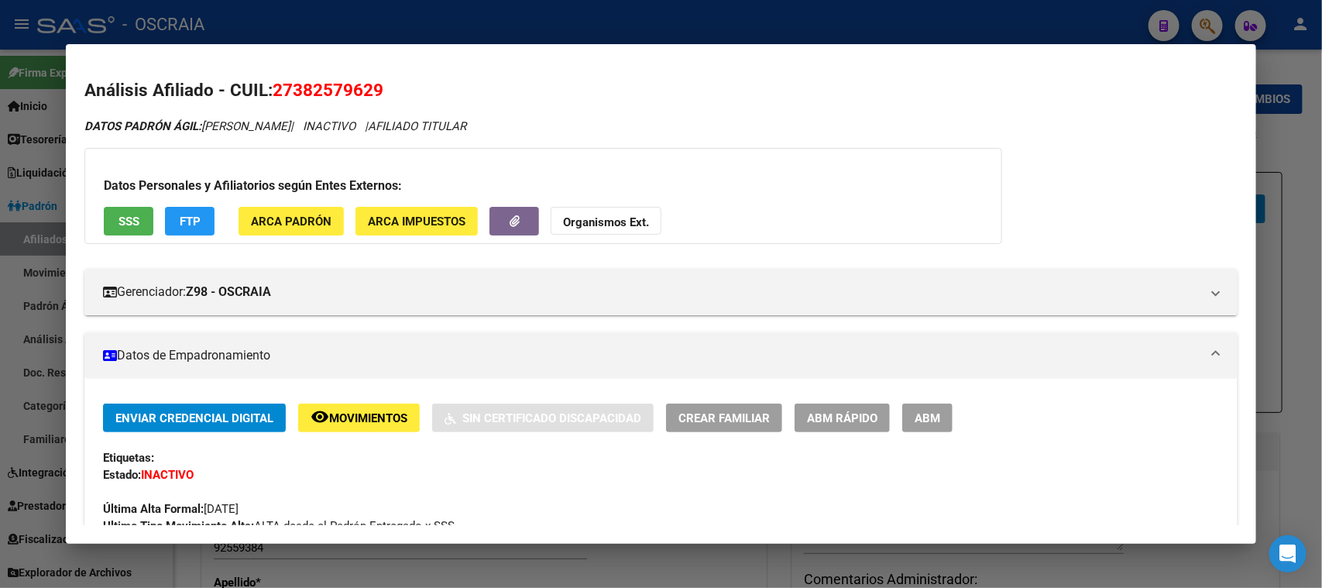
click at [146, 208] on button "SSS" at bounding box center [129, 221] width 50 height 29
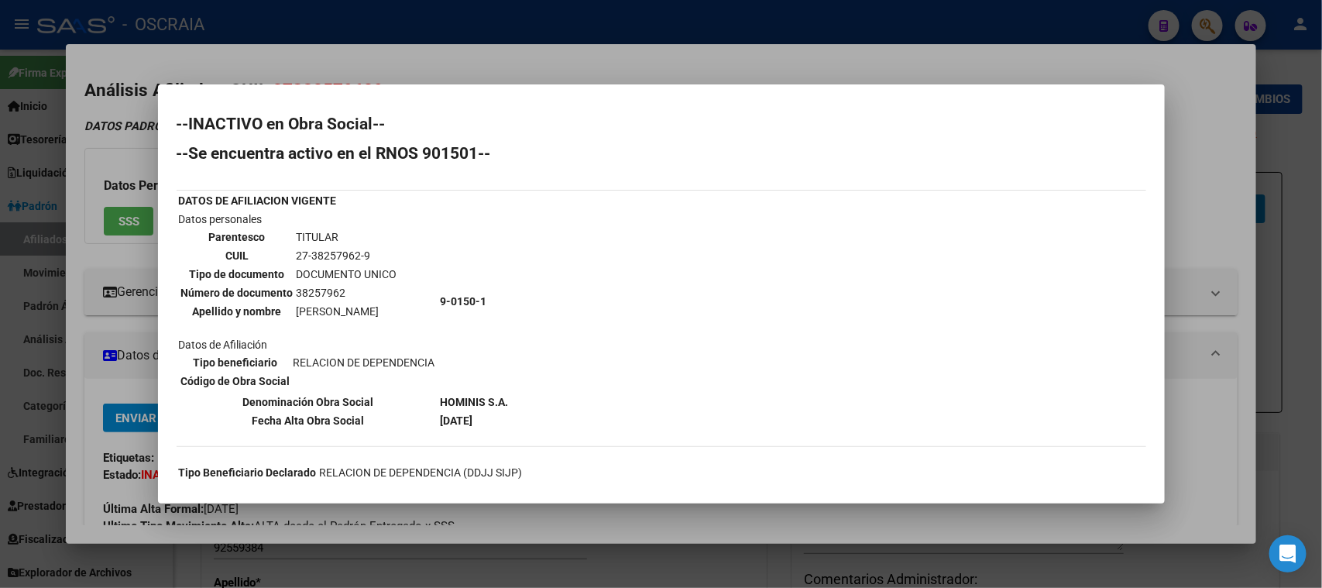
scroll to position [96, 0]
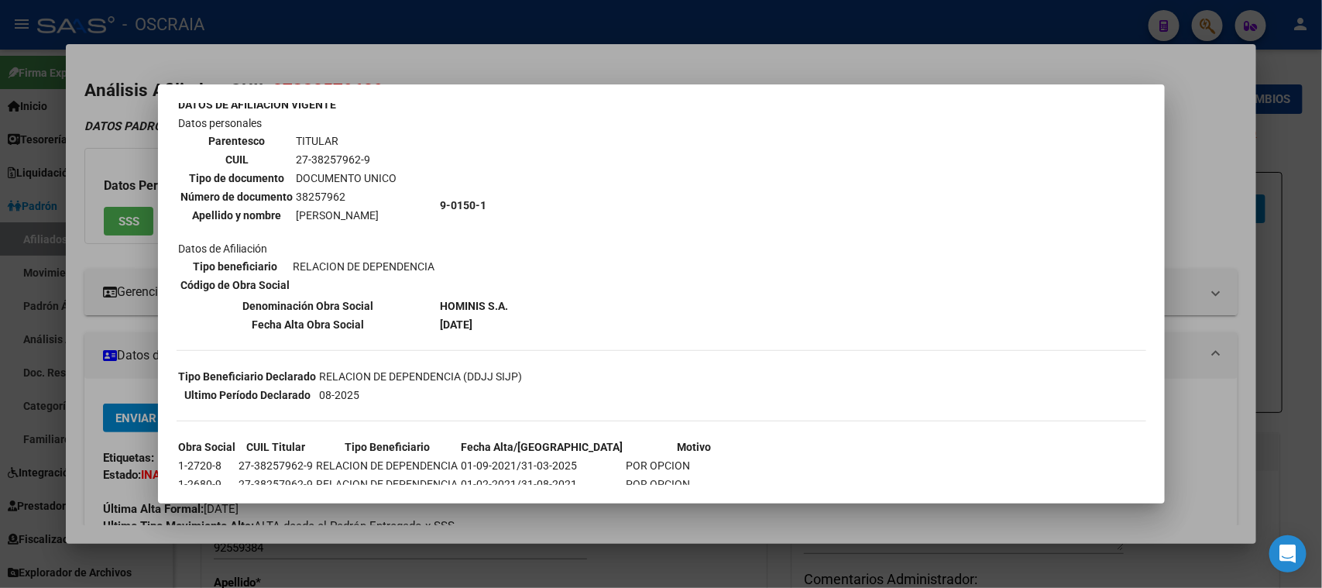
click at [365, 74] on div at bounding box center [661, 294] width 1322 height 588
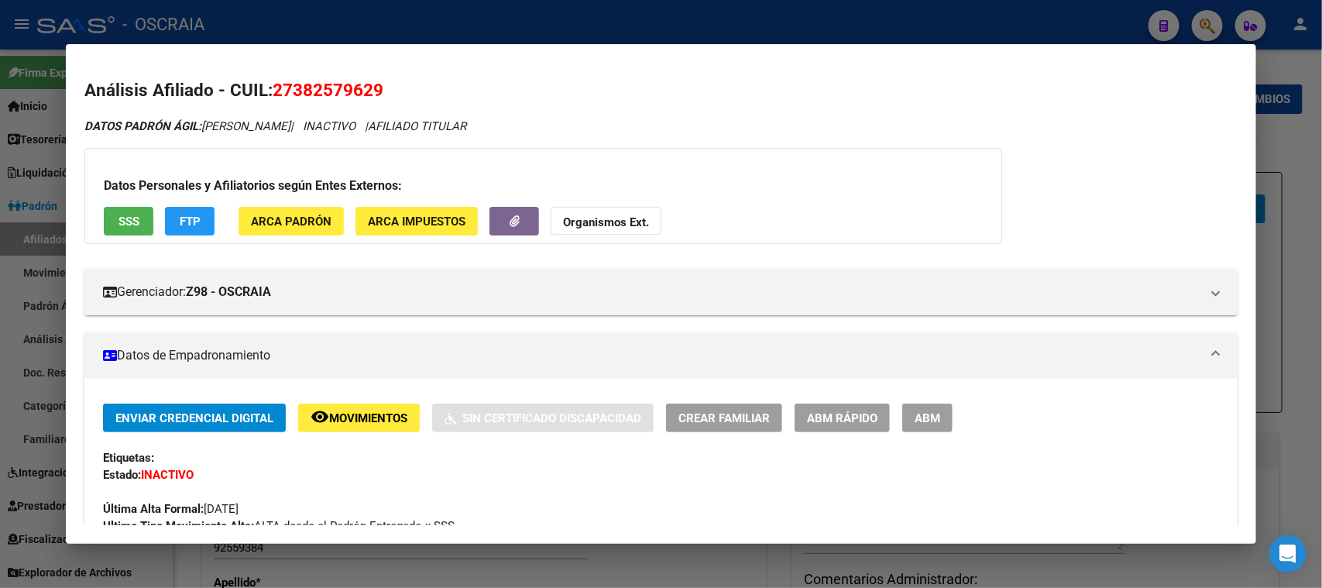
drag, startPoint x: 205, startPoint y: 125, endPoint x: 281, endPoint y: 116, distance: 76.5
copy span "[PERSON_NAME]"
click at [331, 91] on span "27382579629" at bounding box center [328, 90] width 111 height 20
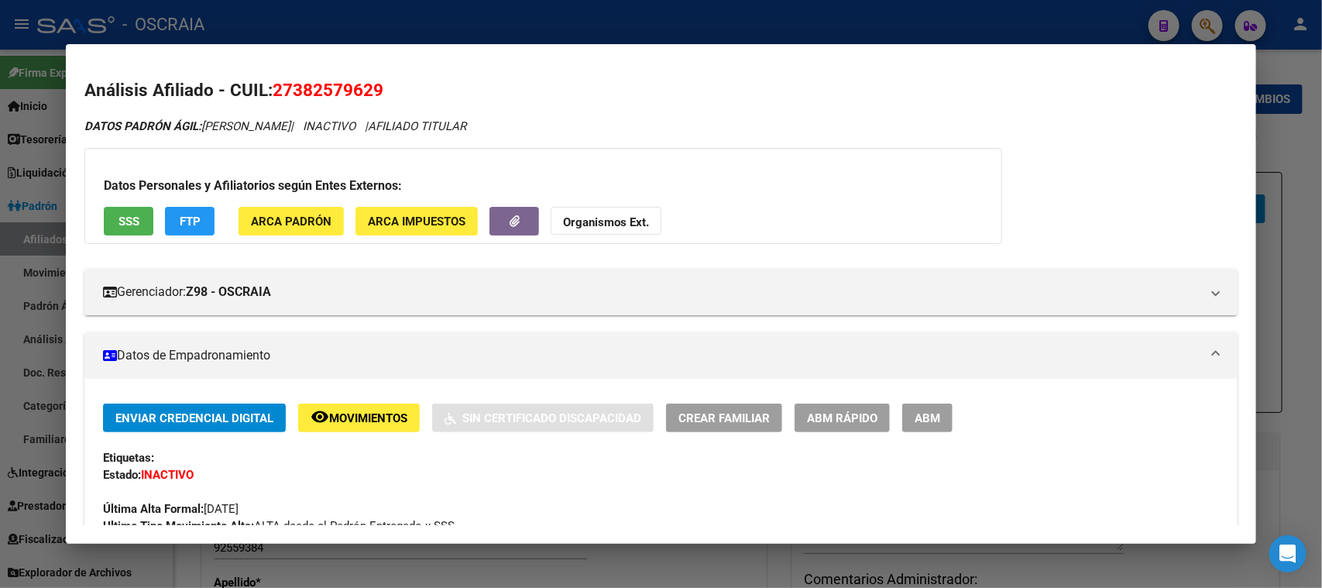
copy span "27382579629"
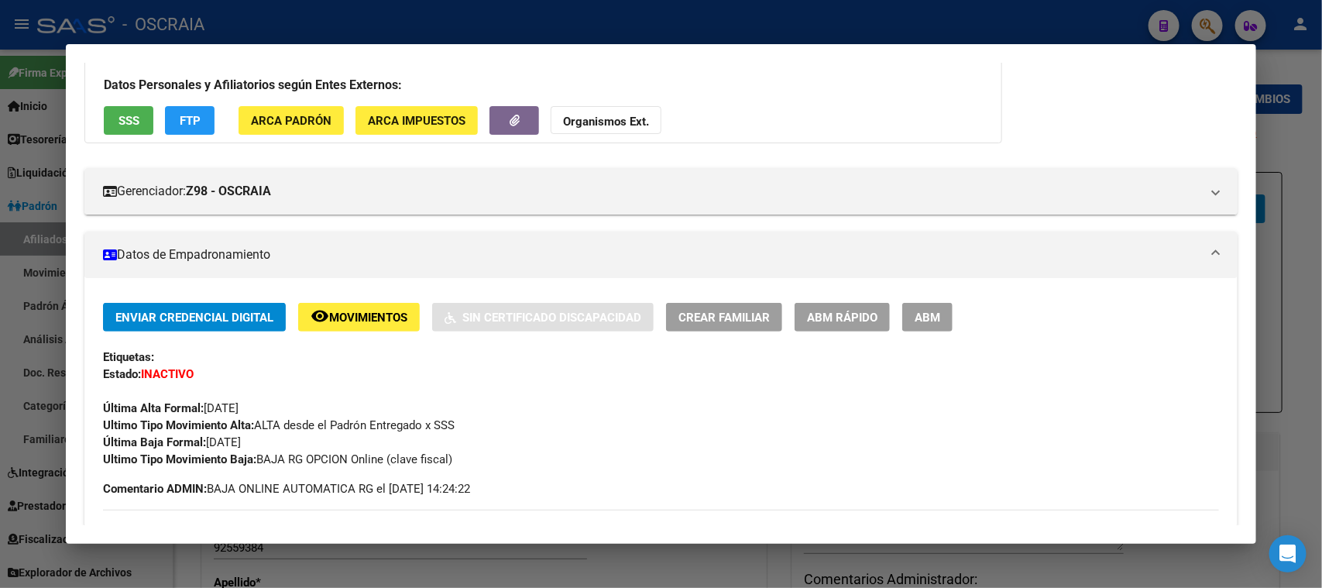
scroll to position [0, 0]
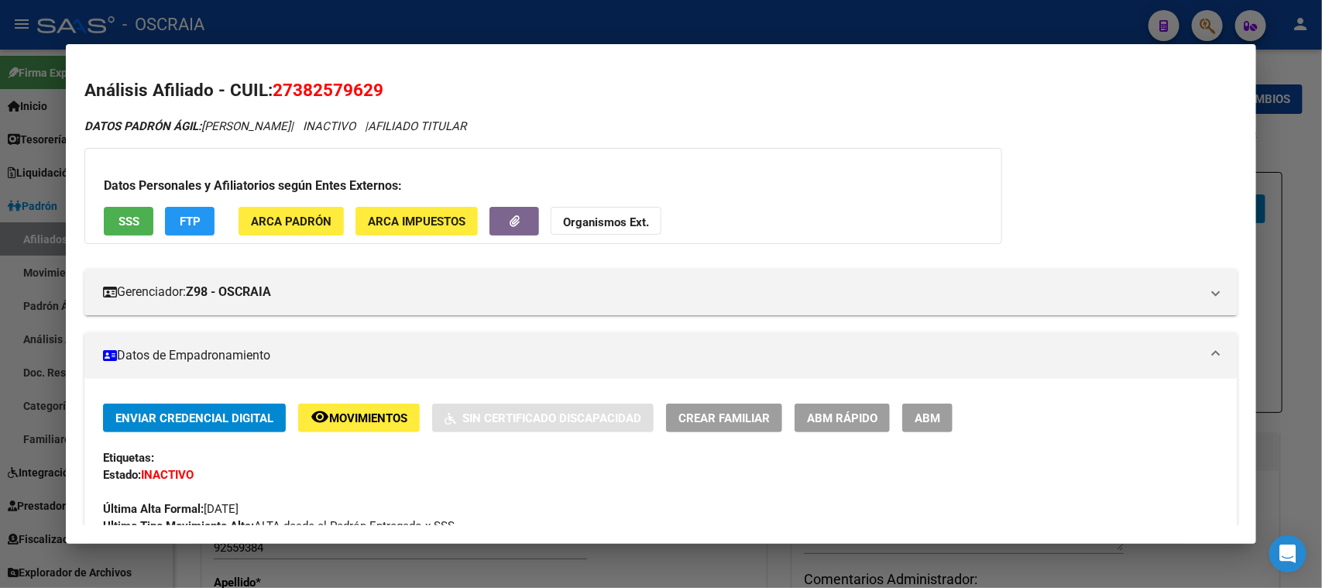
click at [145, 218] on button "SSS" at bounding box center [129, 221] width 50 height 29
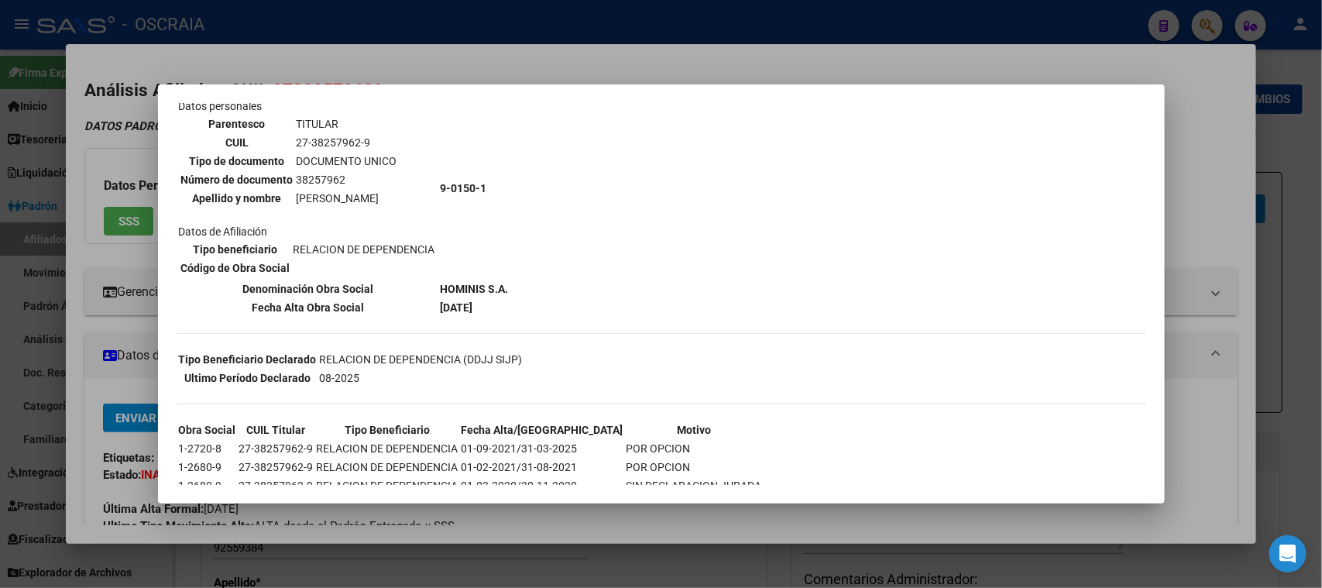
scroll to position [70, 0]
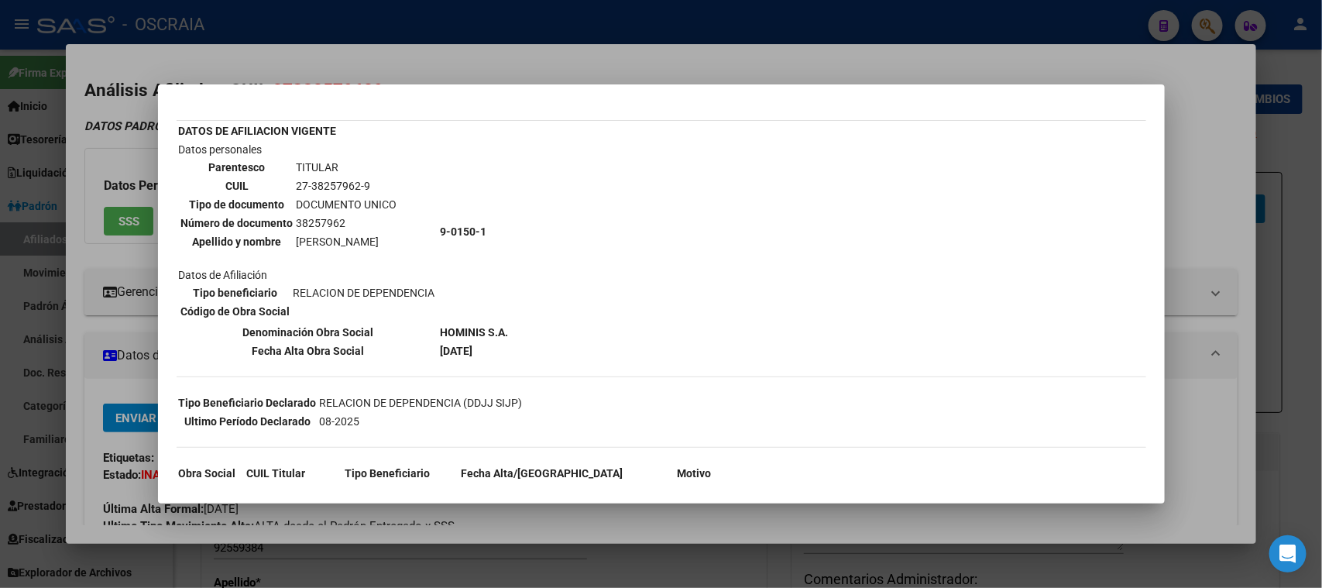
click at [479, 330] on b "HOMINIS S.A." at bounding box center [475, 332] width 68 height 12
click at [478, 328] on b "HOMINIS S.A." at bounding box center [475, 332] width 68 height 12
copy tbody "HOMINIS S.A."
click at [586, 51] on div at bounding box center [661, 294] width 1322 height 588
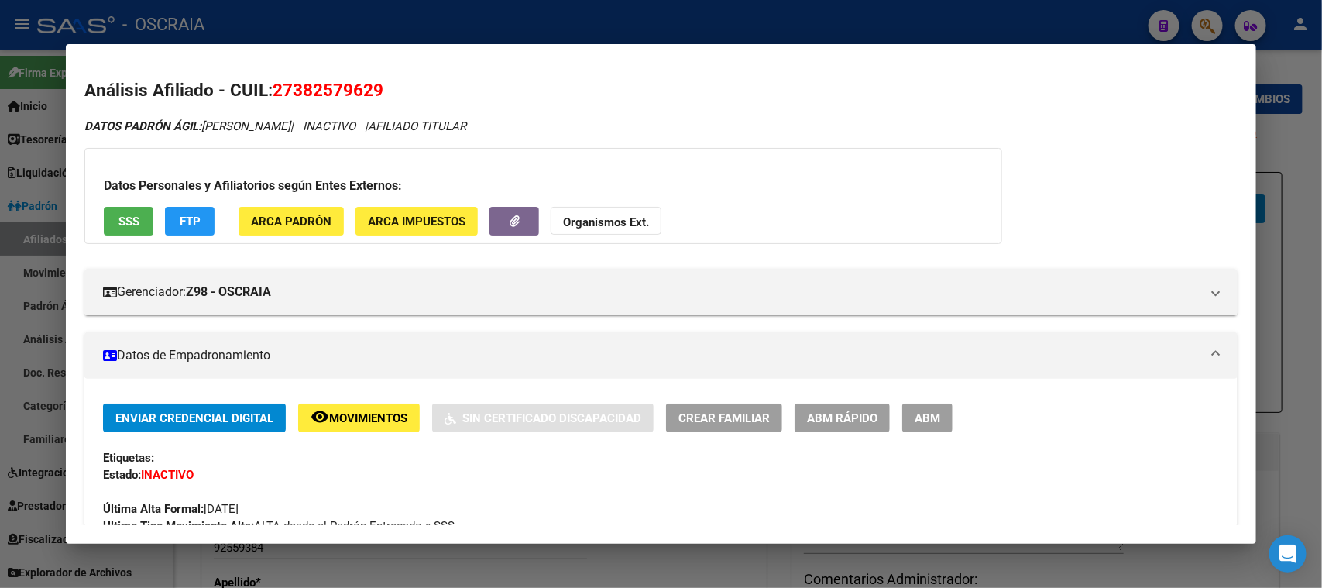
click at [577, 15] on div at bounding box center [661, 294] width 1322 height 588
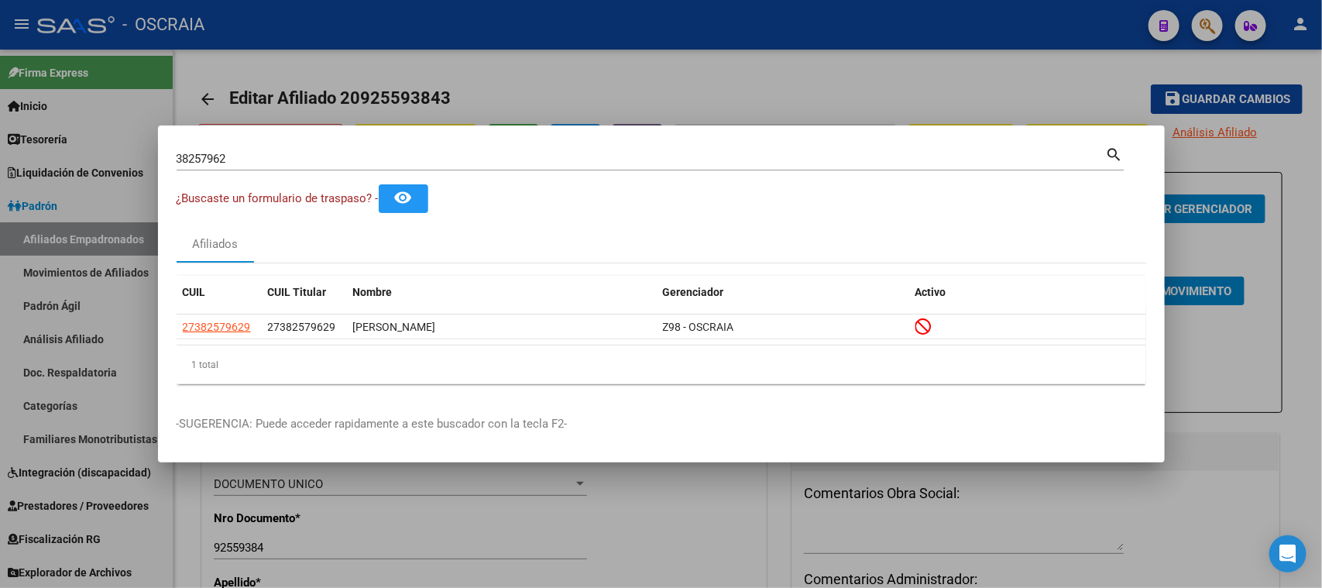
click at [460, 154] on input "38257962" at bounding box center [642, 159] width 930 height 14
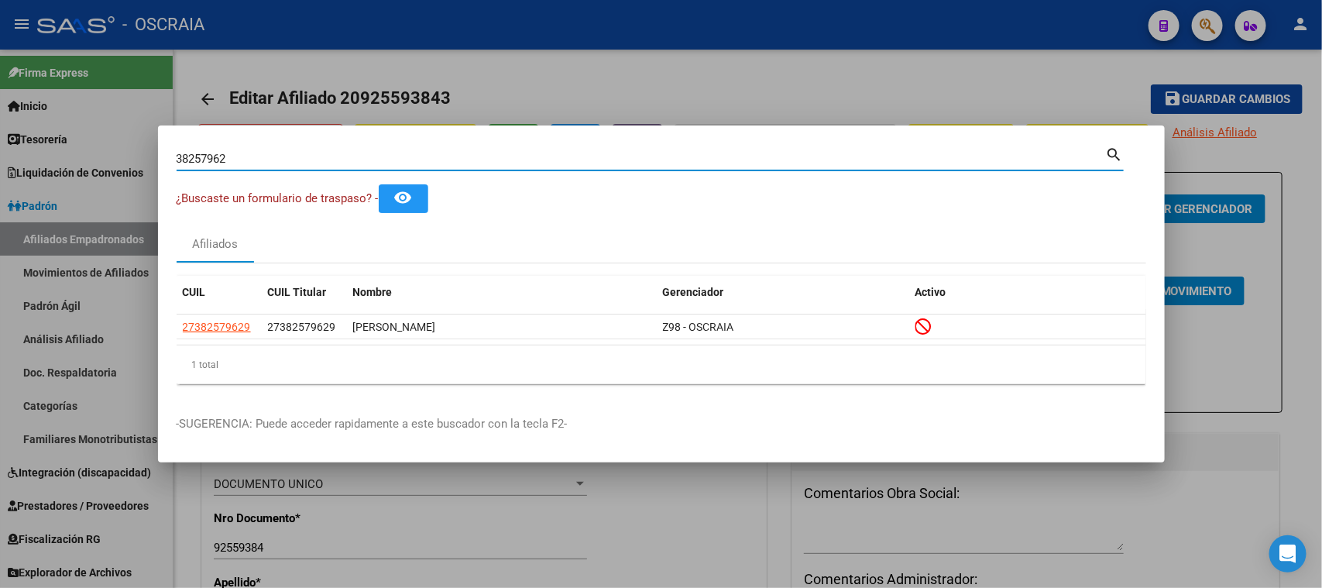
click at [460, 154] on input "38257962" at bounding box center [642, 159] width 930 height 14
type input "17632593"
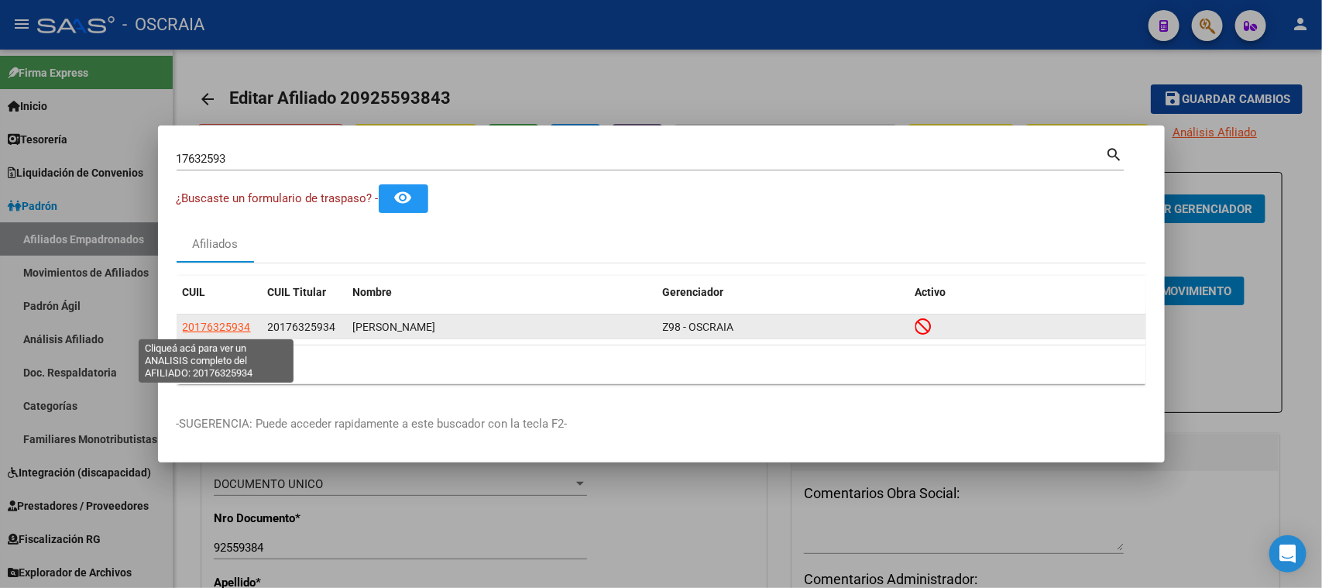
click at [242, 322] on span "20176325934" at bounding box center [217, 327] width 68 height 12
type textarea "20176325934"
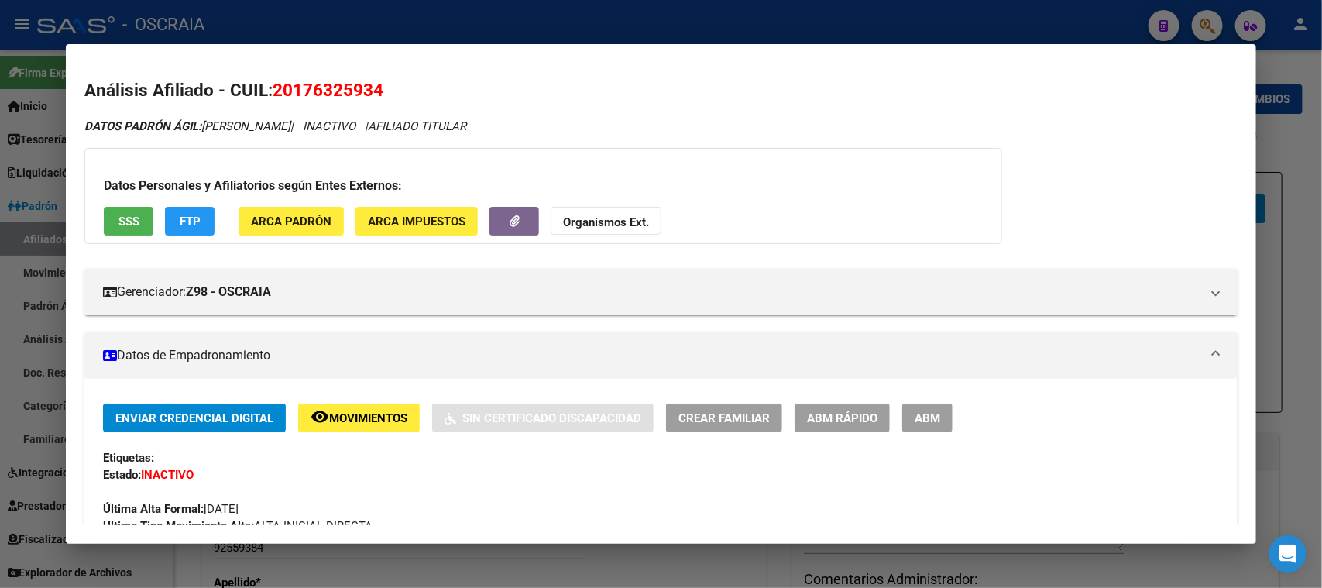
click at [127, 226] on span "SSS" at bounding box center [129, 222] width 21 height 14
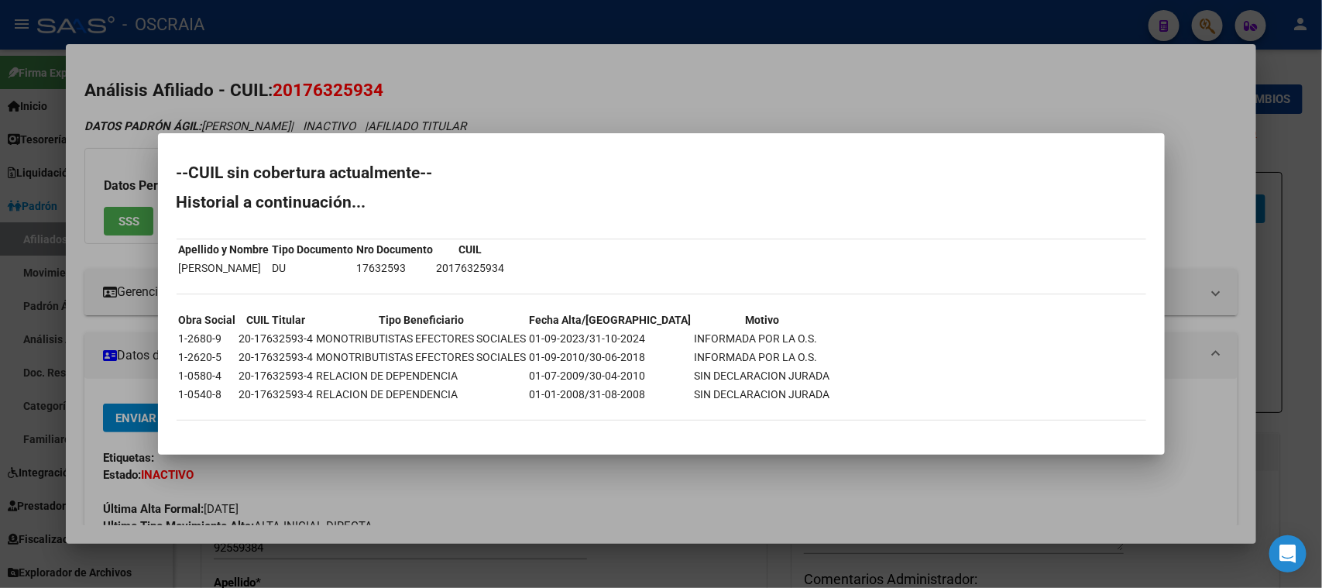
click at [411, 338] on td "MONOTRIBUTISTAS EFECTORES SOCIALES" at bounding box center [421, 338] width 211 height 17
click at [600, 341] on td "01-09-2023/31-10-2024" at bounding box center [610, 338] width 163 height 17
click at [239, 264] on td "[PERSON_NAME]" at bounding box center [224, 267] width 92 height 17
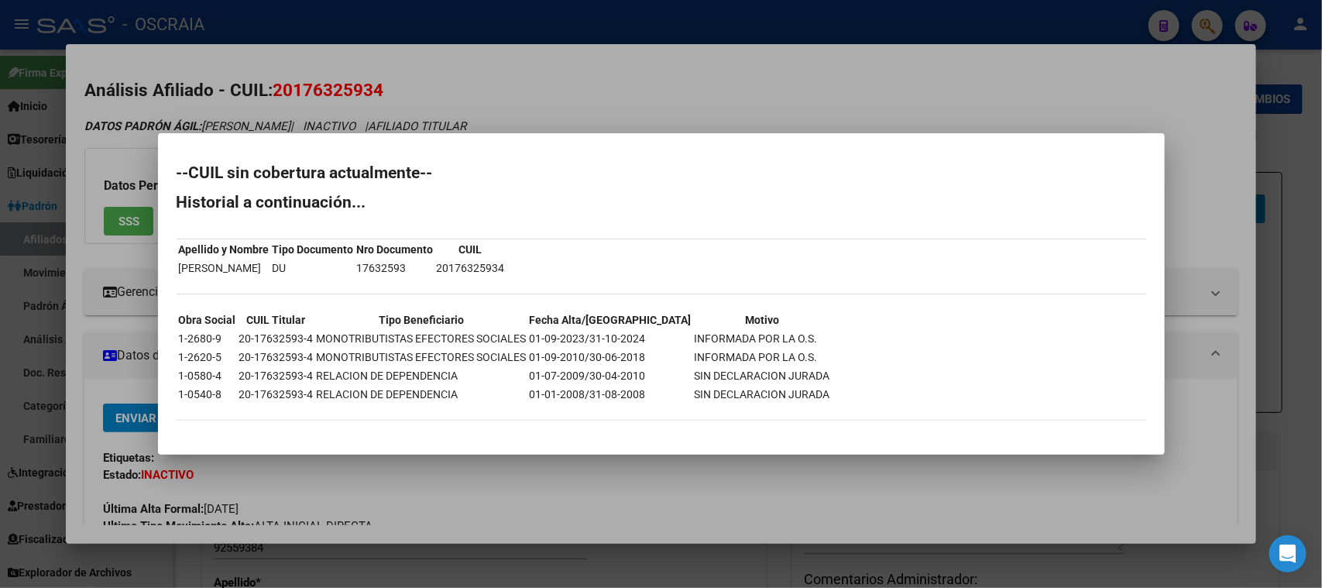
click at [345, 88] on div at bounding box center [661, 294] width 1322 height 588
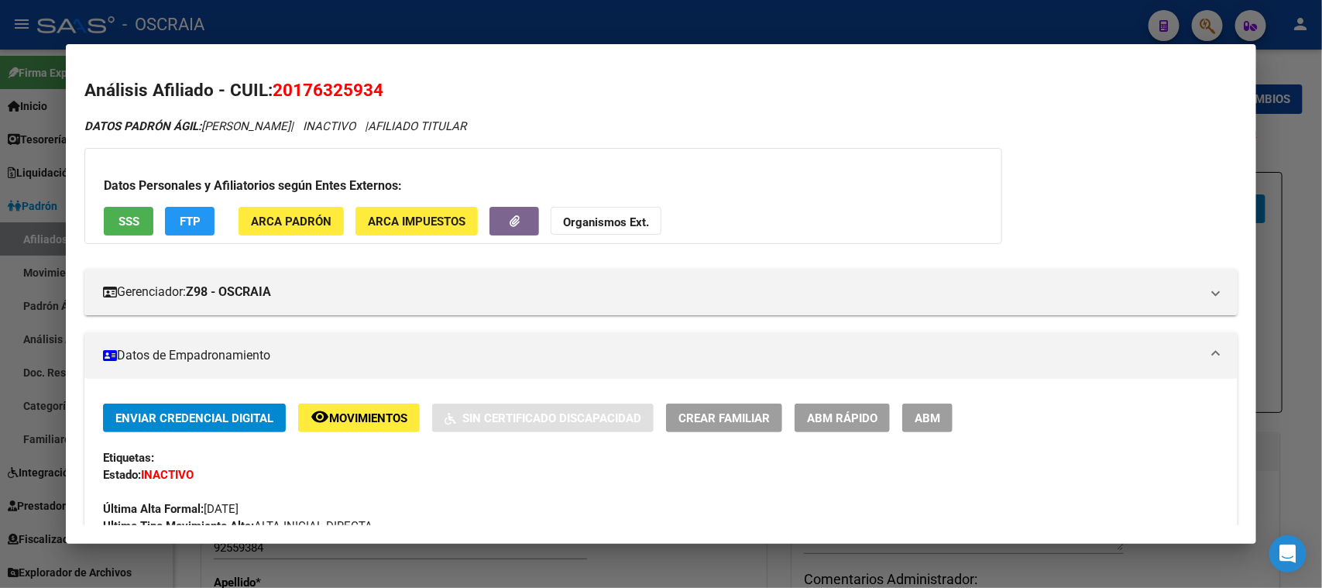
click at [340, 42] on div at bounding box center [661, 294] width 1322 height 588
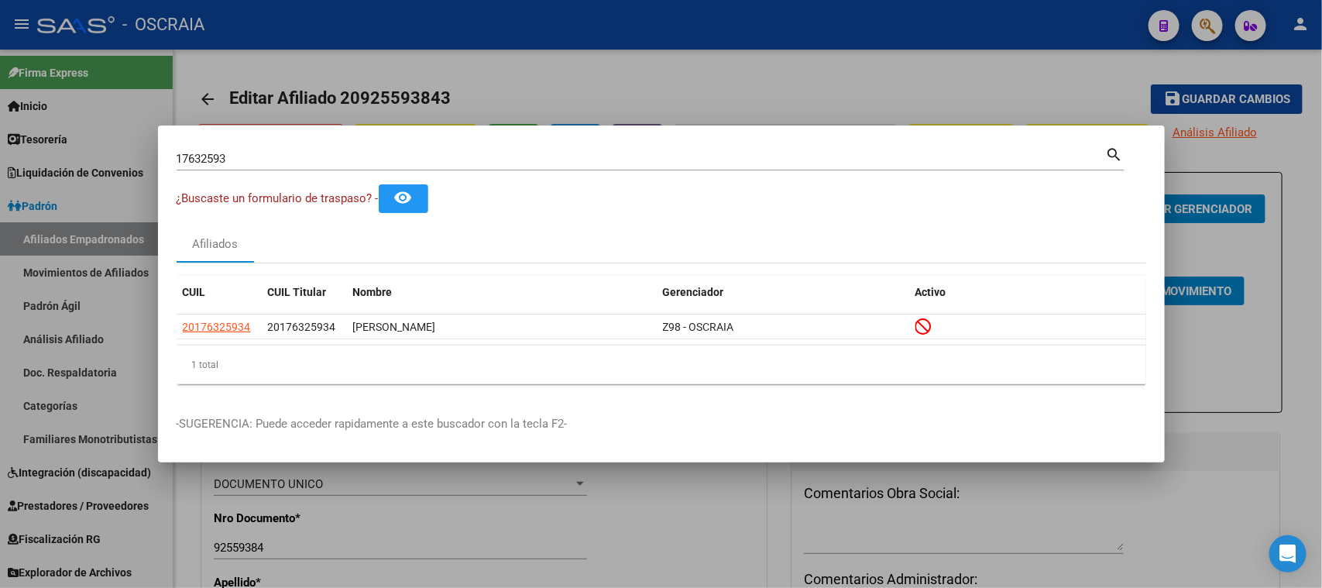
click at [277, 167] on div "17632593 Buscar (apellido, dni, [PERSON_NAME], nro traspaso, cuit, obra social)" at bounding box center [642, 158] width 930 height 23
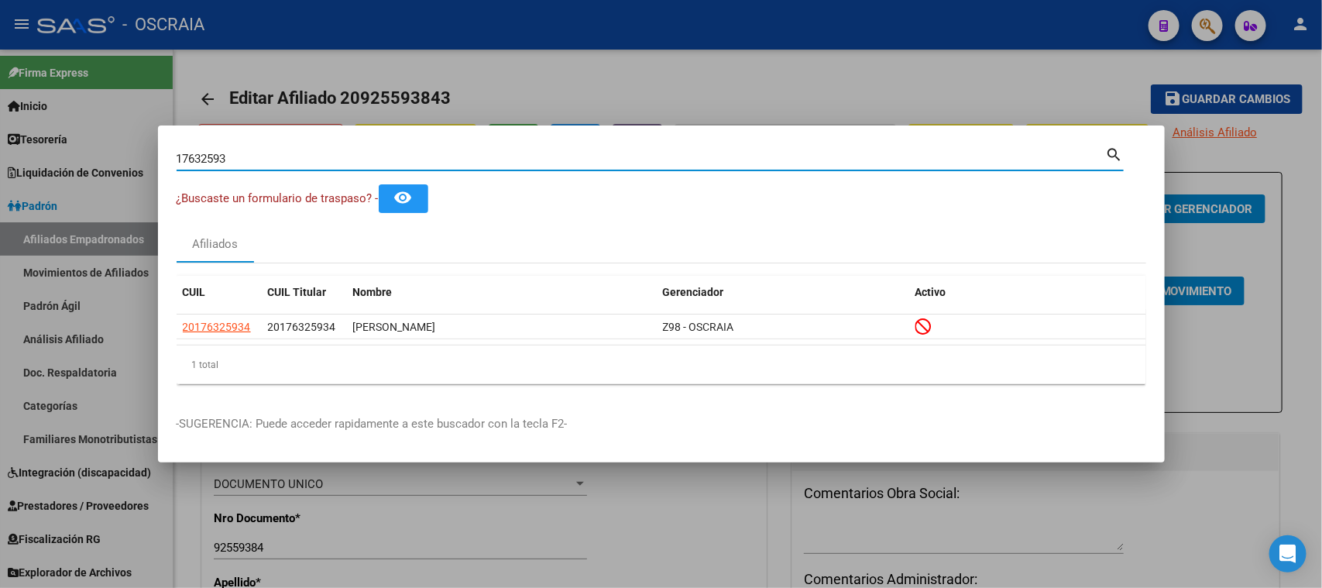
drag, startPoint x: 272, startPoint y: 162, endPoint x: 0, endPoint y: 163, distance: 271.9
click at [0, 163] on div "17632593 Buscar (apellido, dni, cuil, nro traspaso, cuit, obra social) search ¿…" at bounding box center [661, 294] width 1322 height 588
type input "94184974"
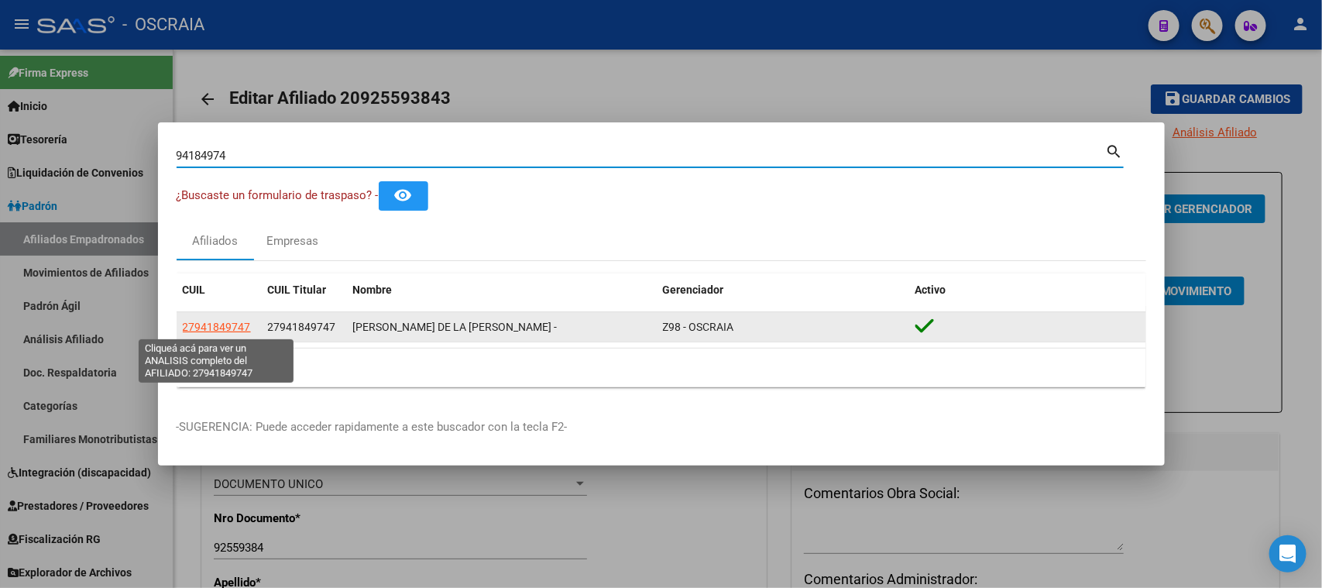
click at [227, 327] on span "27941849747" at bounding box center [217, 327] width 68 height 12
type textarea "27941849747"
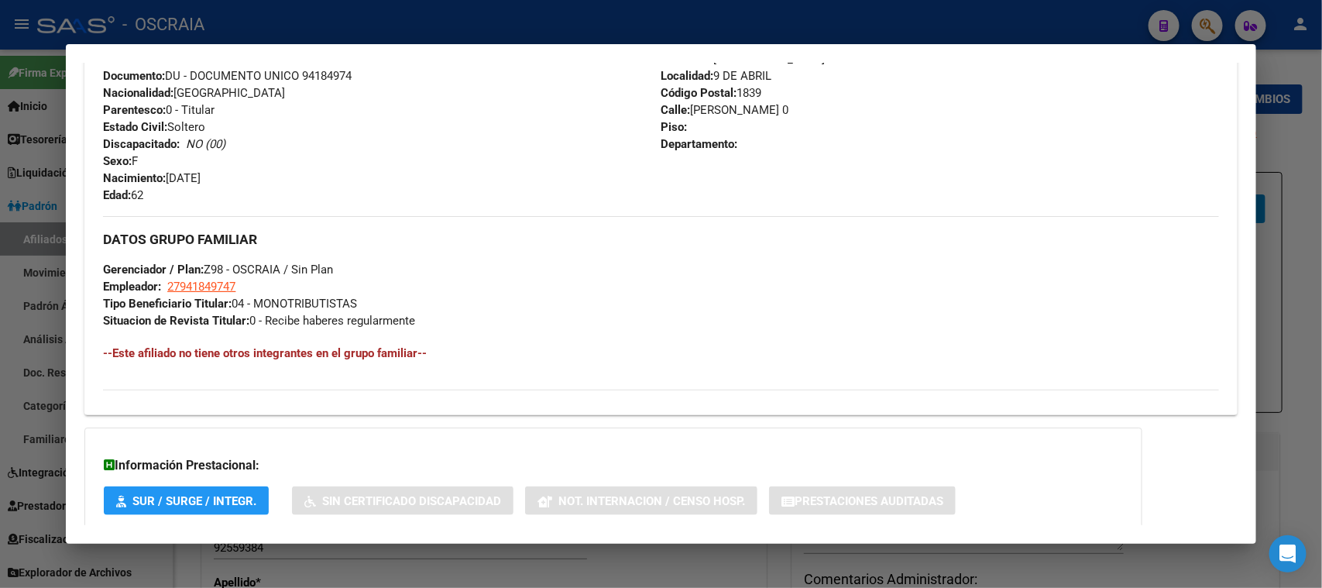
scroll to position [679, 0]
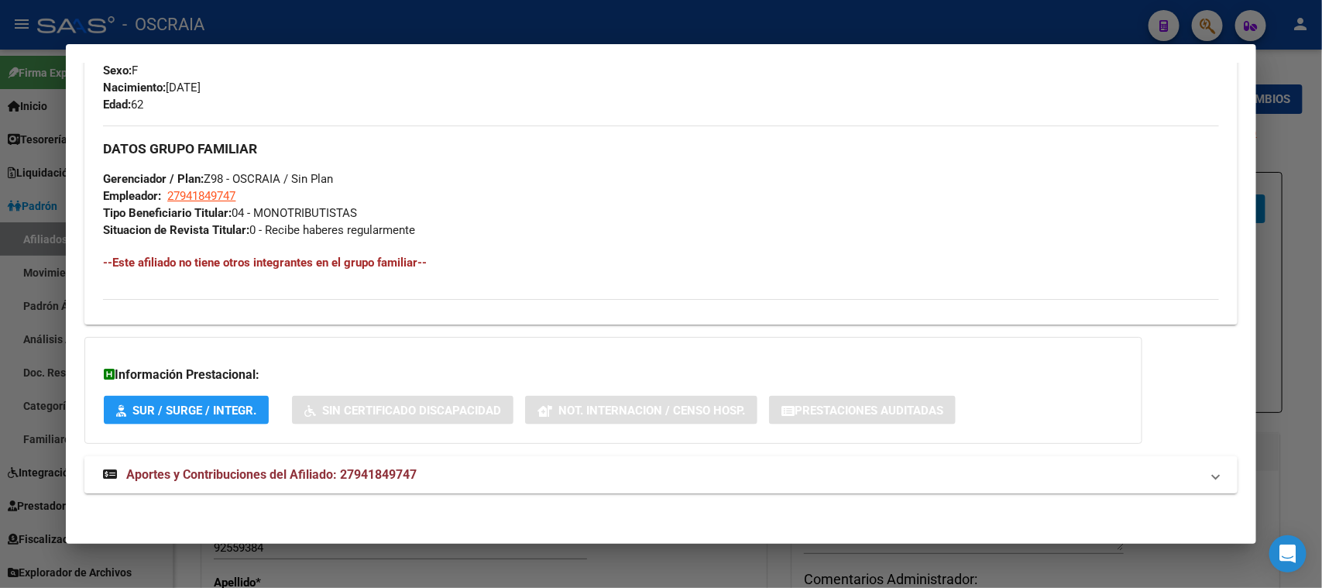
click at [318, 456] on mat-expansion-panel-header "Aportes y Contribuciones del Afiliado: 27941849747" at bounding box center [660, 474] width 1153 height 37
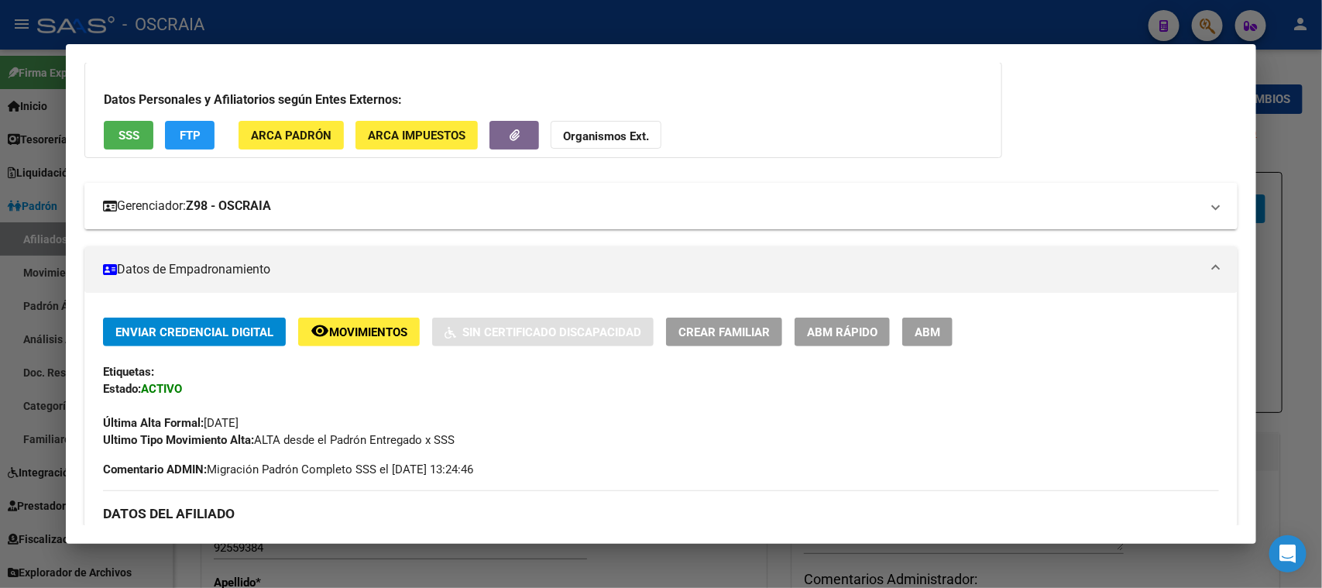
scroll to position [0, 0]
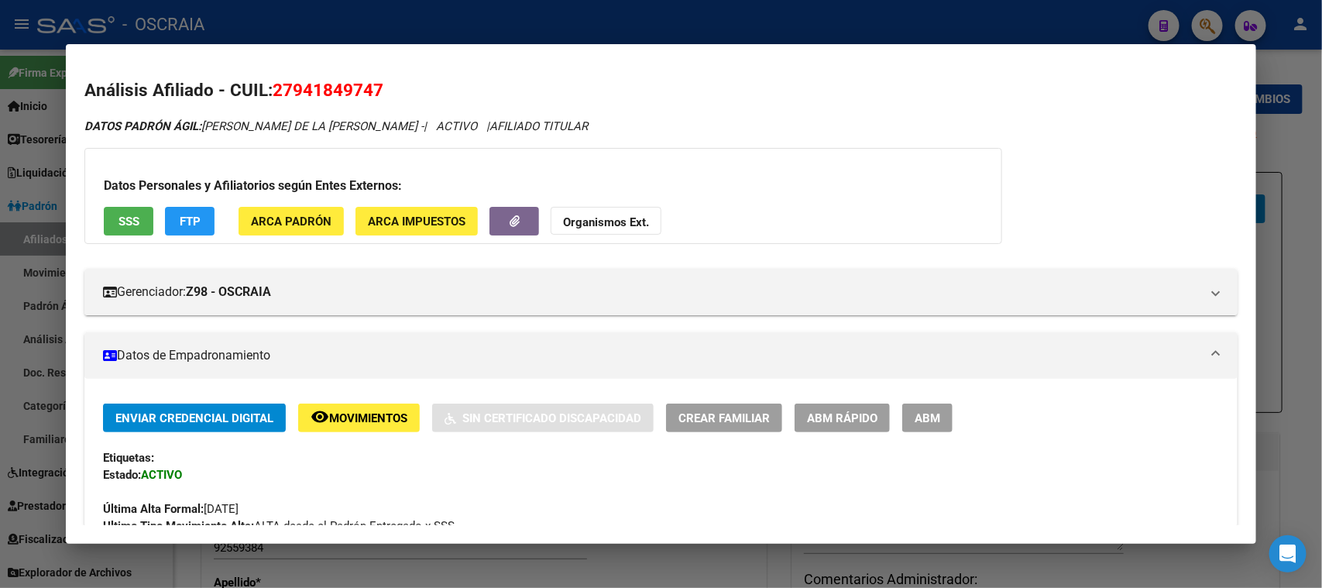
click at [684, 21] on div at bounding box center [661, 294] width 1322 height 588
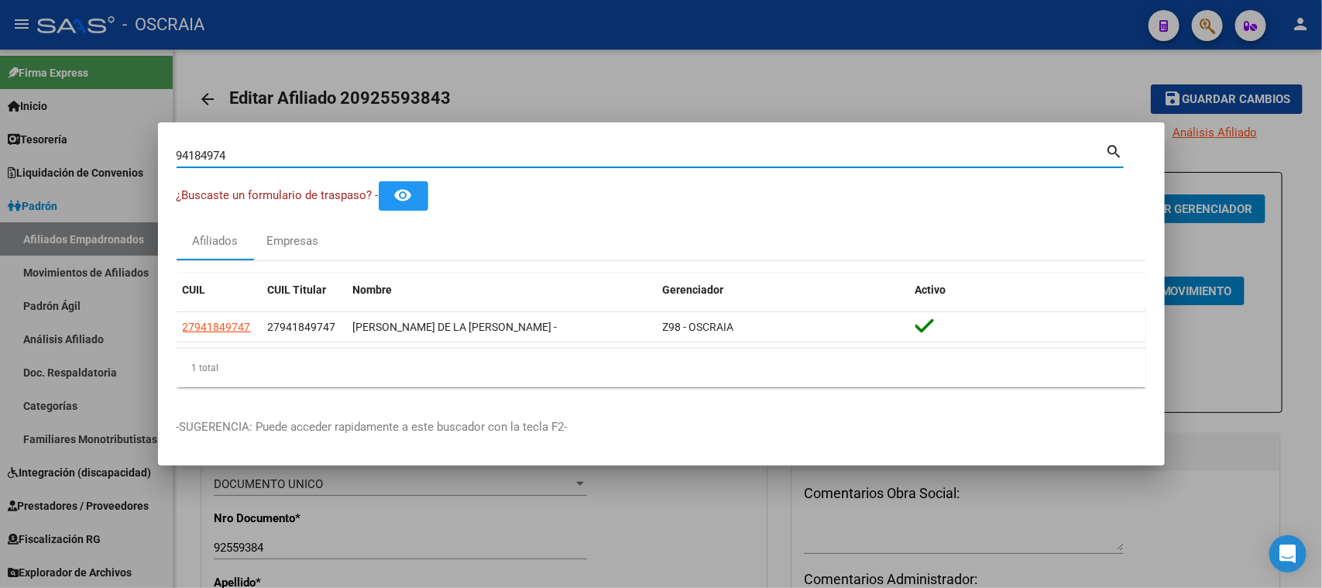
drag, startPoint x: 361, startPoint y: 156, endPoint x: 5, endPoint y: 153, distance: 356.3
click at [5, 153] on div "94184974 Buscar (apellido, dni, [PERSON_NAME], nro traspaso, cuit, obra social)…" at bounding box center [661, 294] width 1322 height 588
type input "42627870"
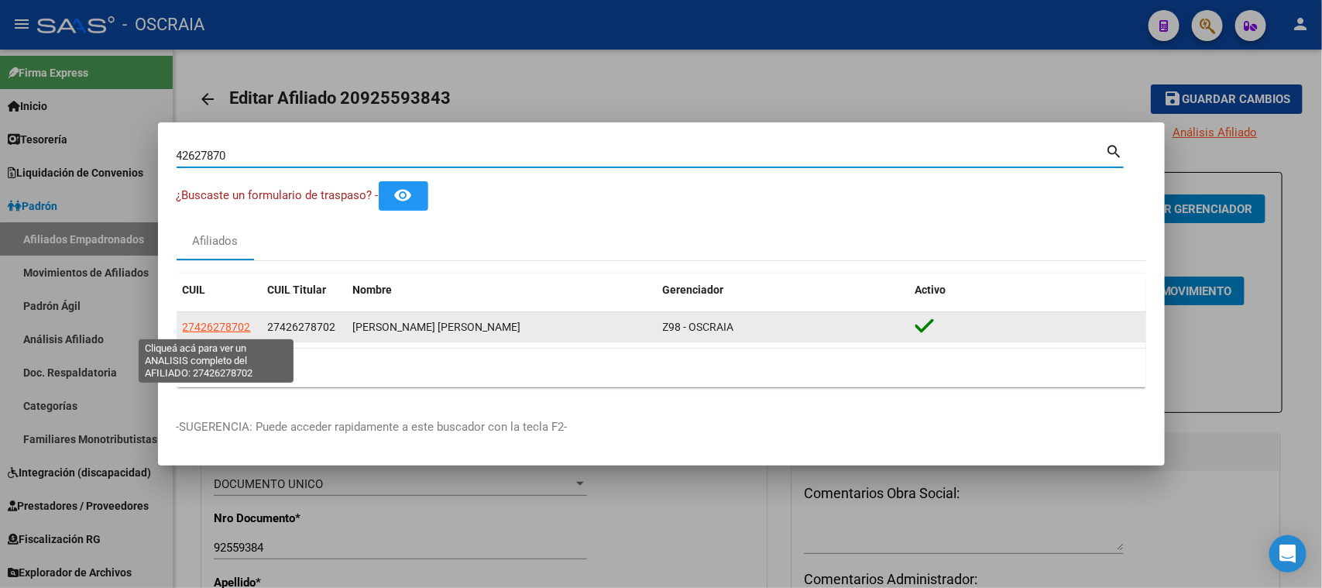
click at [231, 326] on span "27426278702" at bounding box center [217, 327] width 68 height 12
type textarea "27426278702"
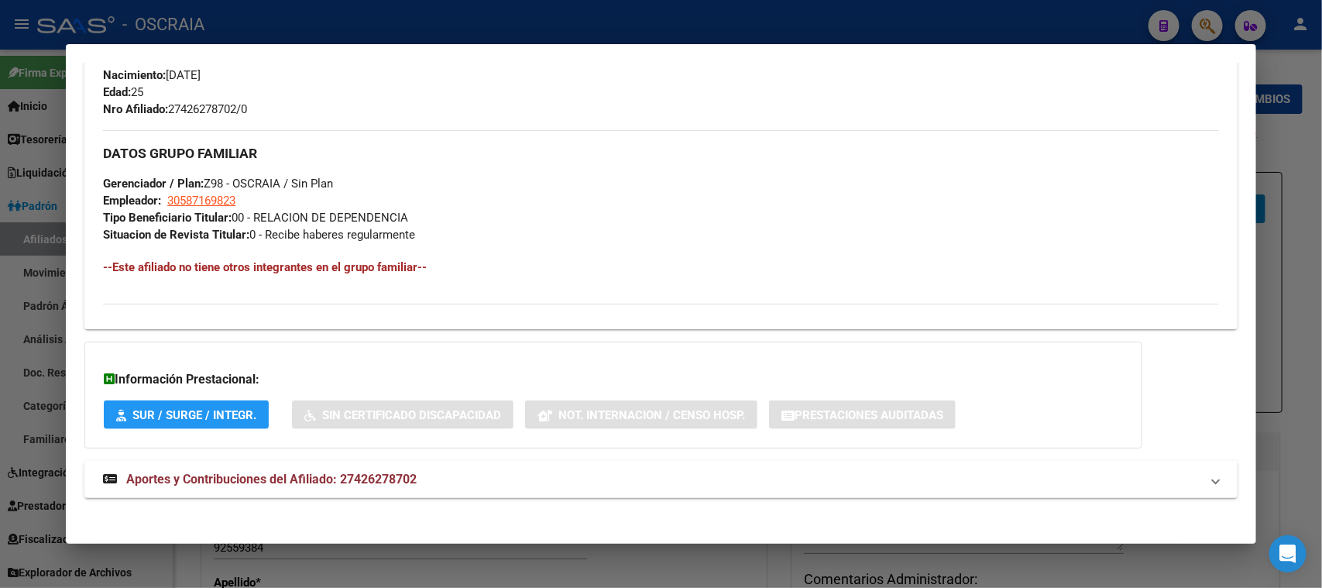
scroll to position [666, 0]
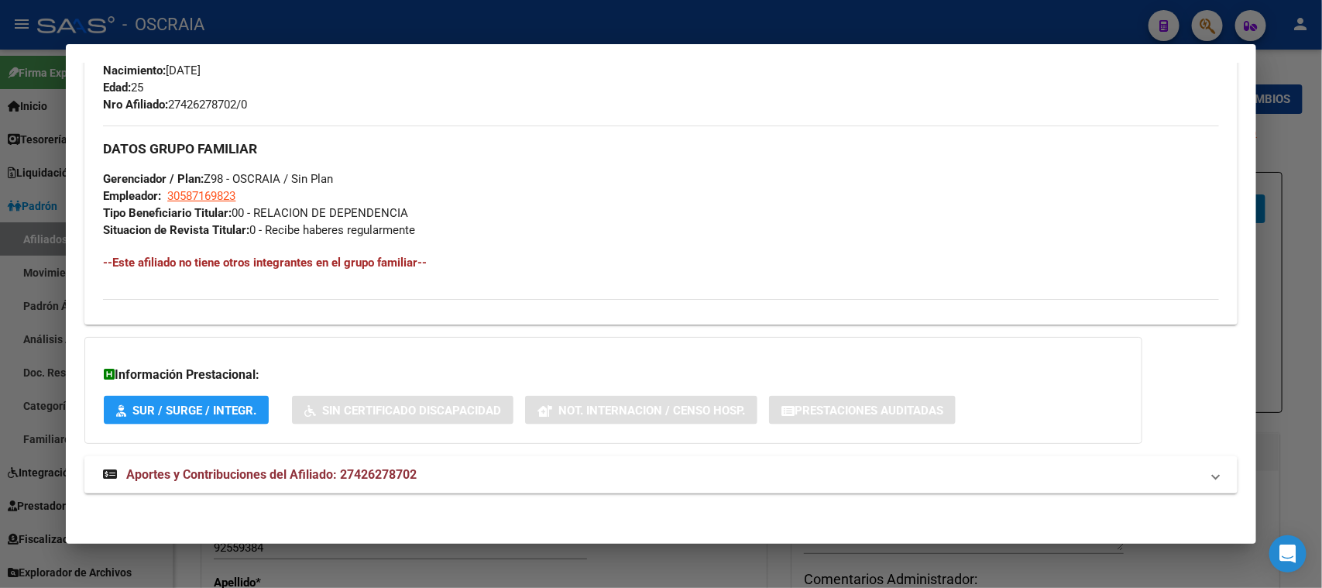
click at [316, 482] on mat-expansion-panel-header "Aportes y Contribuciones del Afiliado: 27426278702" at bounding box center [660, 474] width 1153 height 37
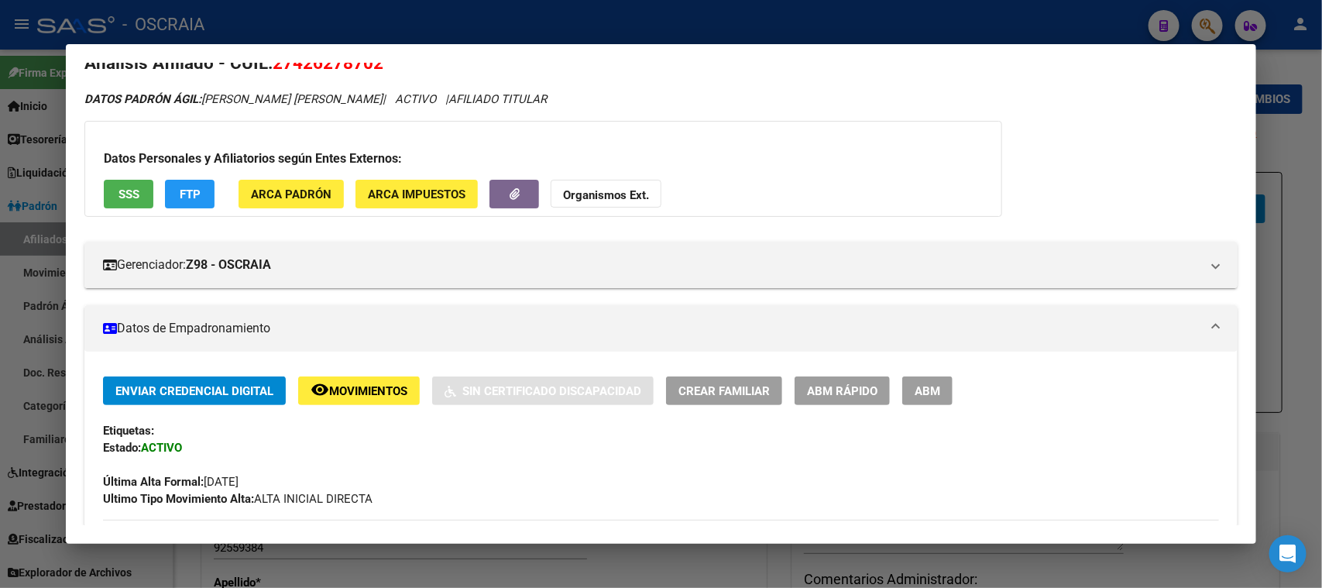
scroll to position [0, 0]
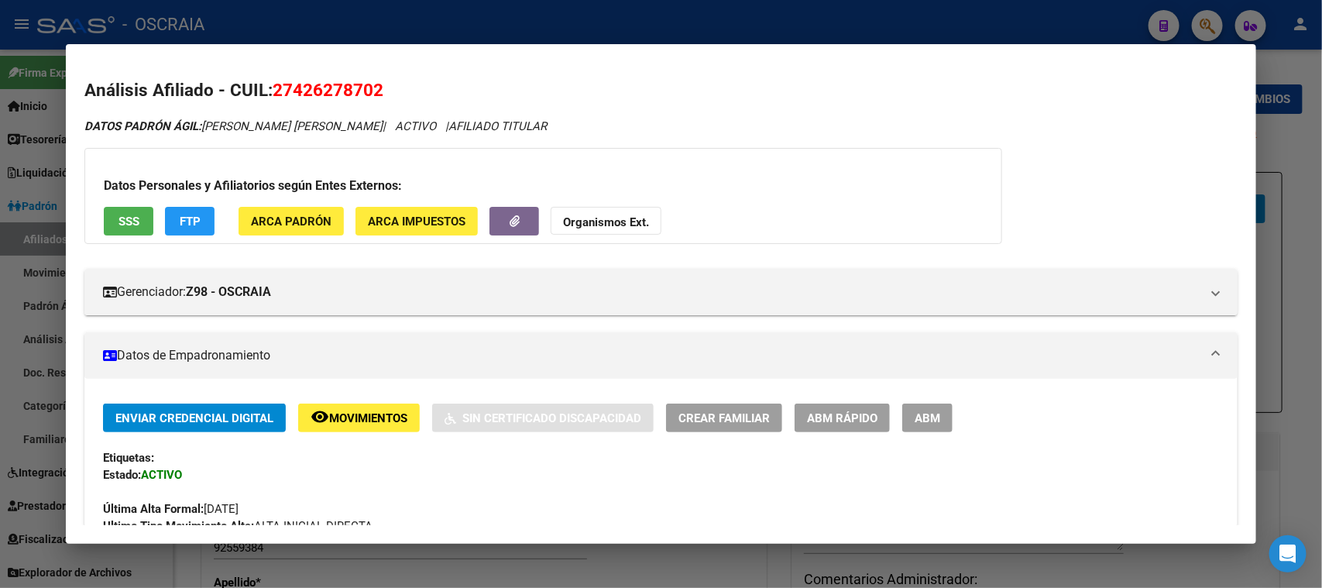
click at [335, 21] on div at bounding box center [661, 294] width 1322 height 588
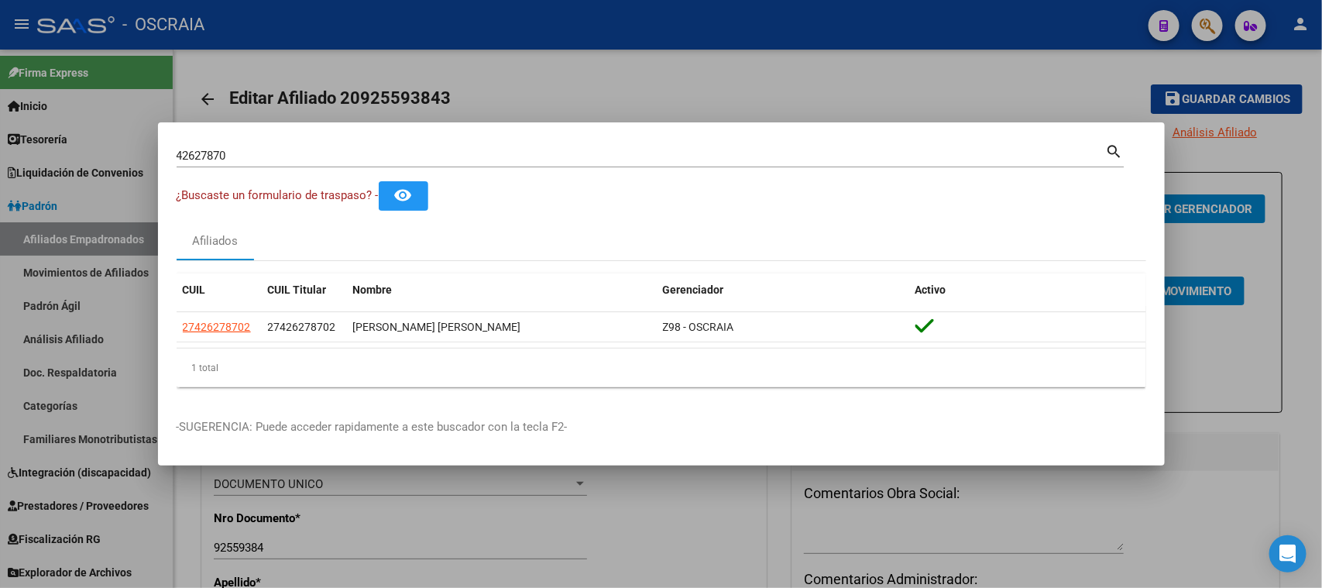
click at [248, 147] on div "42627870 Buscar (apellido, dni, cuil, [PERSON_NAME], cuit, obra social)" at bounding box center [642, 155] width 930 height 23
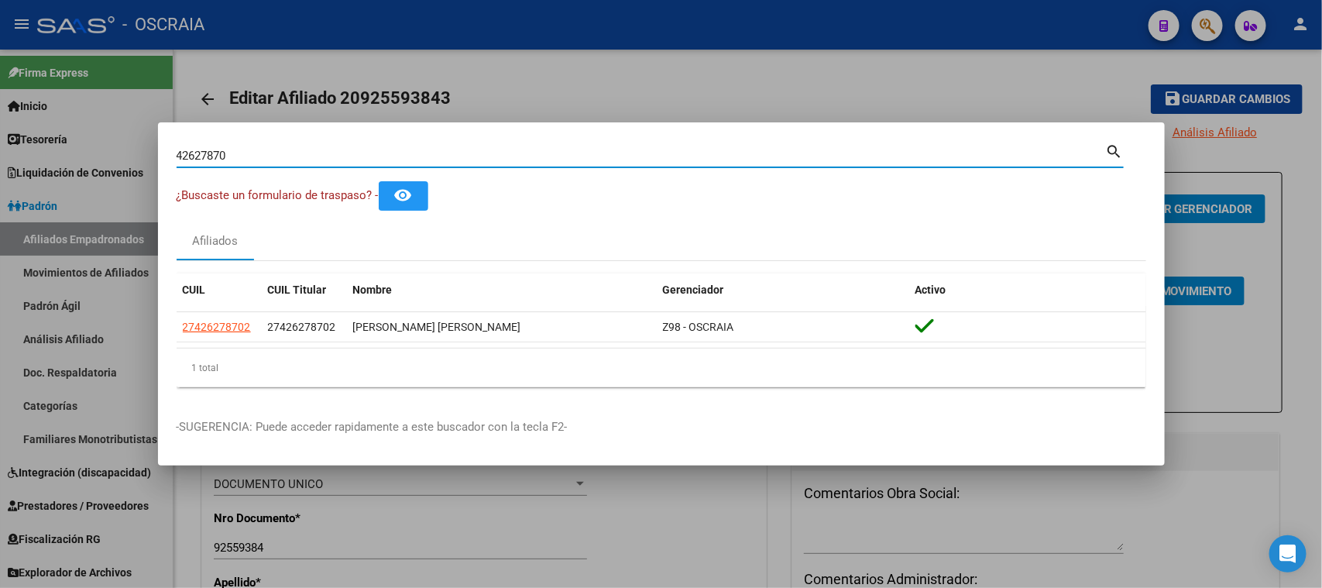
drag, startPoint x: 253, startPoint y: 158, endPoint x: 20, endPoint y: 160, distance: 232.4
click at [20, 160] on div "42627870 Buscar (apellido, dni, cuil, nro traspaso, cuit, obra social) search ¿…" at bounding box center [661, 294] width 1322 height 588
type input "29637135"
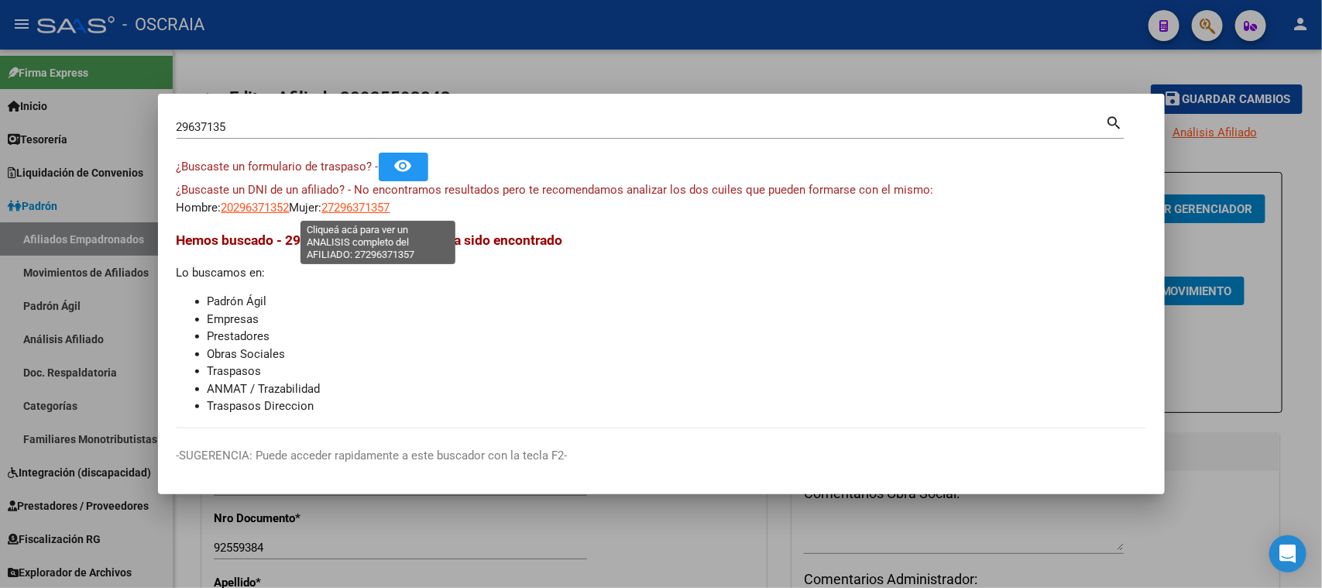
click at [378, 207] on span "27296371357" at bounding box center [356, 208] width 68 height 14
type textarea "27296371357"
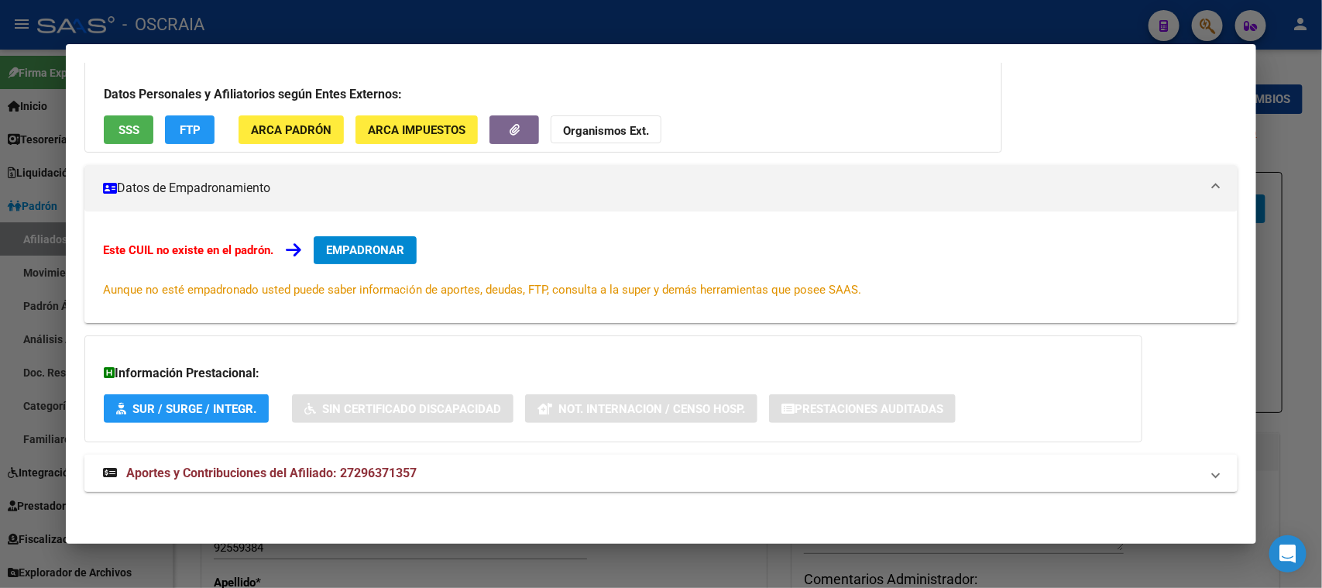
click at [215, 485] on mat-expansion-panel-header "Aportes y Contribuciones del Afiliado: 27296371357" at bounding box center [660, 473] width 1153 height 37
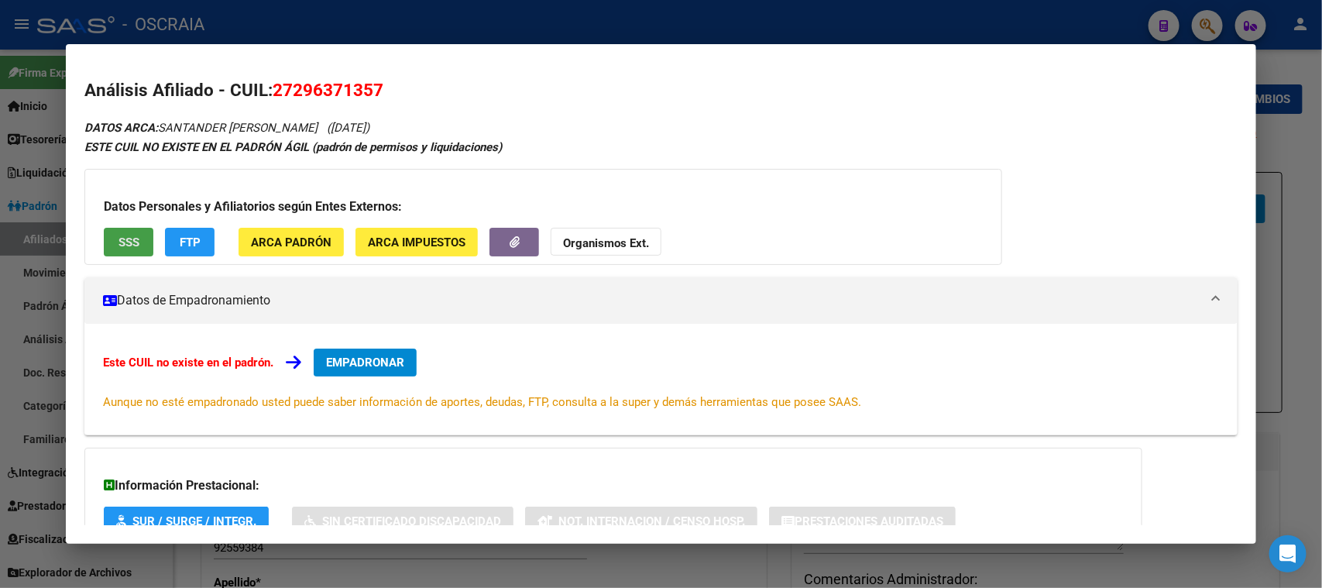
click at [133, 242] on span "SSS" at bounding box center [129, 242] width 21 height 14
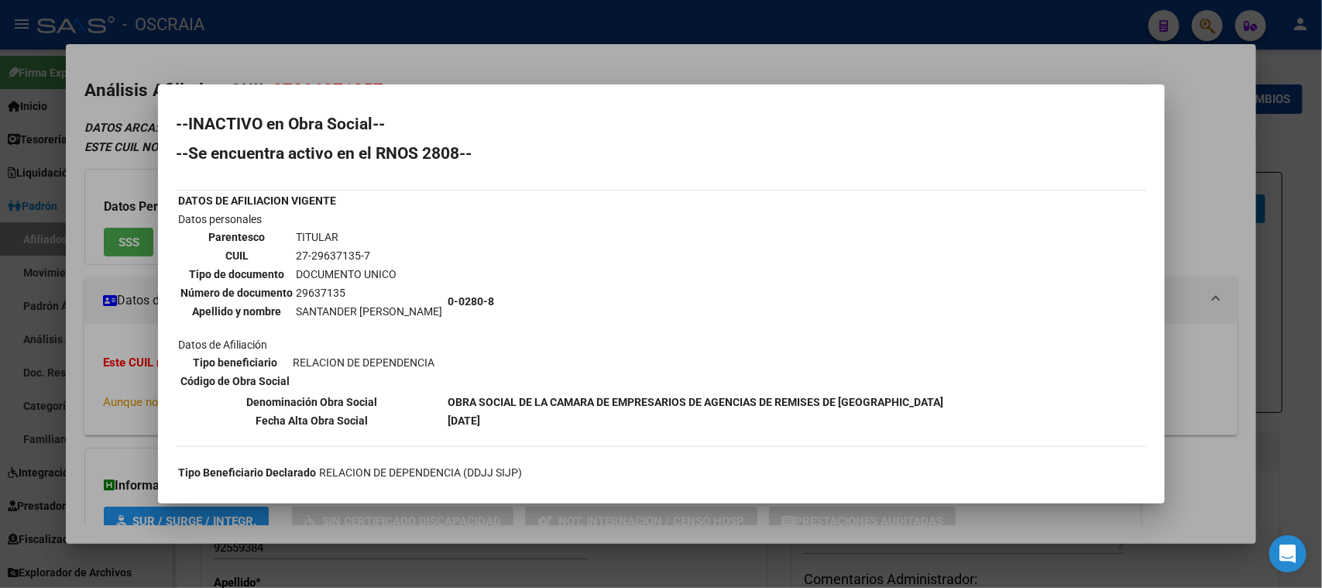
click at [317, 305] on td "SANTANDER [PERSON_NAME]" at bounding box center [370, 311] width 148 height 17
click at [382, 75] on div at bounding box center [661, 294] width 1322 height 588
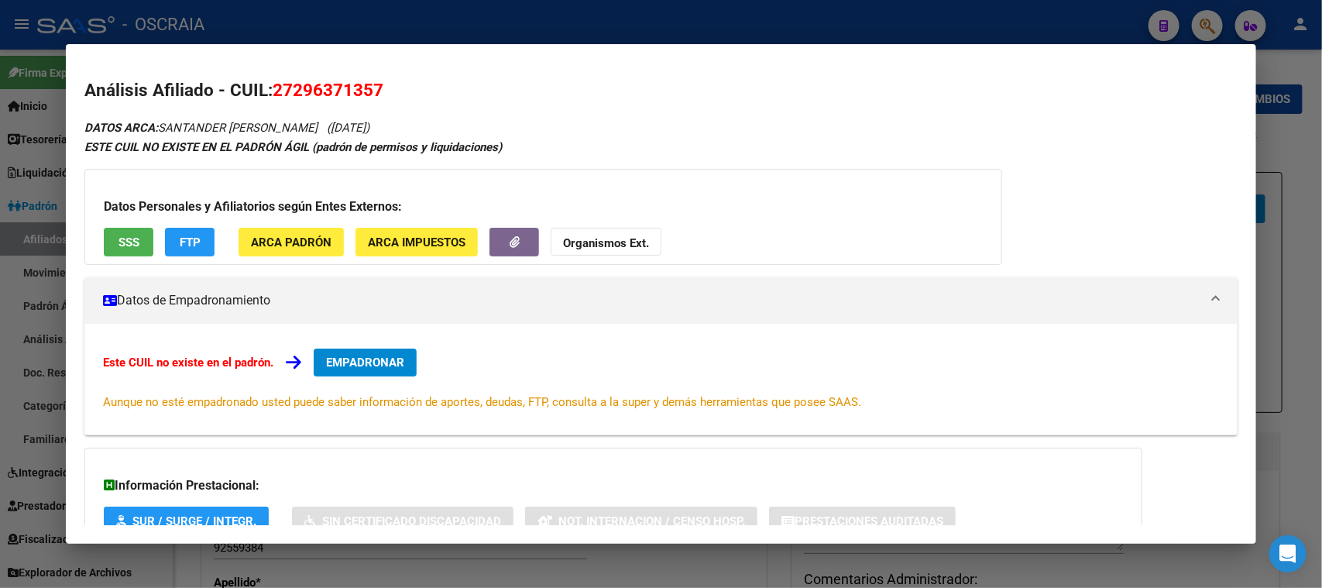
click at [341, 95] on span "27296371357" at bounding box center [328, 90] width 111 height 20
